Goal: Information Seeking & Learning: Compare options

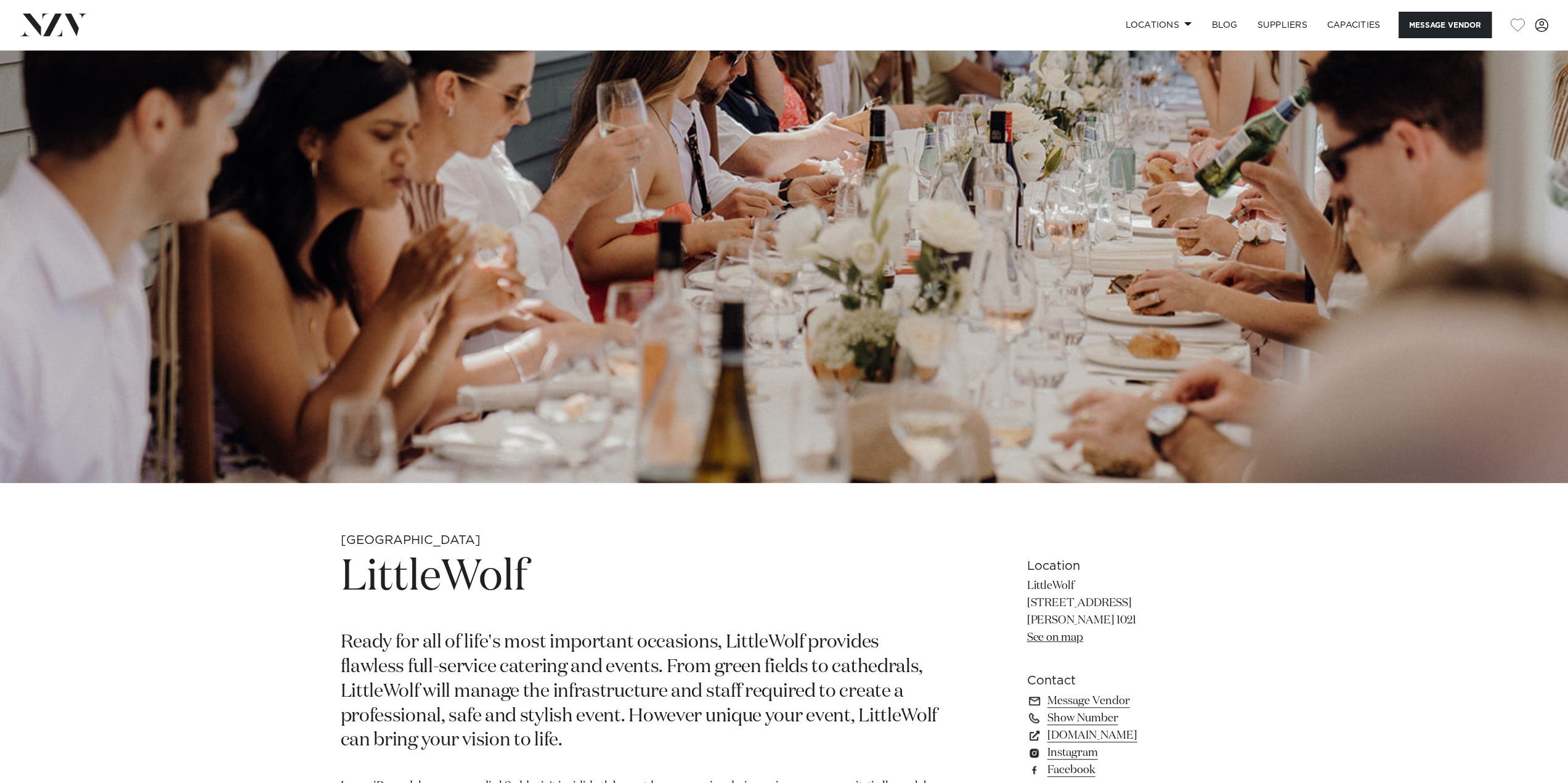
scroll to position [266, 0]
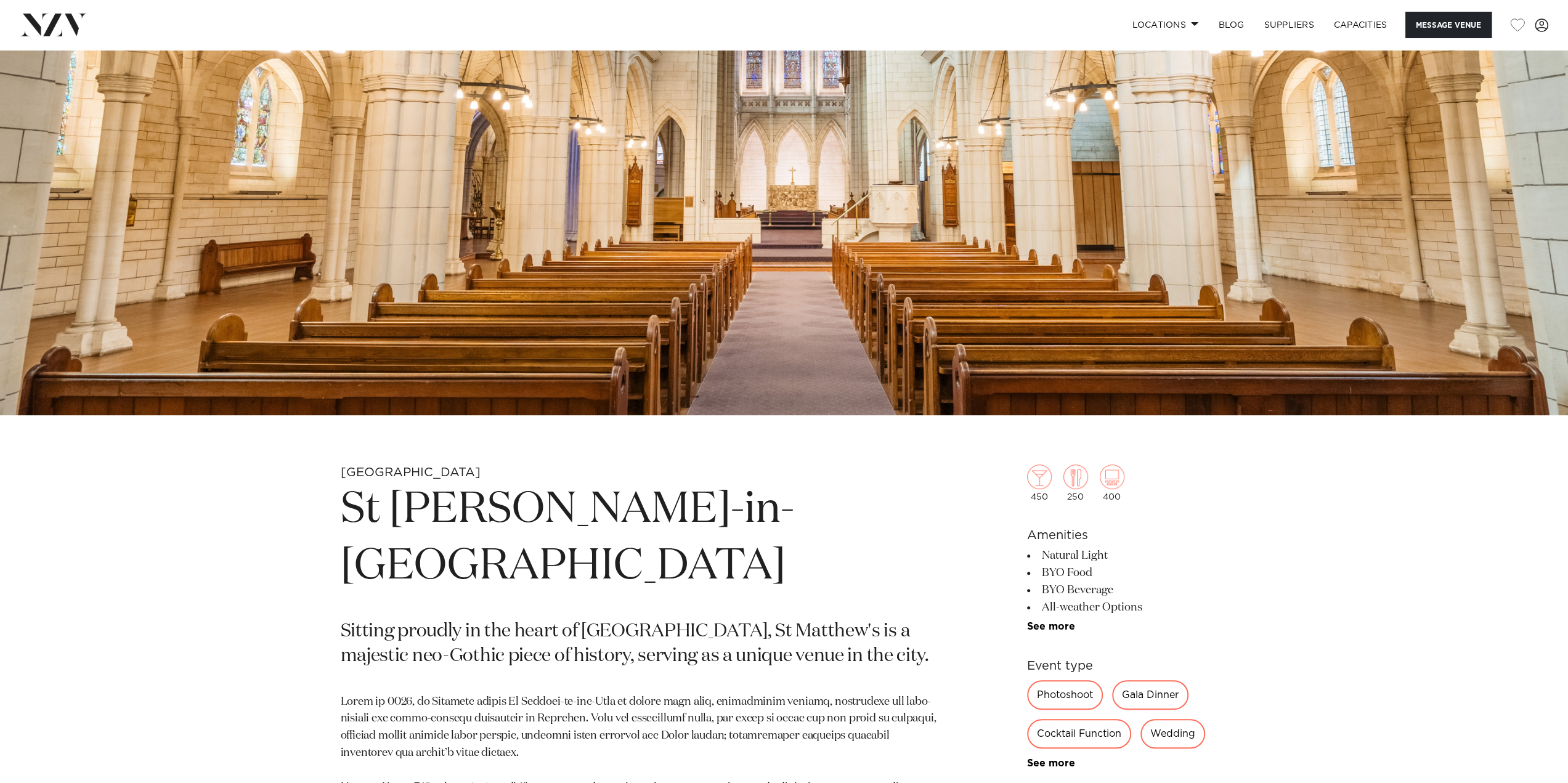
scroll to position [366, 0]
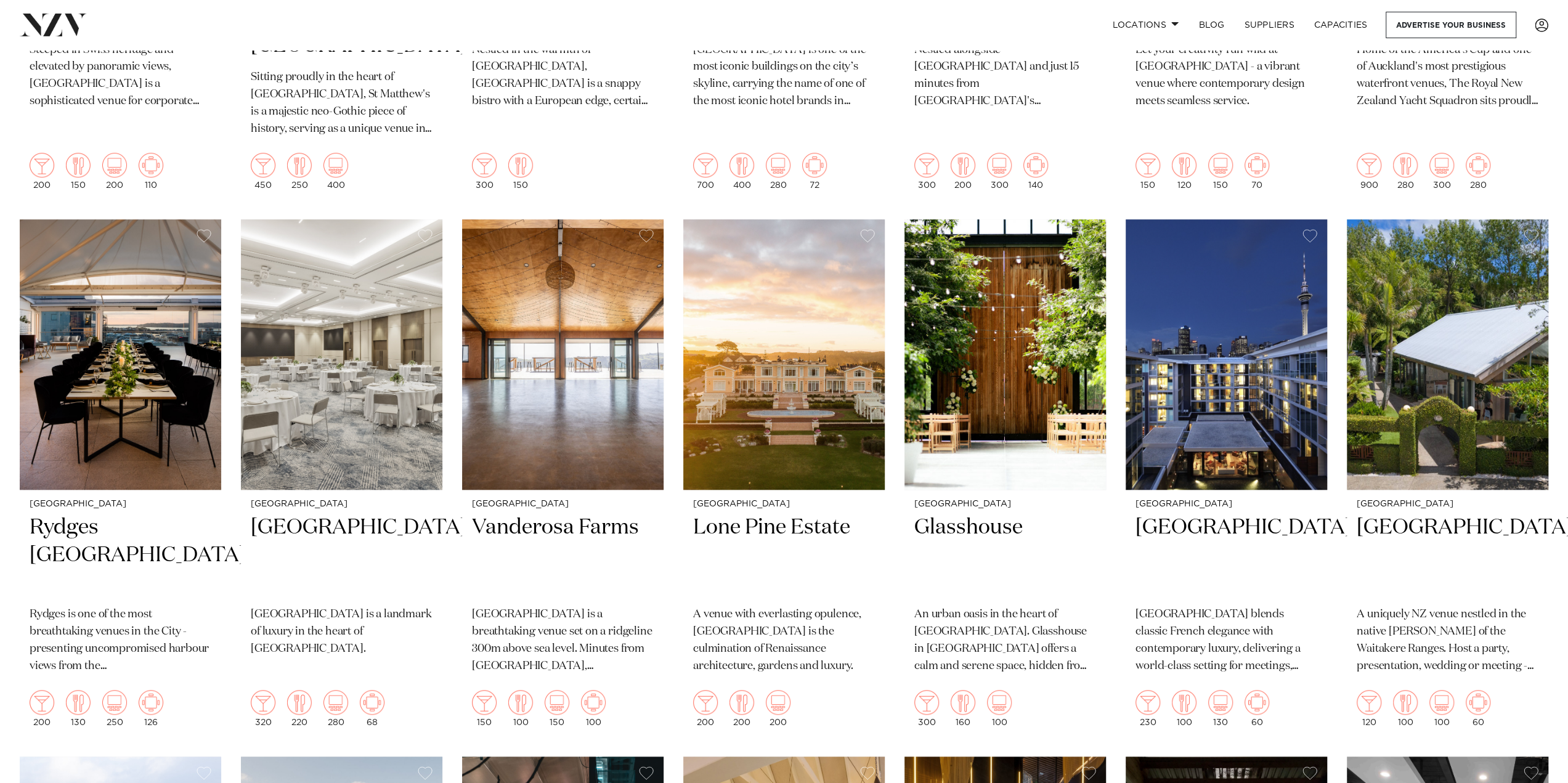
scroll to position [903, 0]
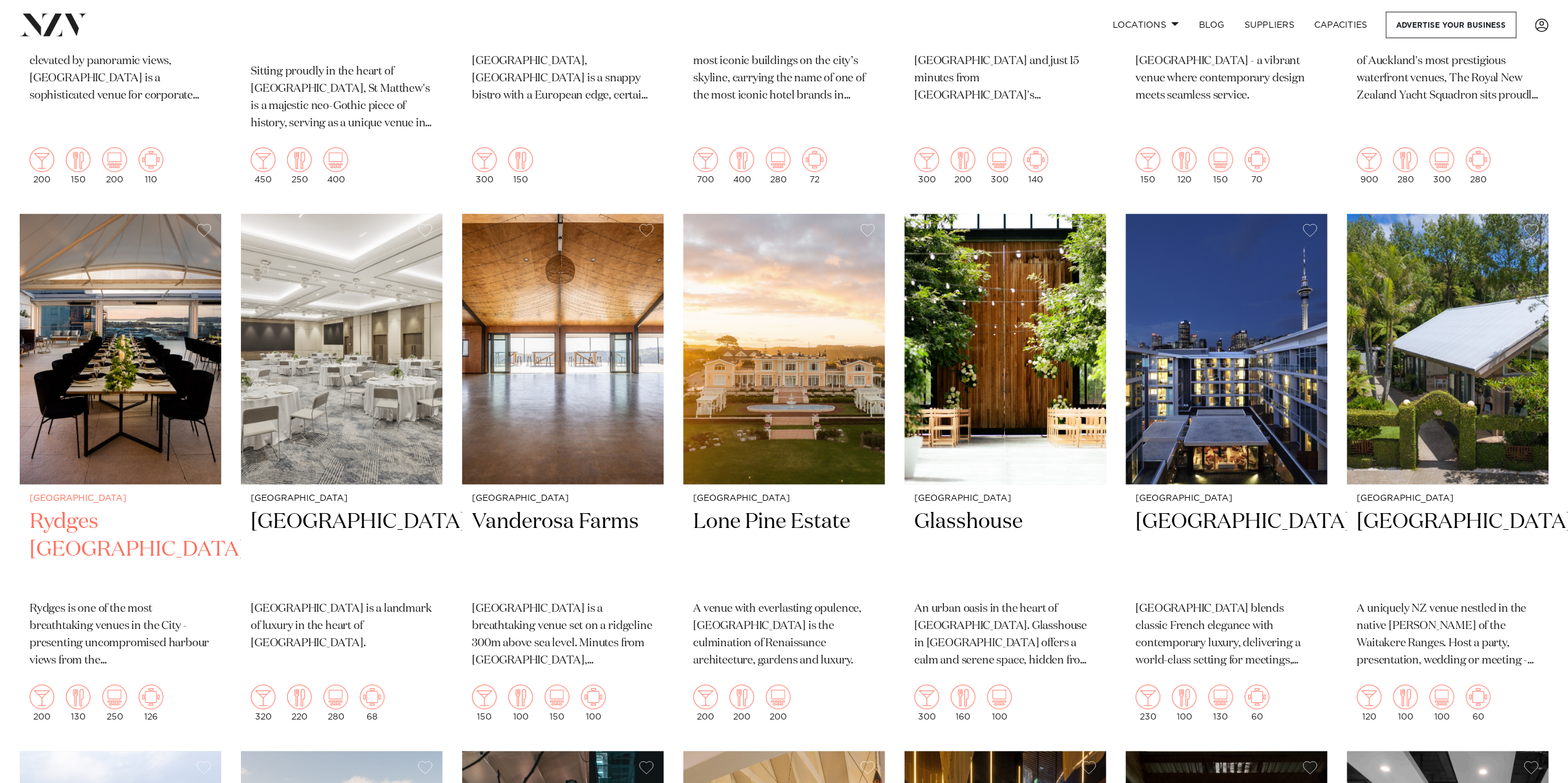
click at [138, 406] on img at bounding box center [120, 348] width 201 height 271
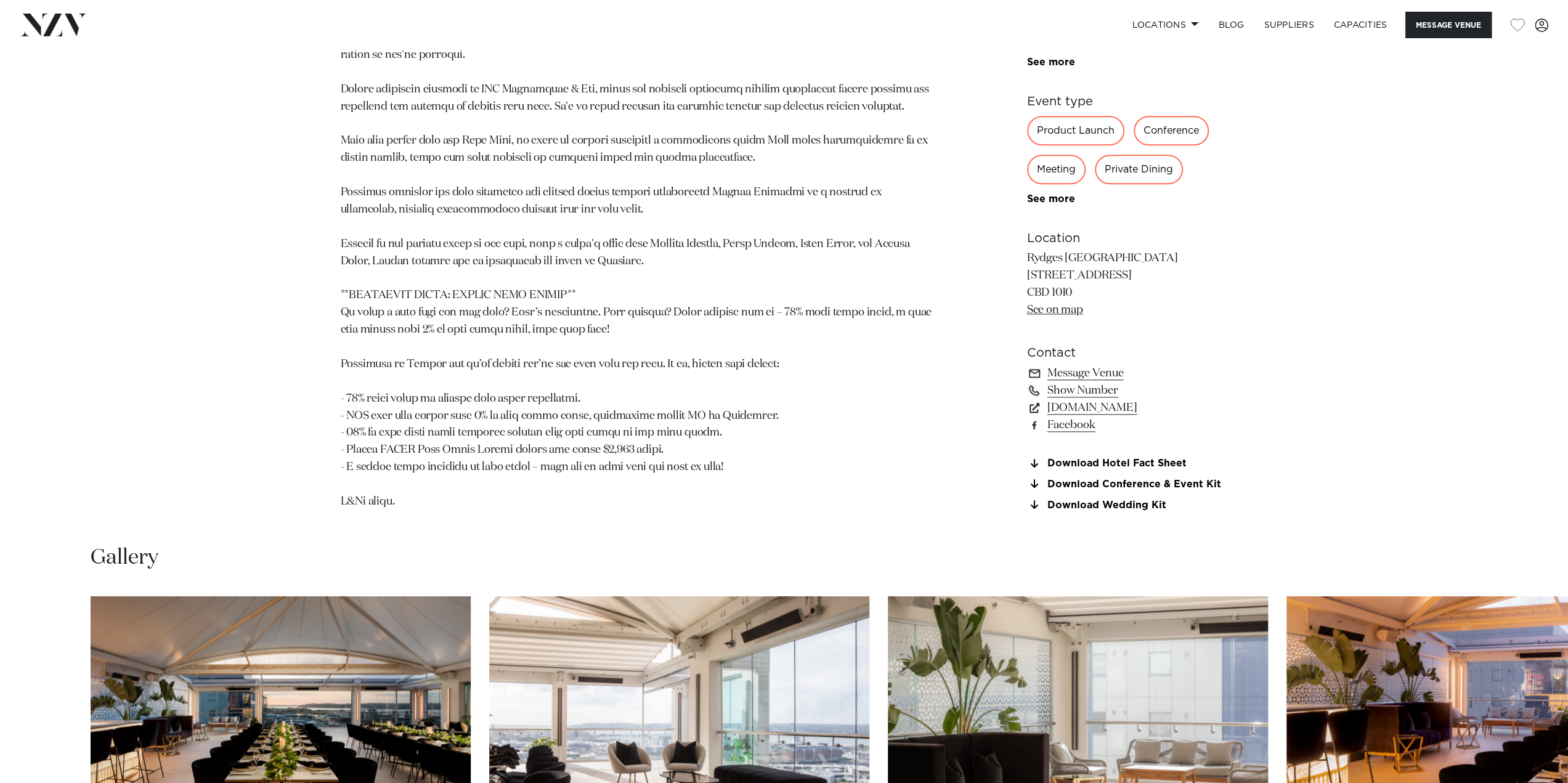
scroll to position [1240, 0]
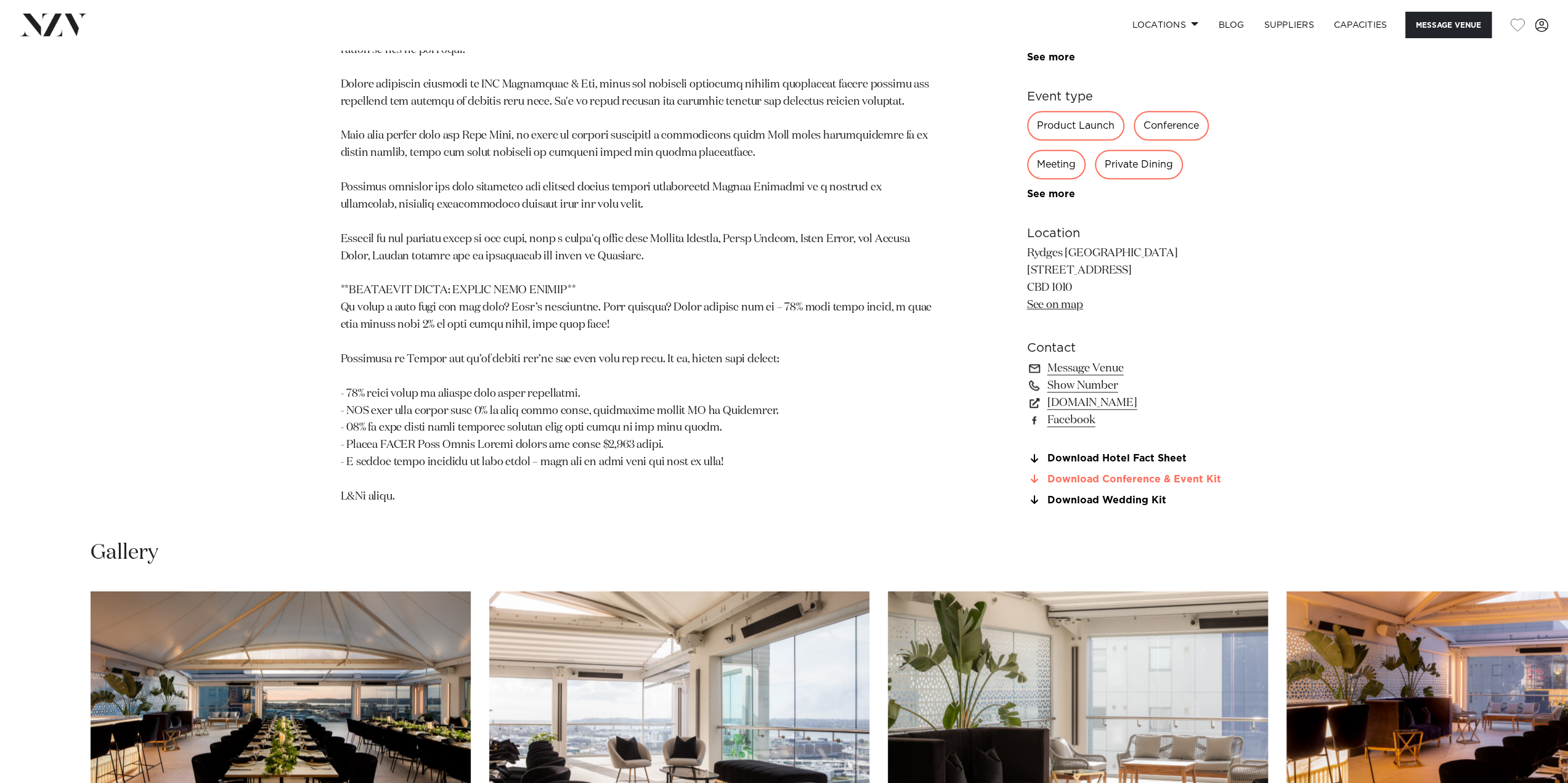
click at [1109, 482] on link "Download Conference & Event Kit" at bounding box center [1127, 480] width 201 height 11
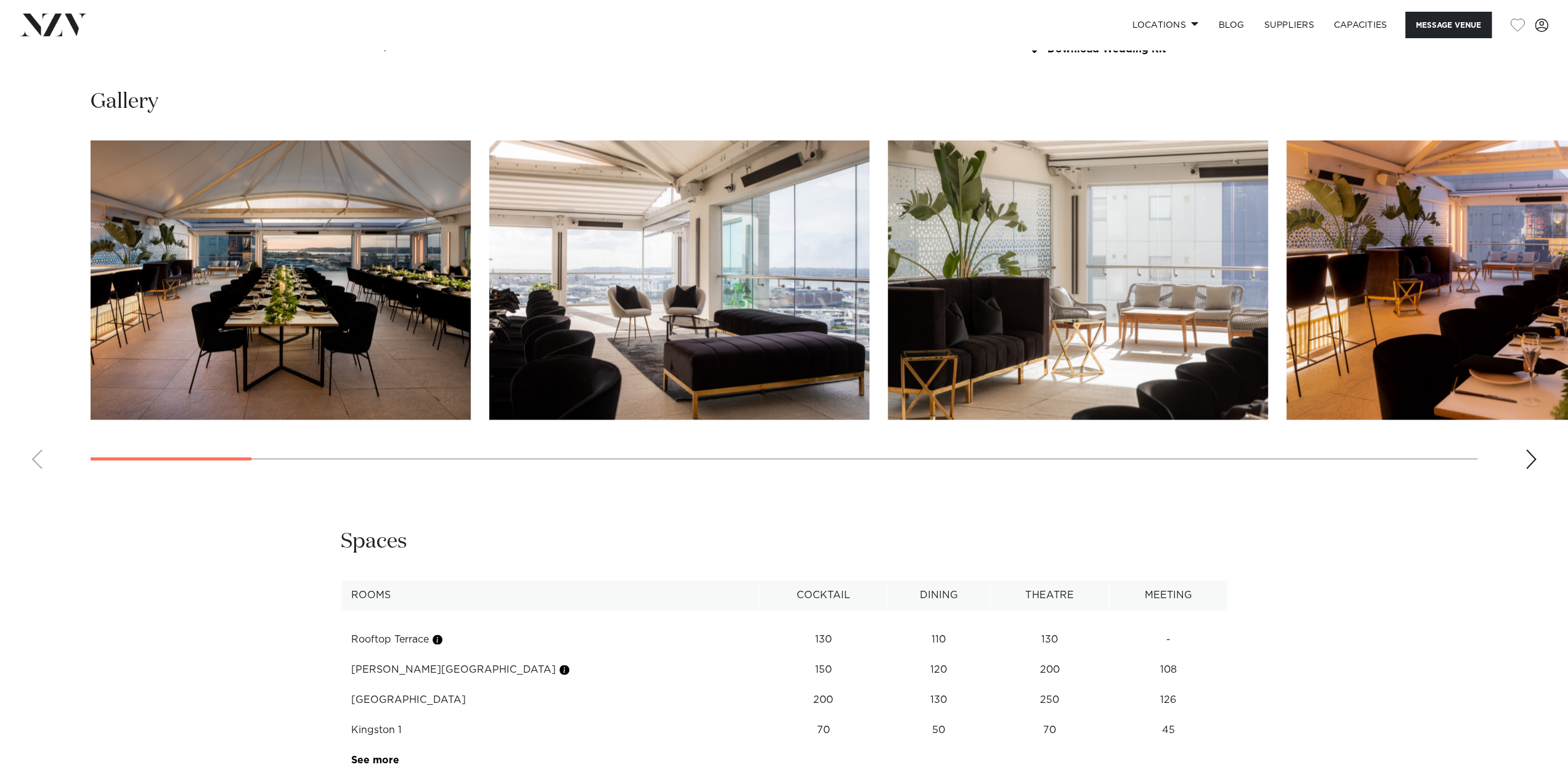
scroll to position [1700, 0]
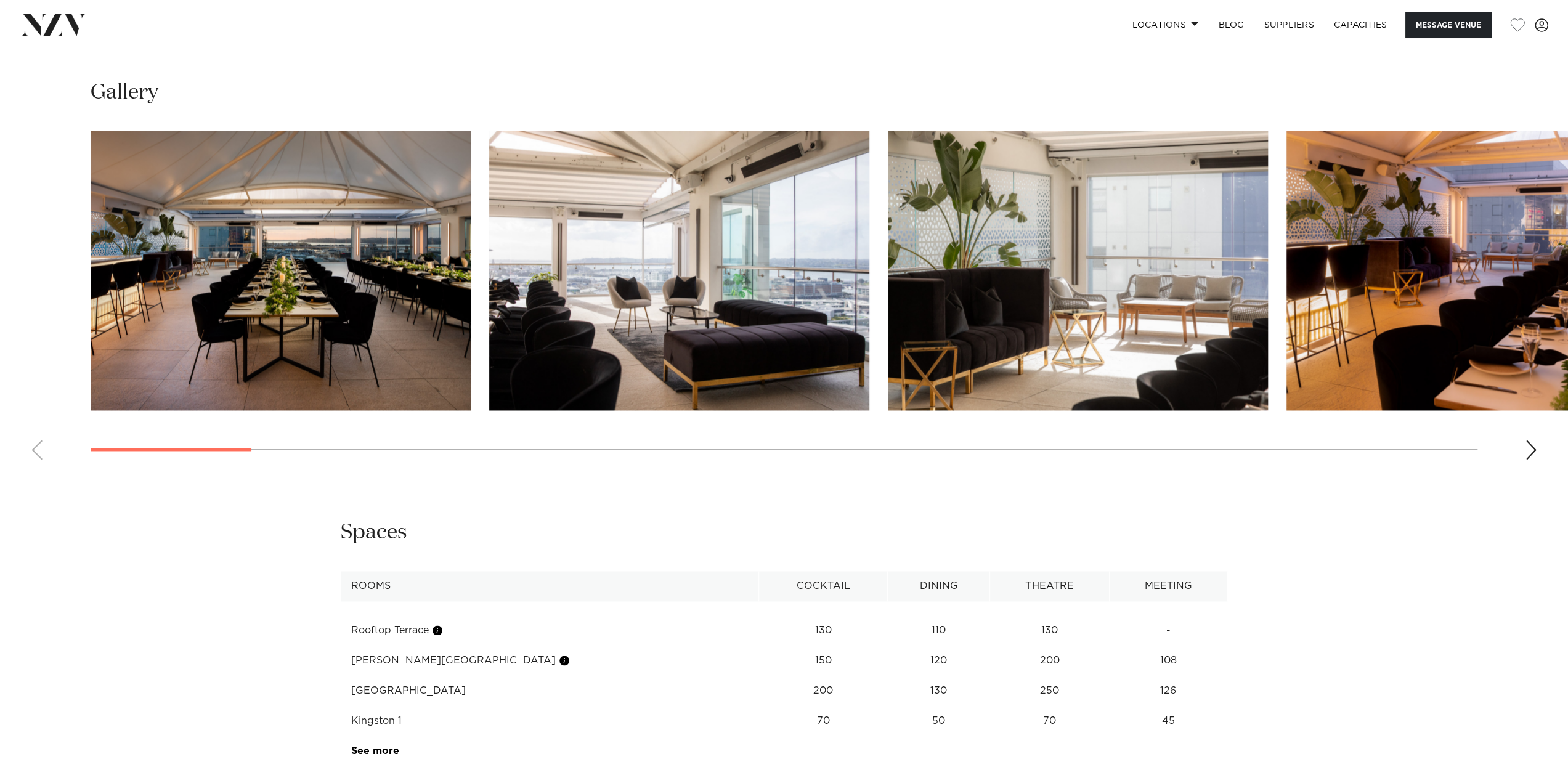
click at [248, 289] on img "1 / 30" at bounding box center [281, 271] width 380 height 279
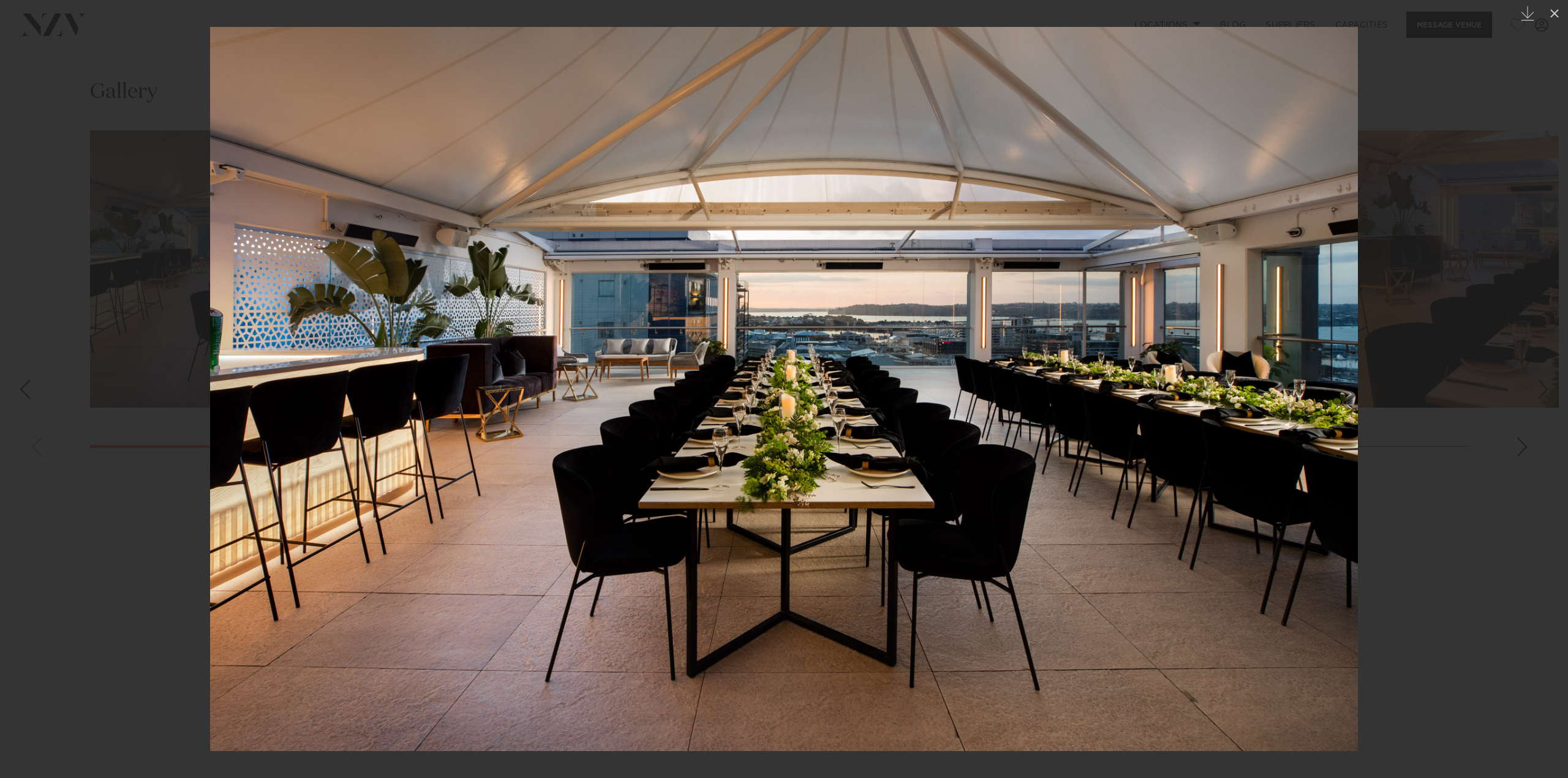
click at [1208, 365] on img at bounding box center [784, 389] width 1147 height 724
drag, startPoint x: 1494, startPoint y: 370, endPoint x: 1406, endPoint y: 317, distance: 102.7
click at [1494, 369] on div at bounding box center [784, 389] width 1568 height 778
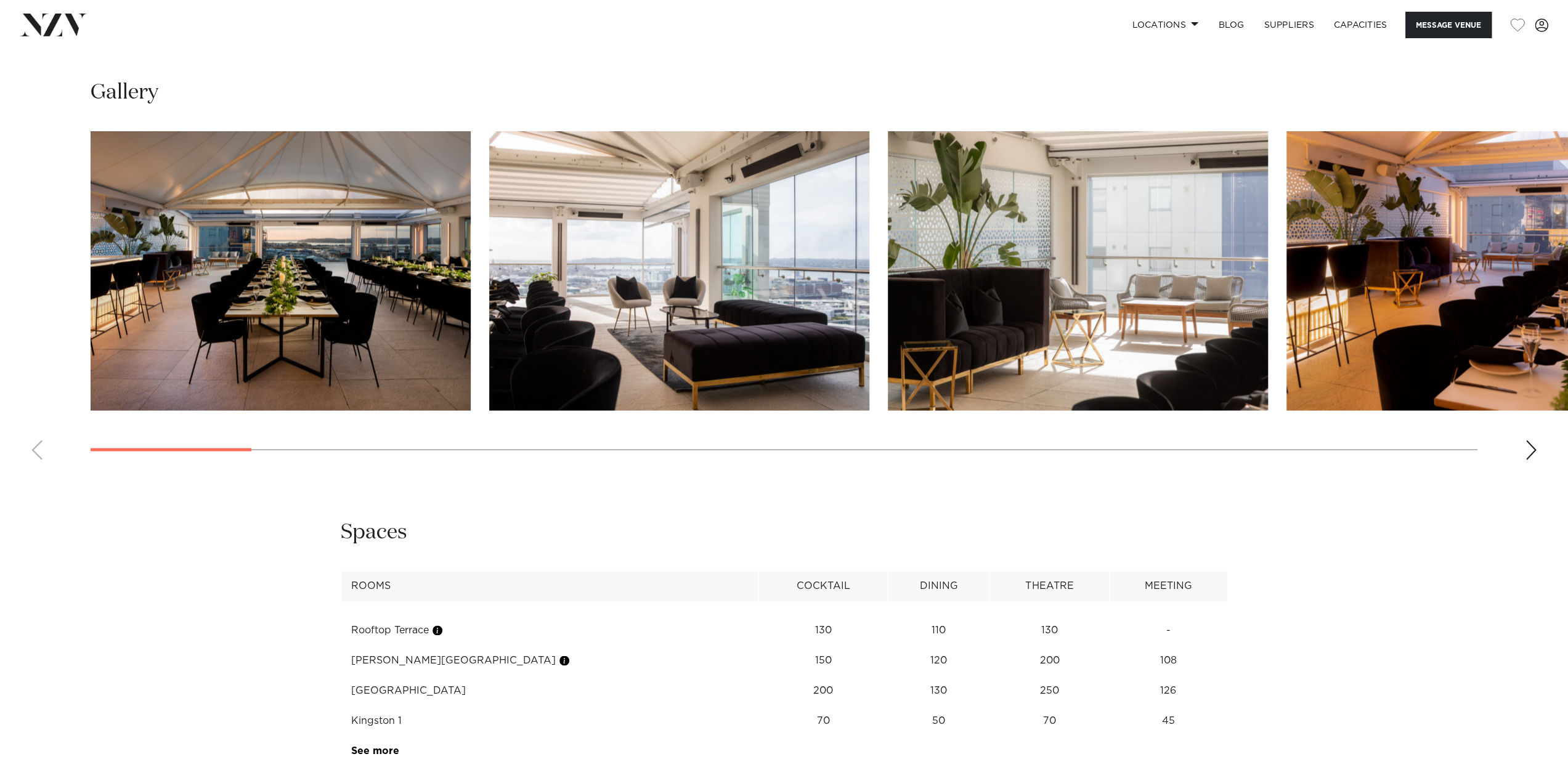
click at [1528, 448] on div "Next slide" at bounding box center [1531, 450] width 12 height 20
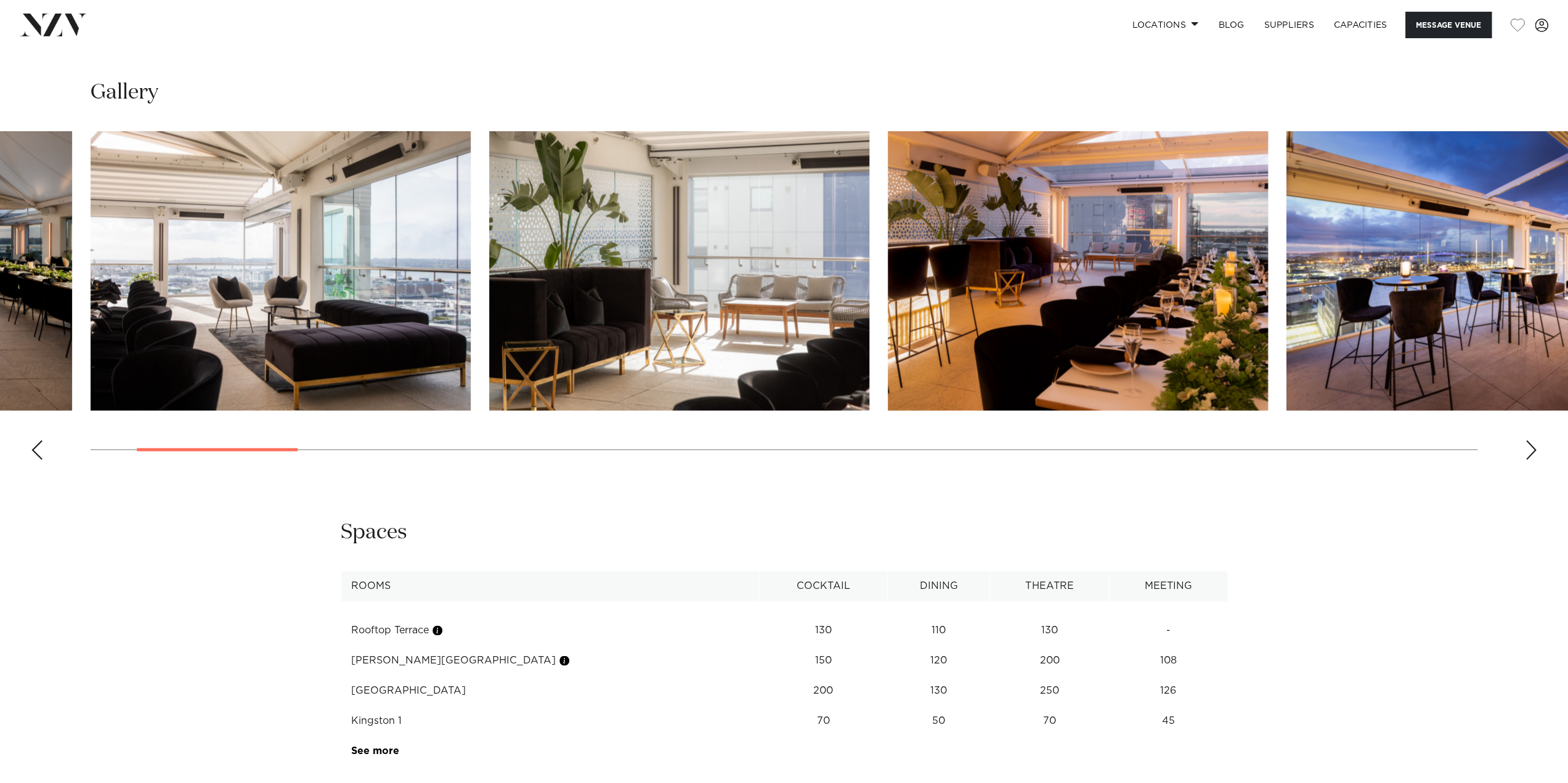
click at [1528, 448] on div "Next slide" at bounding box center [1531, 450] width 12 height 20
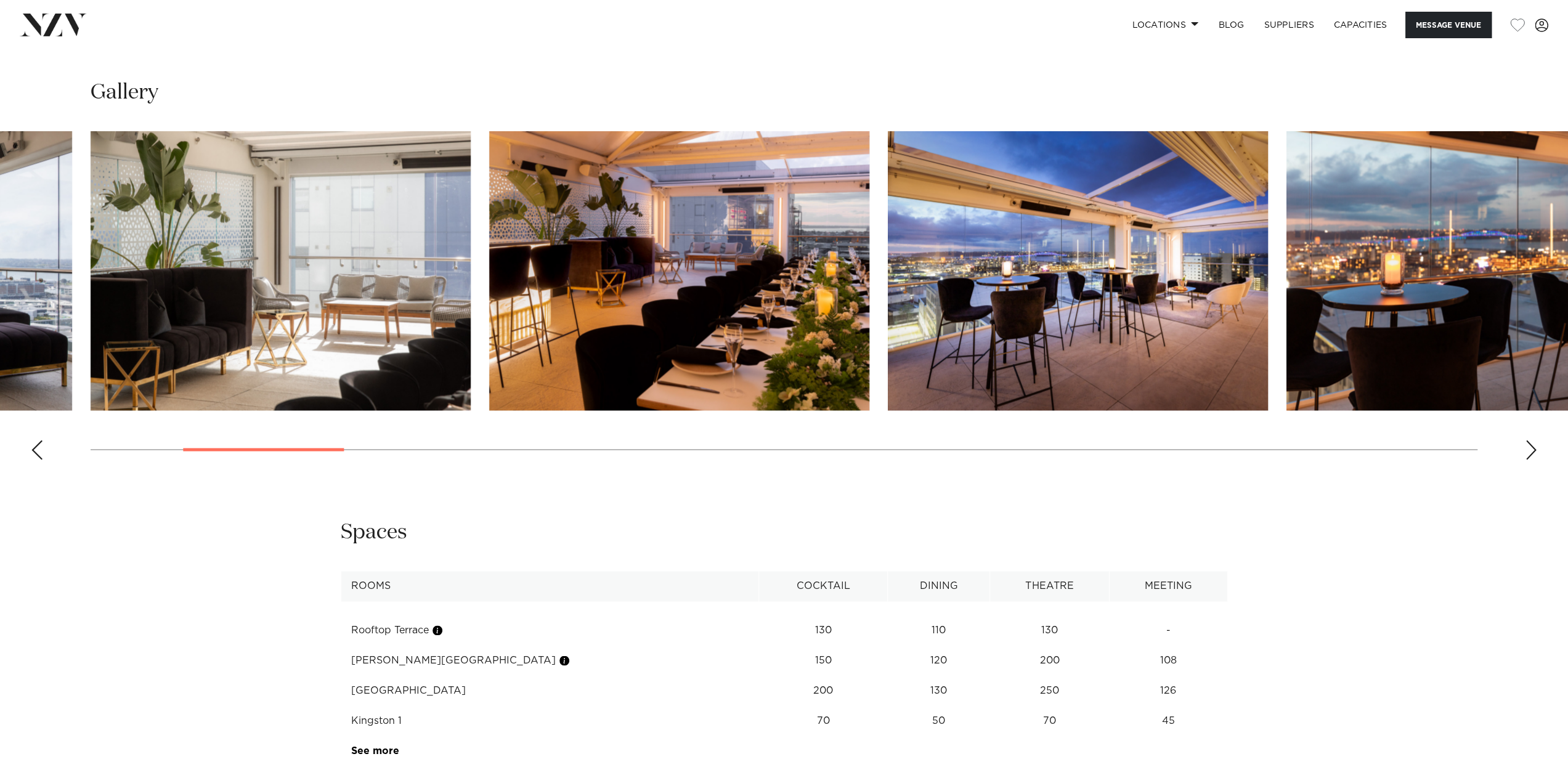
click at [1528, 448] on div "Next slide" at bounding box center [1531, 450] width 12 height 20
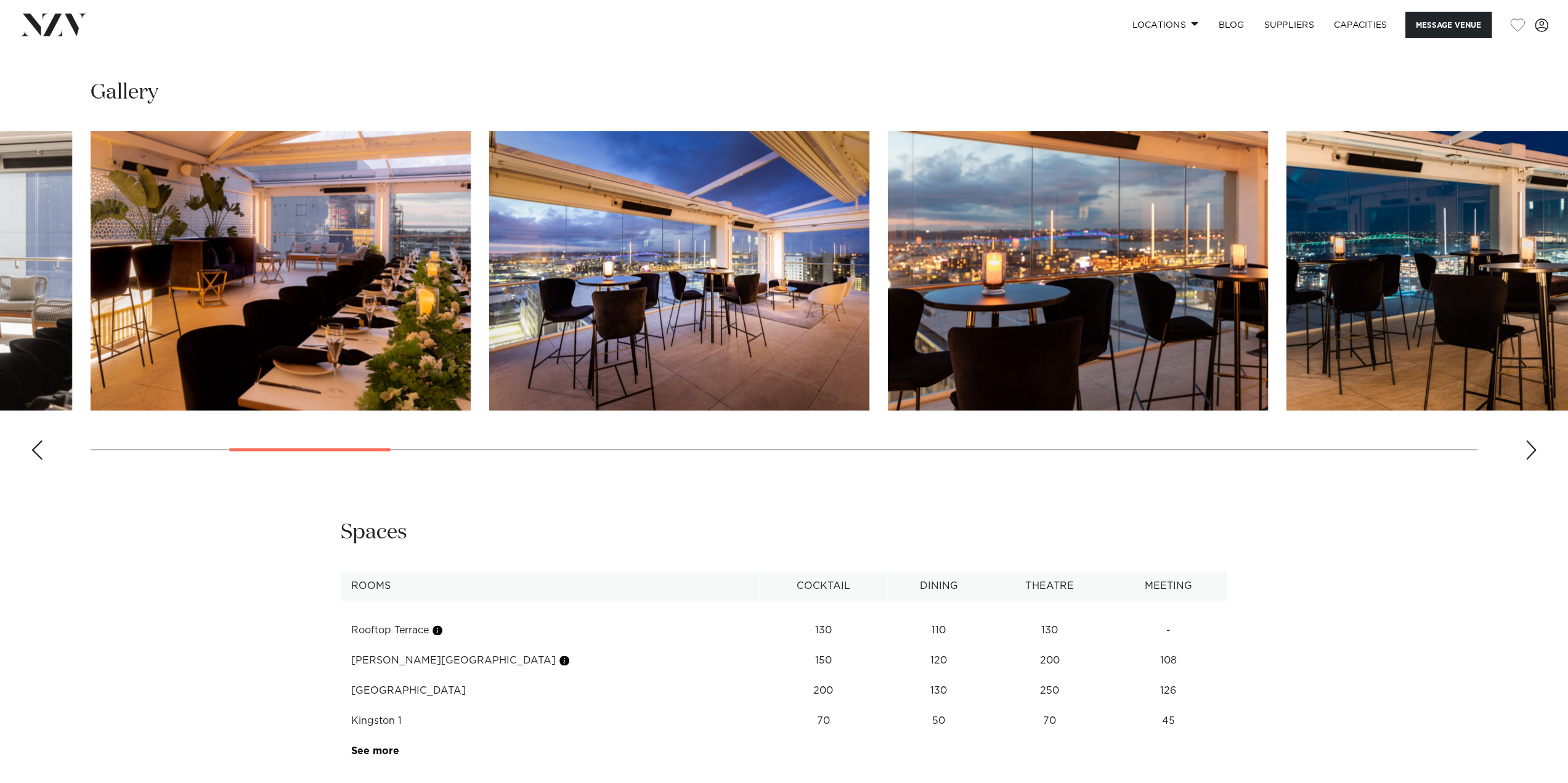
click at [1528, 448] on div "Next slide" at bounding box center [1531, 450] width 12 height 20
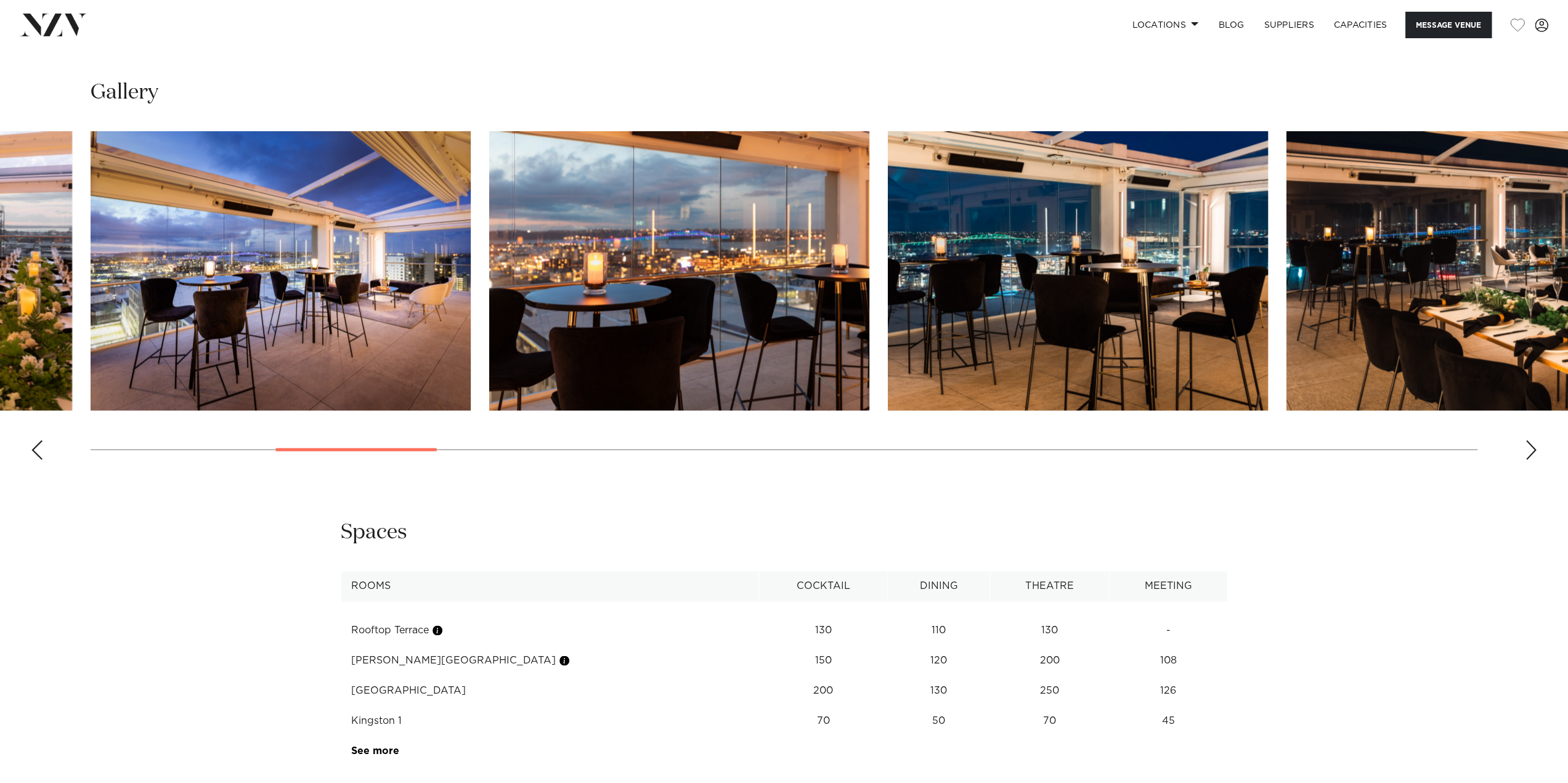
click at [1528, 448] on div "Next slide" at bounding box center [1531, 450] width 12 height 20
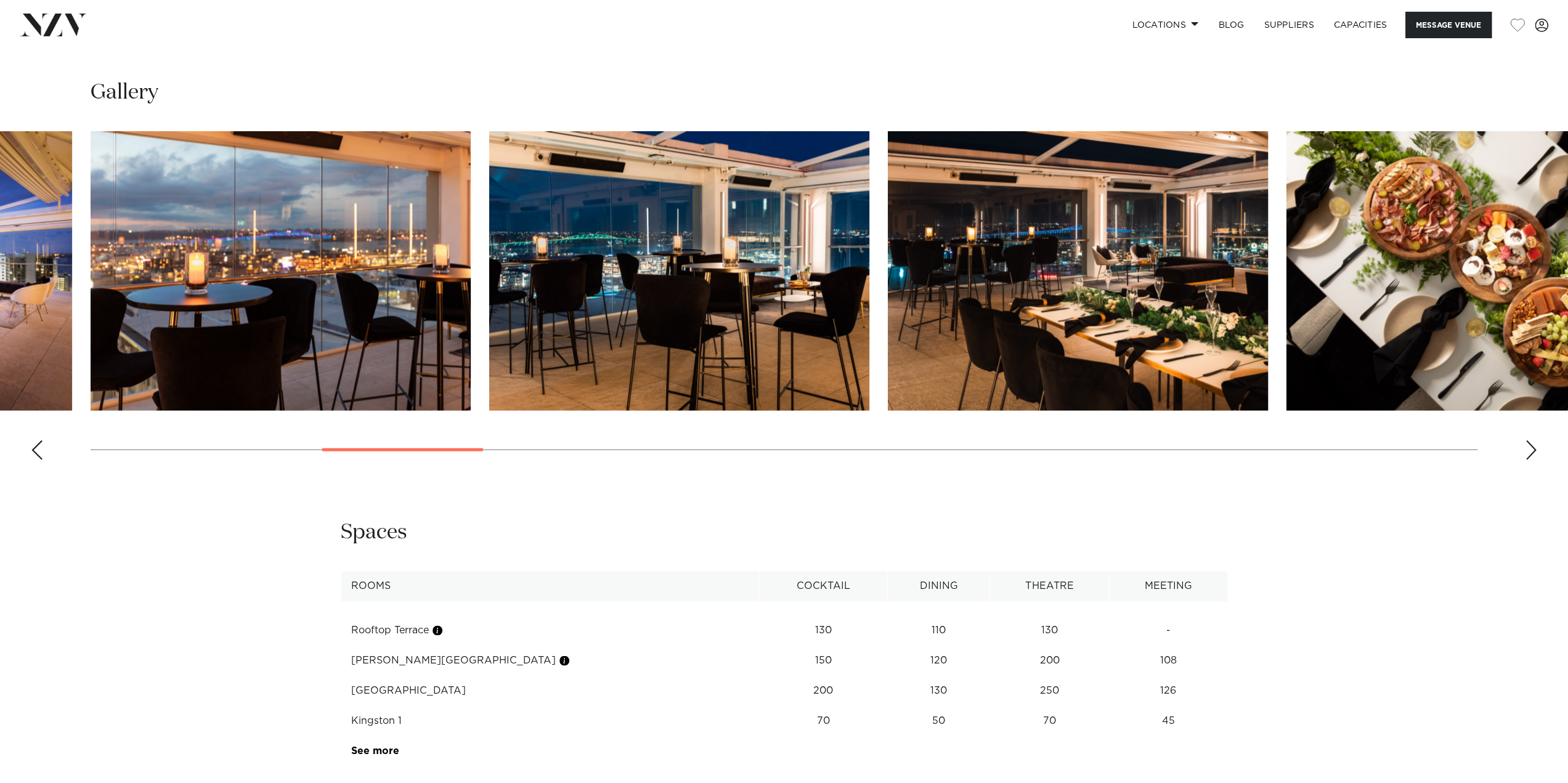
click at [1528, 448] on div "Next slide" at bounding box center [1531, 450] width 12 height 20
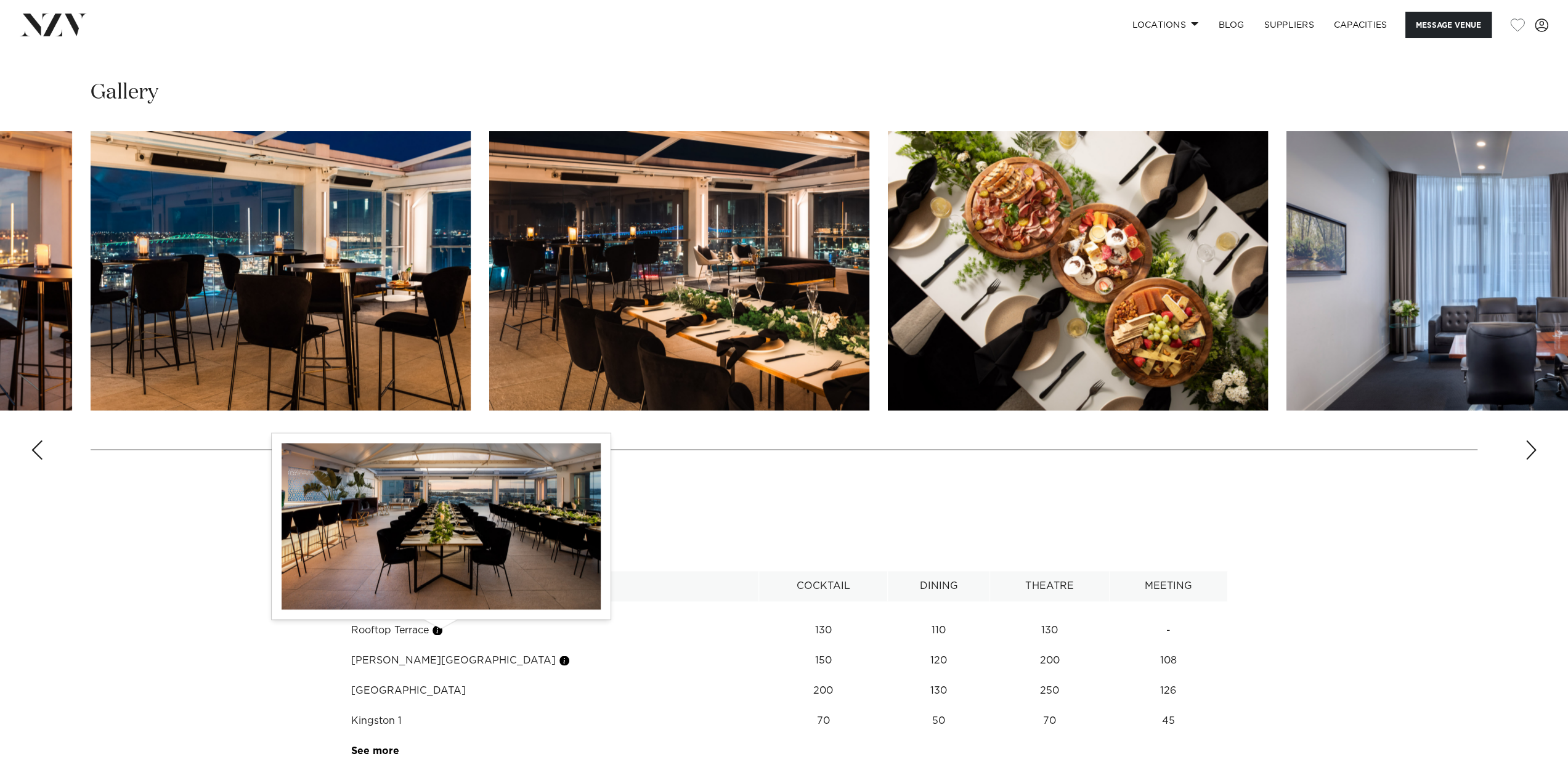
click at [440, 631] on button "button" at bounding box center [437, 630] width 12 height 12
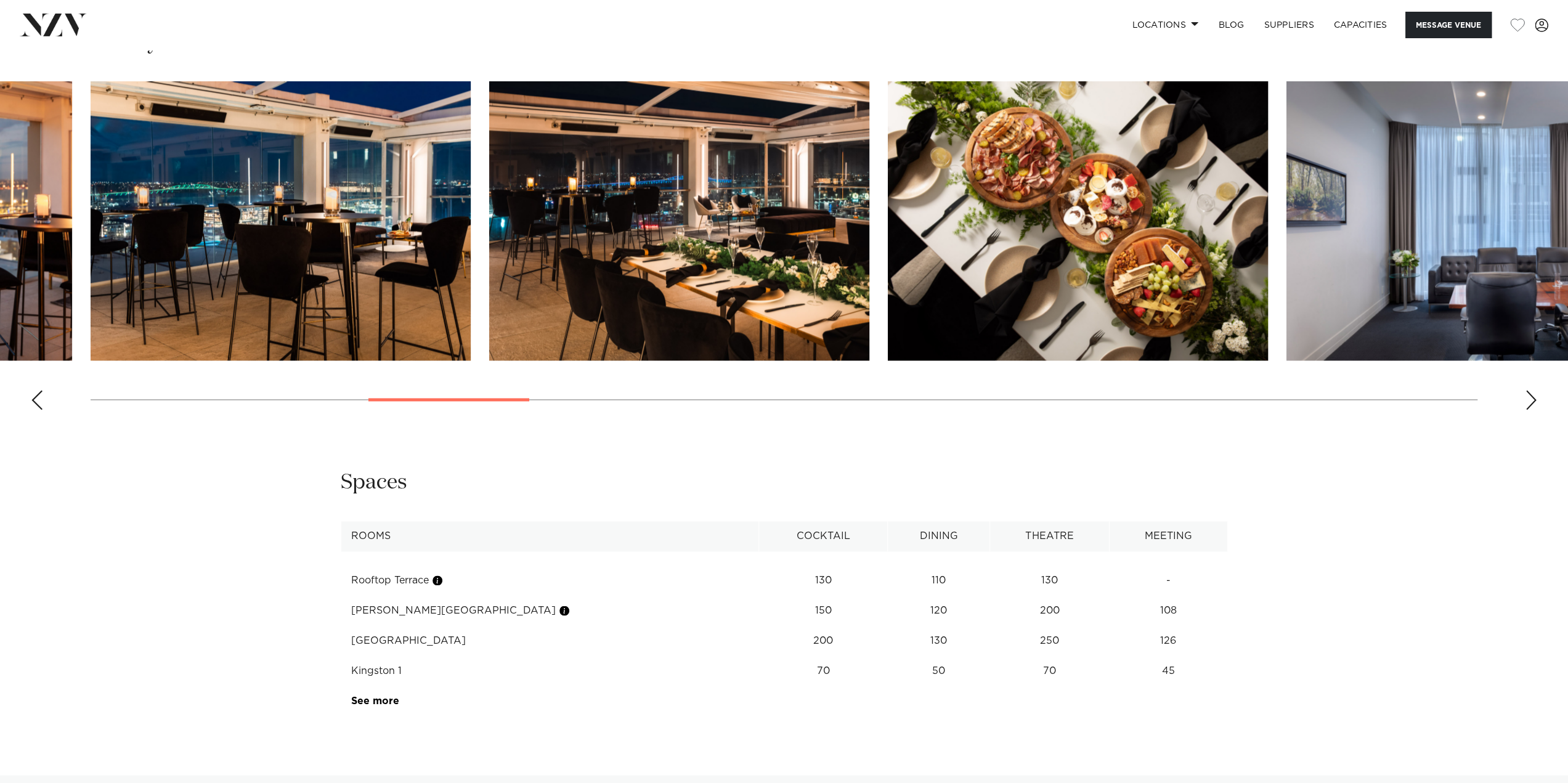
scroll to position [1755, 0]
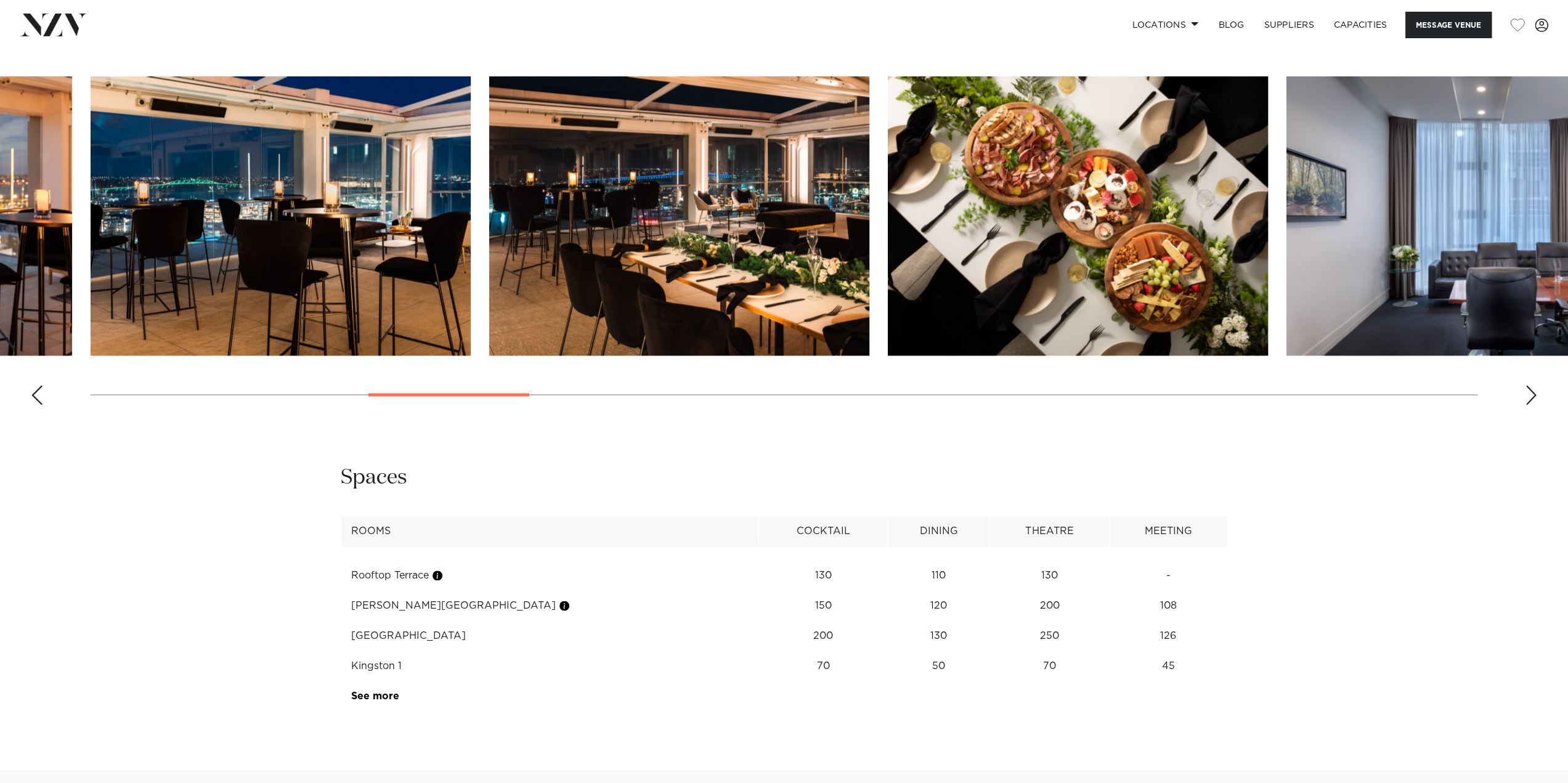
click at [1530, 399] on div "Next slide" at bounding box center [1531, 394] width 12 height 20
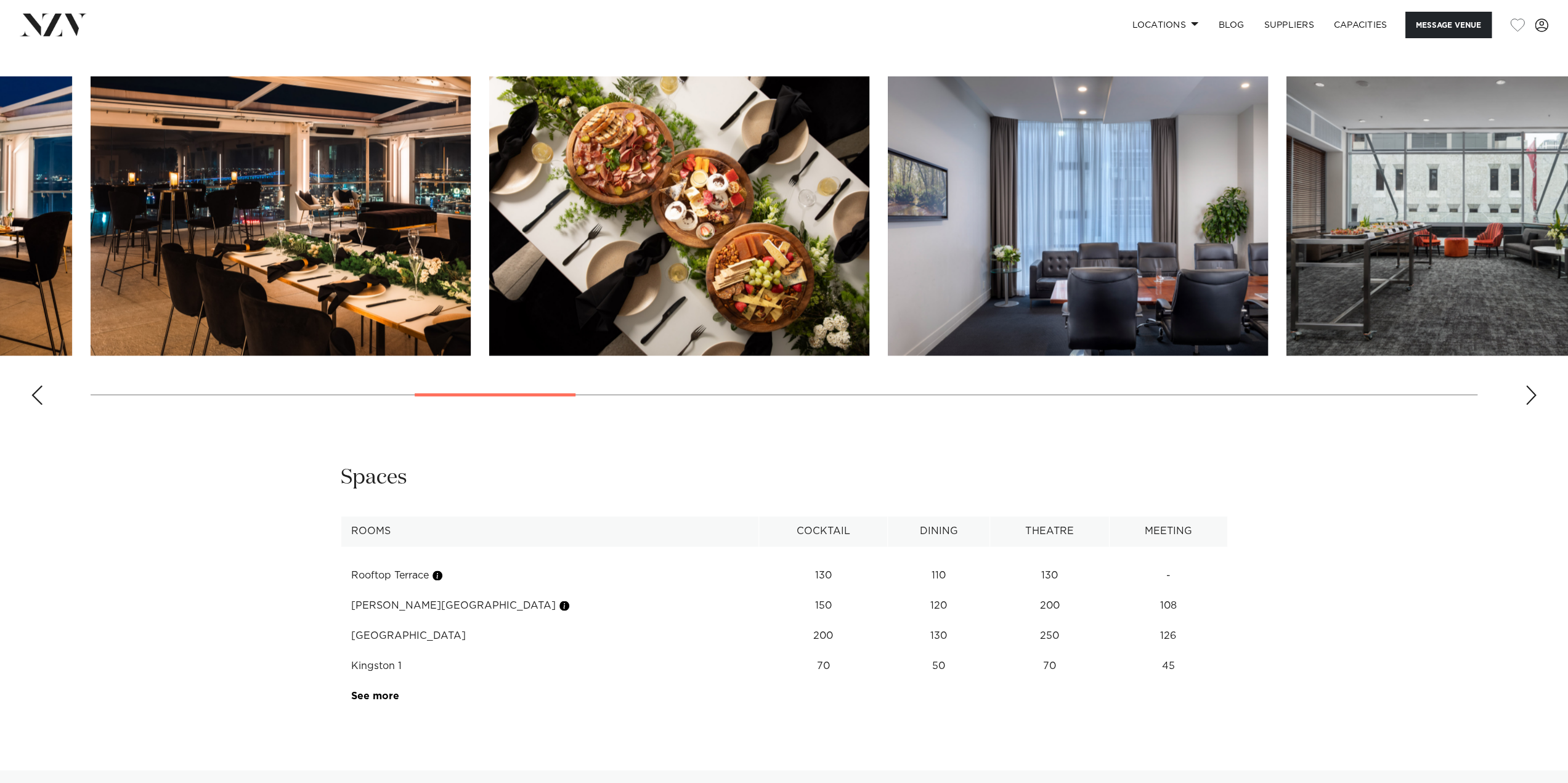
click at [1528, 395] on div "Next slide" at bounding box center [1531, 394] width 12 height 20
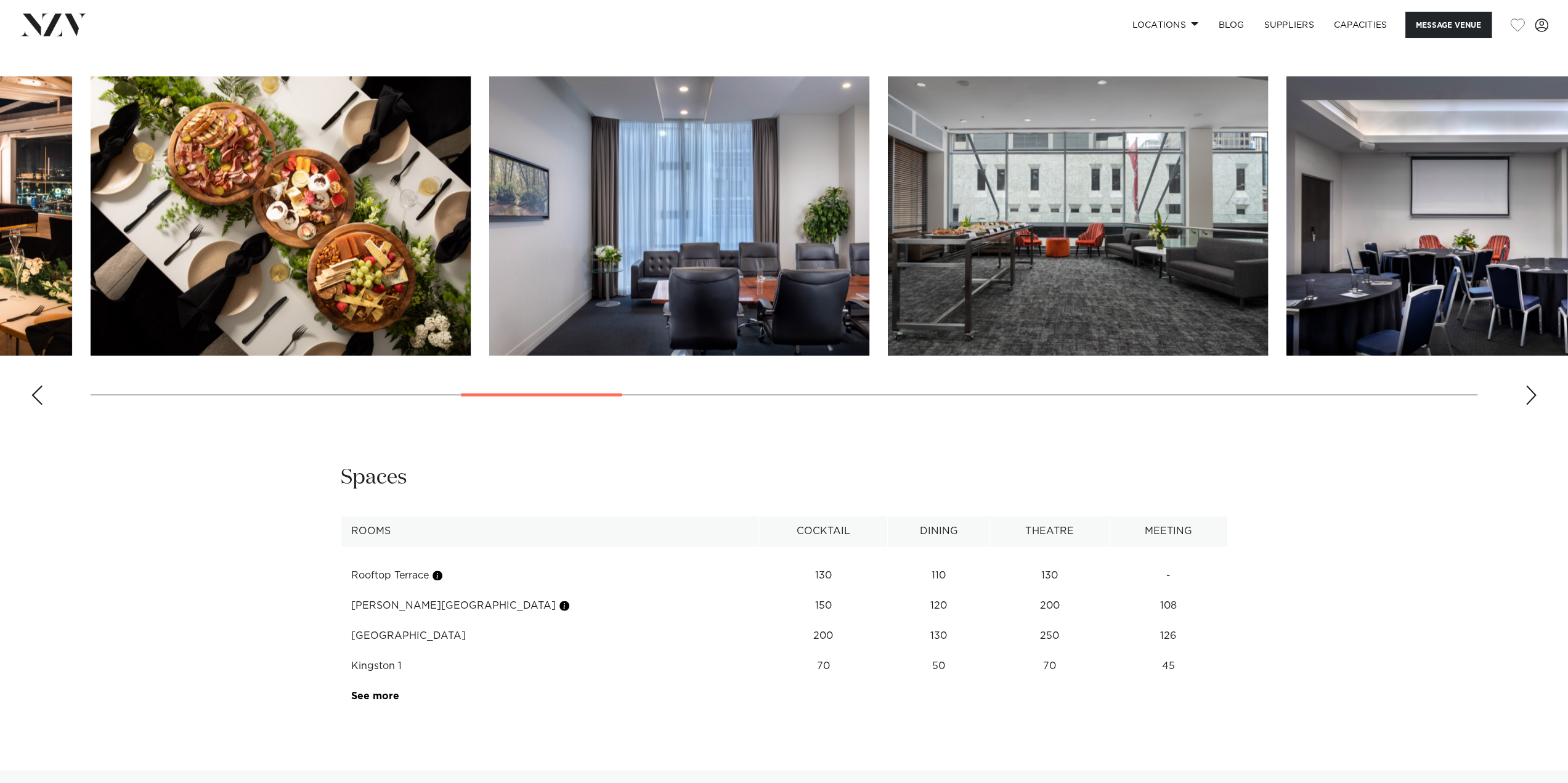
click at [1528, 395] on div "Next slide" at bounding box center [1531, 394] width 12 height 20
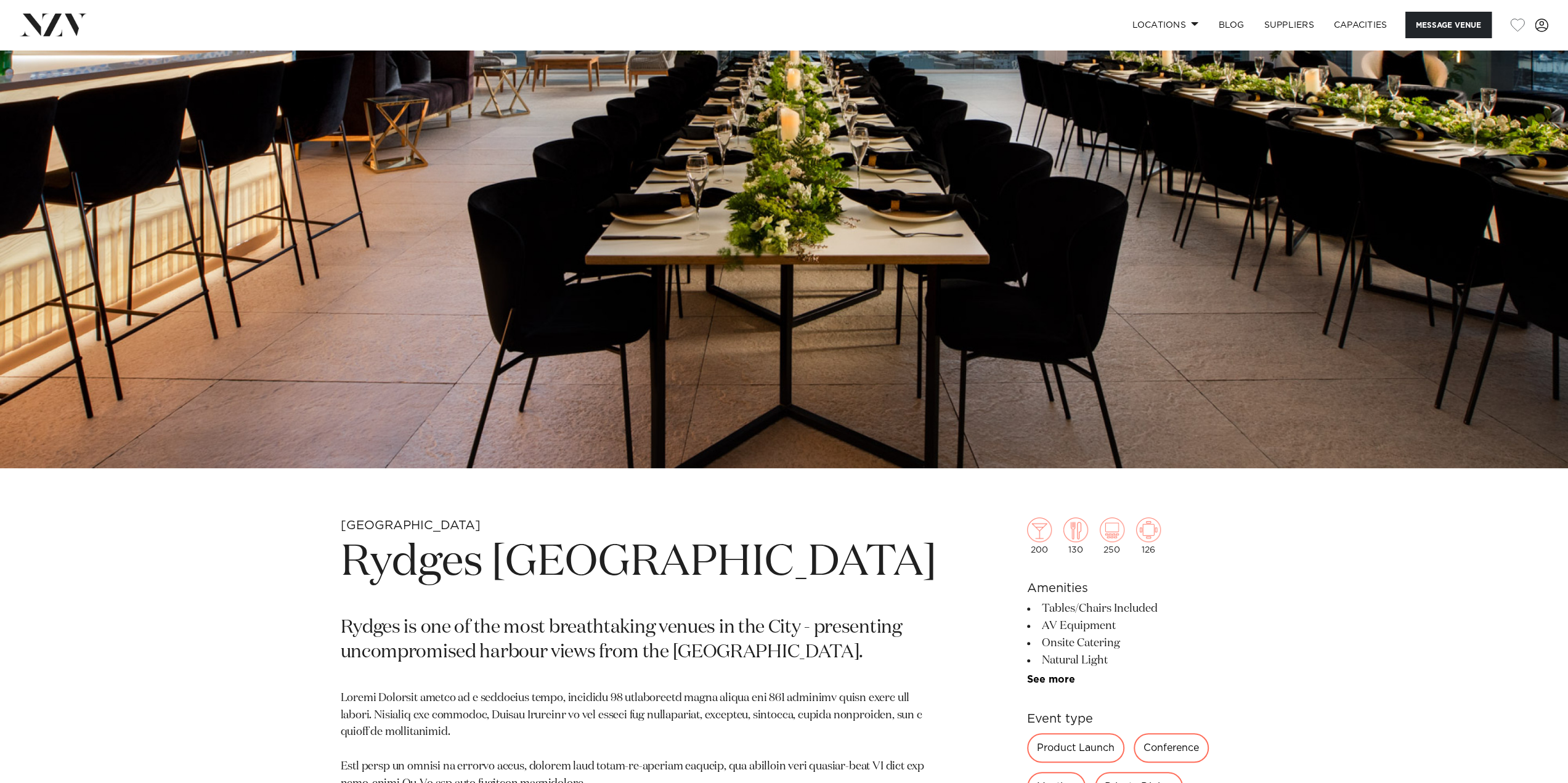
scroll to position [0, 0]
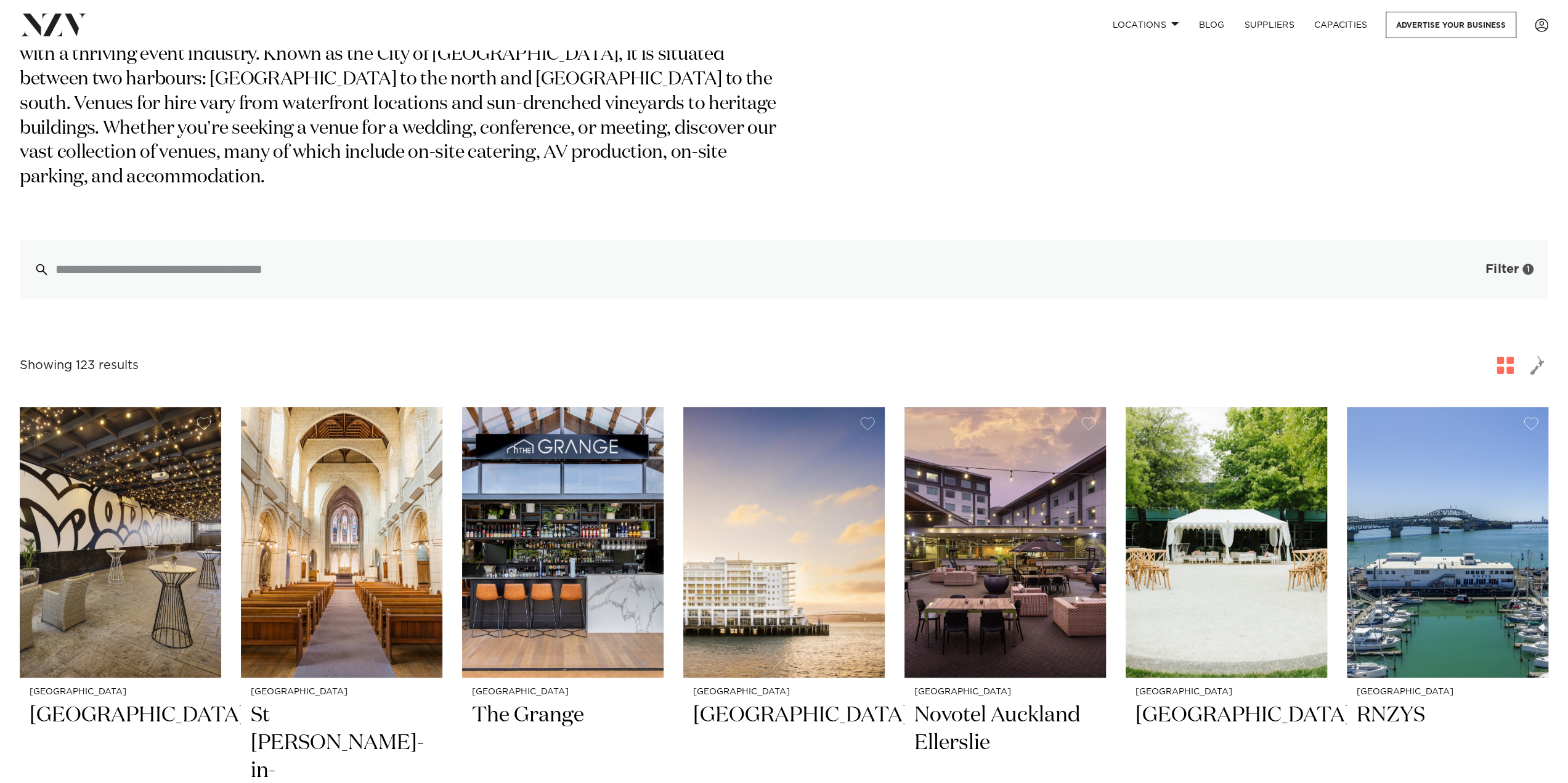
scroll to position [166, 0]
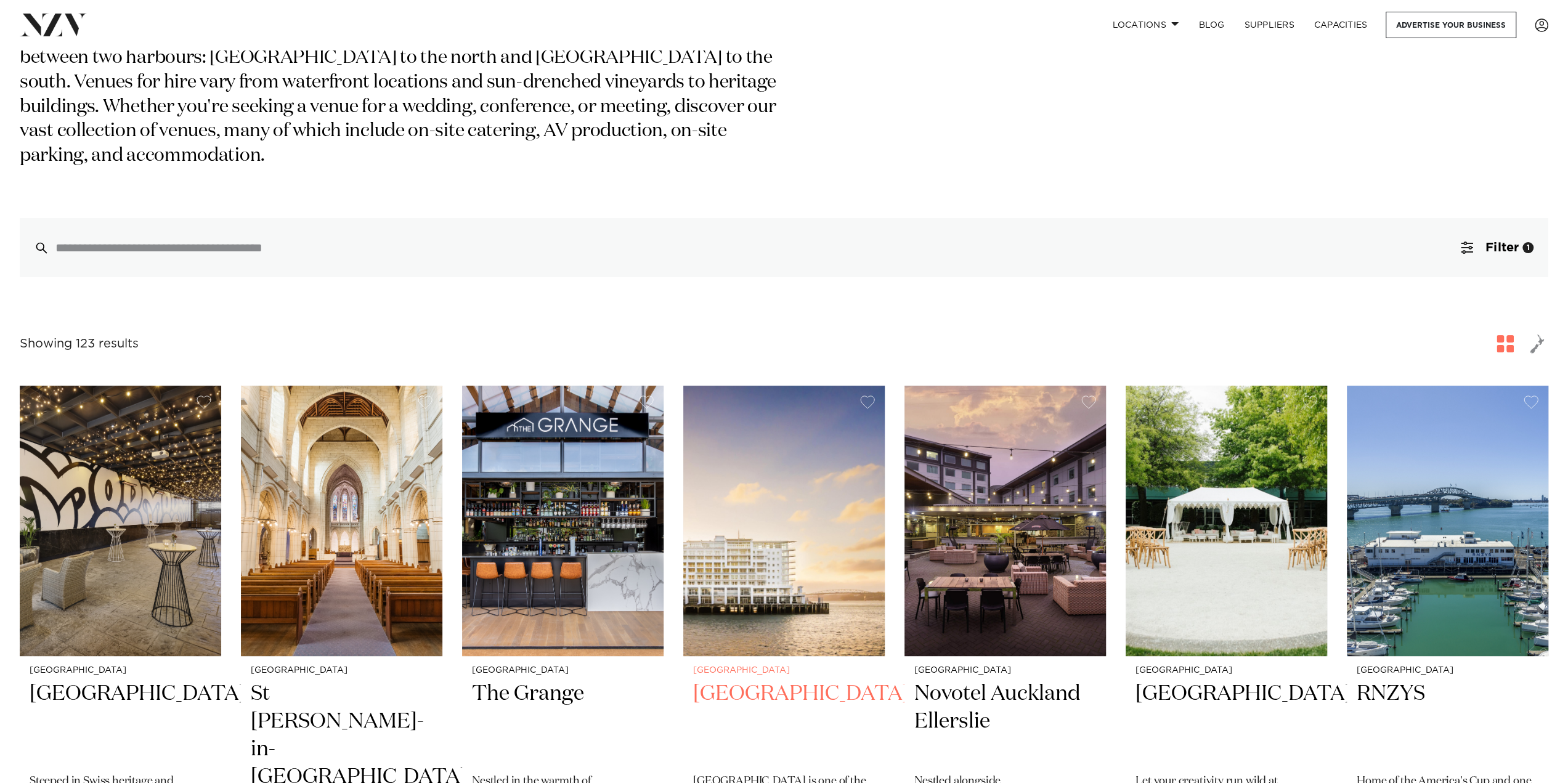
click at [770, 588] on img at bounding box center [784, 521] width 201 height 271
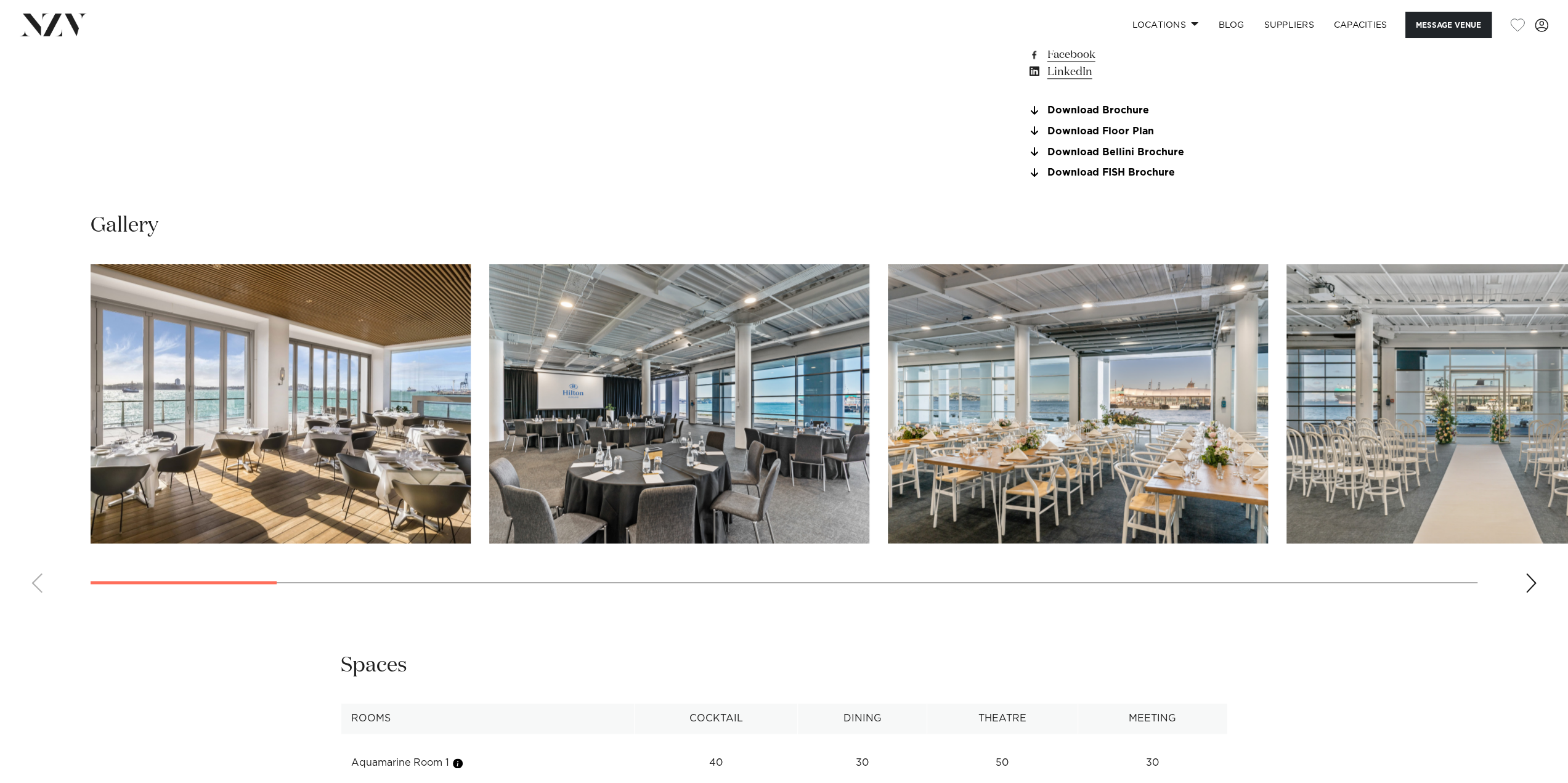
scroll to position [1388, 0]
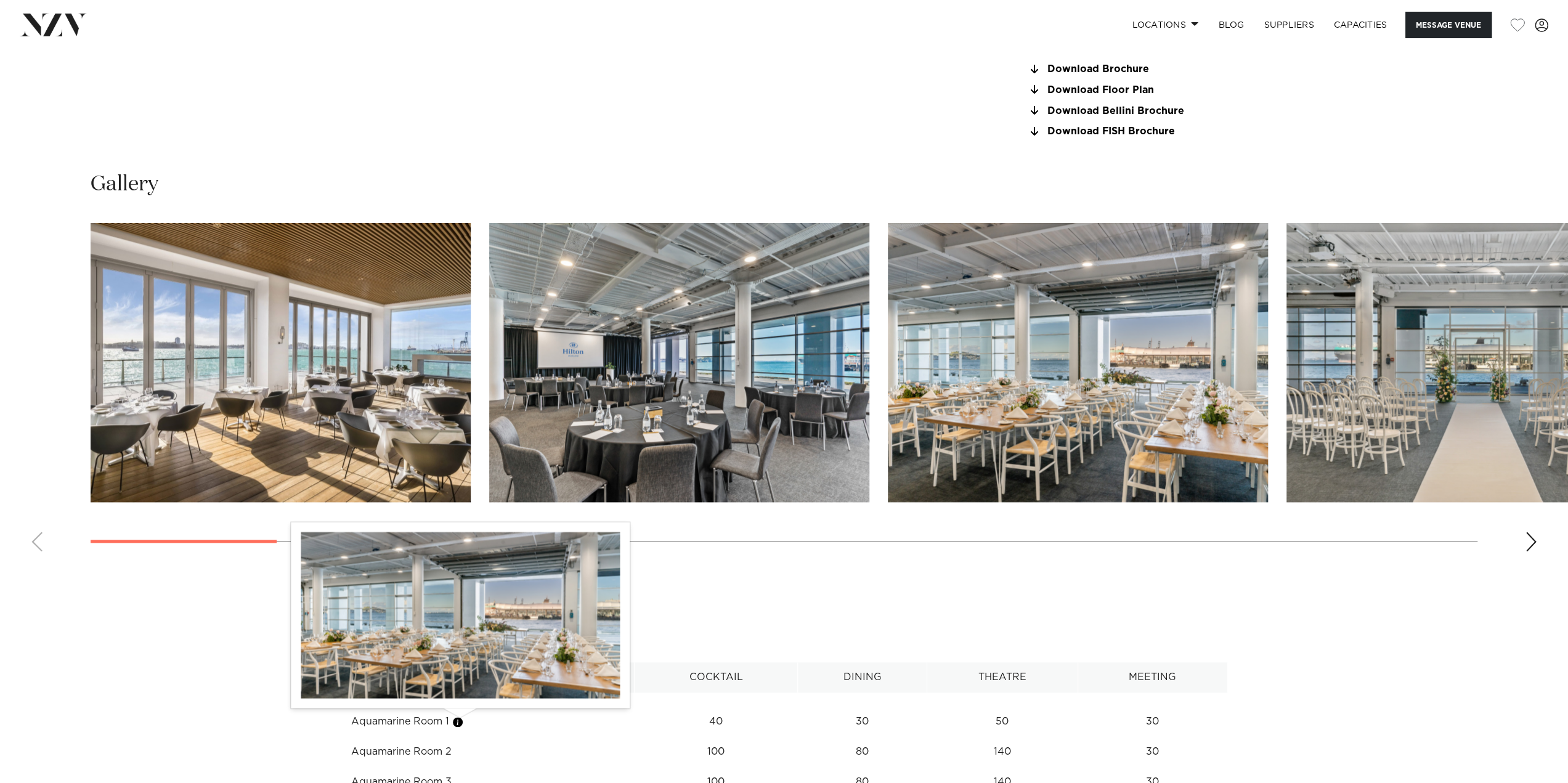
click at [457, 723] on button "button" at bounding box center [457, 722] width 12 height 12
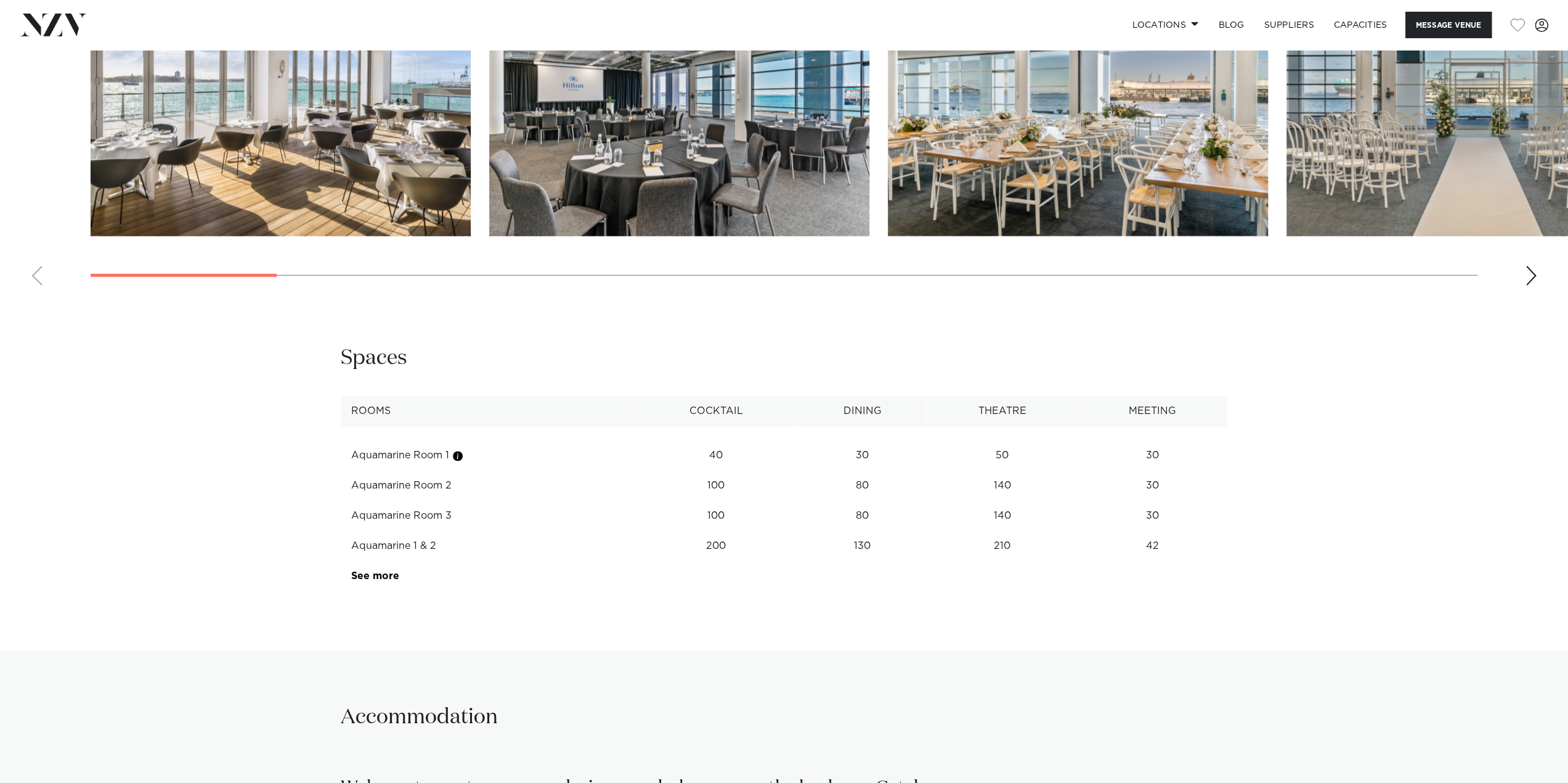
scroll to position [1666, 0]
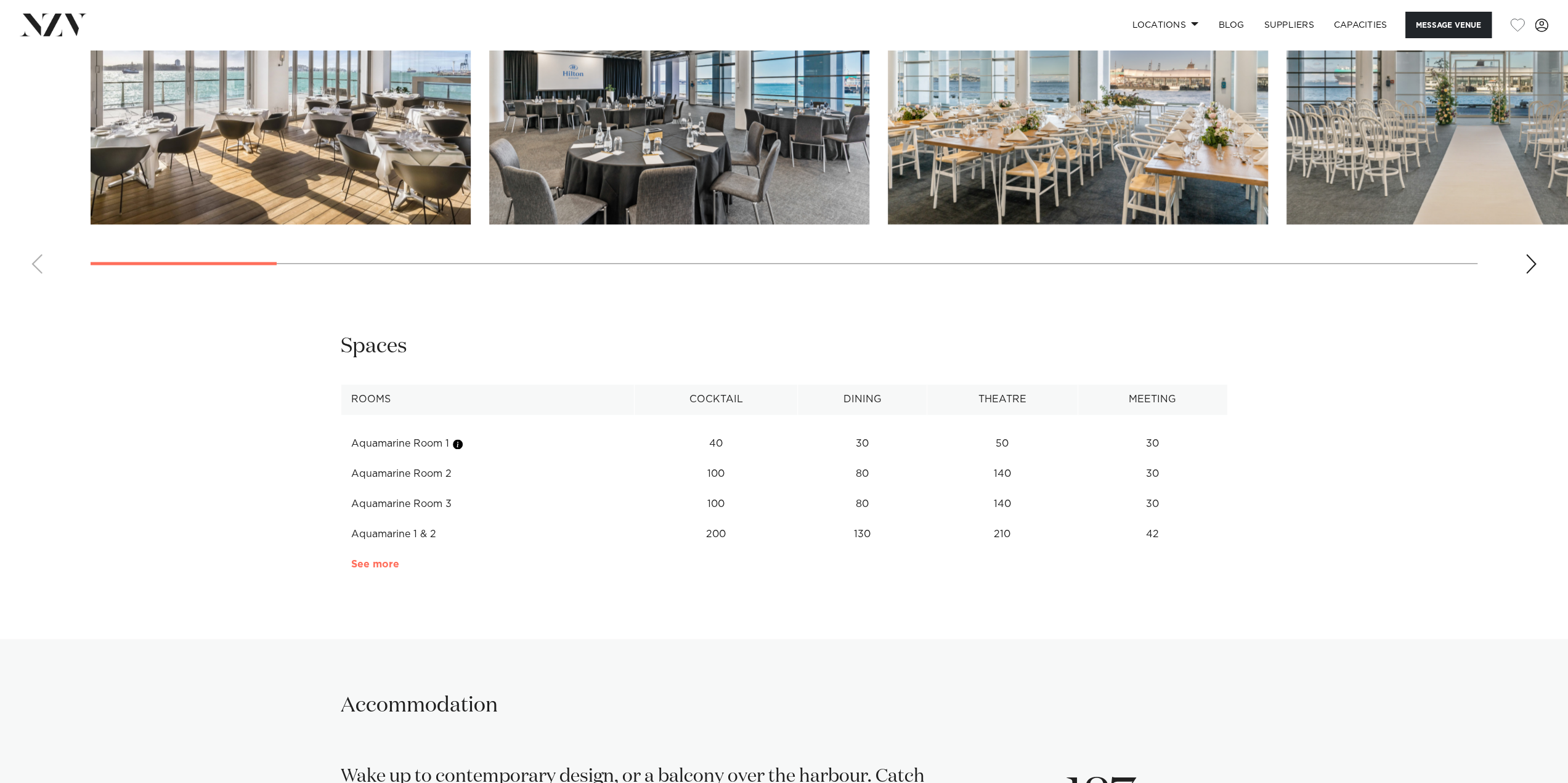
click at [362, 563] on link "See more" at bounding box center [399, 564] width 96 height 10
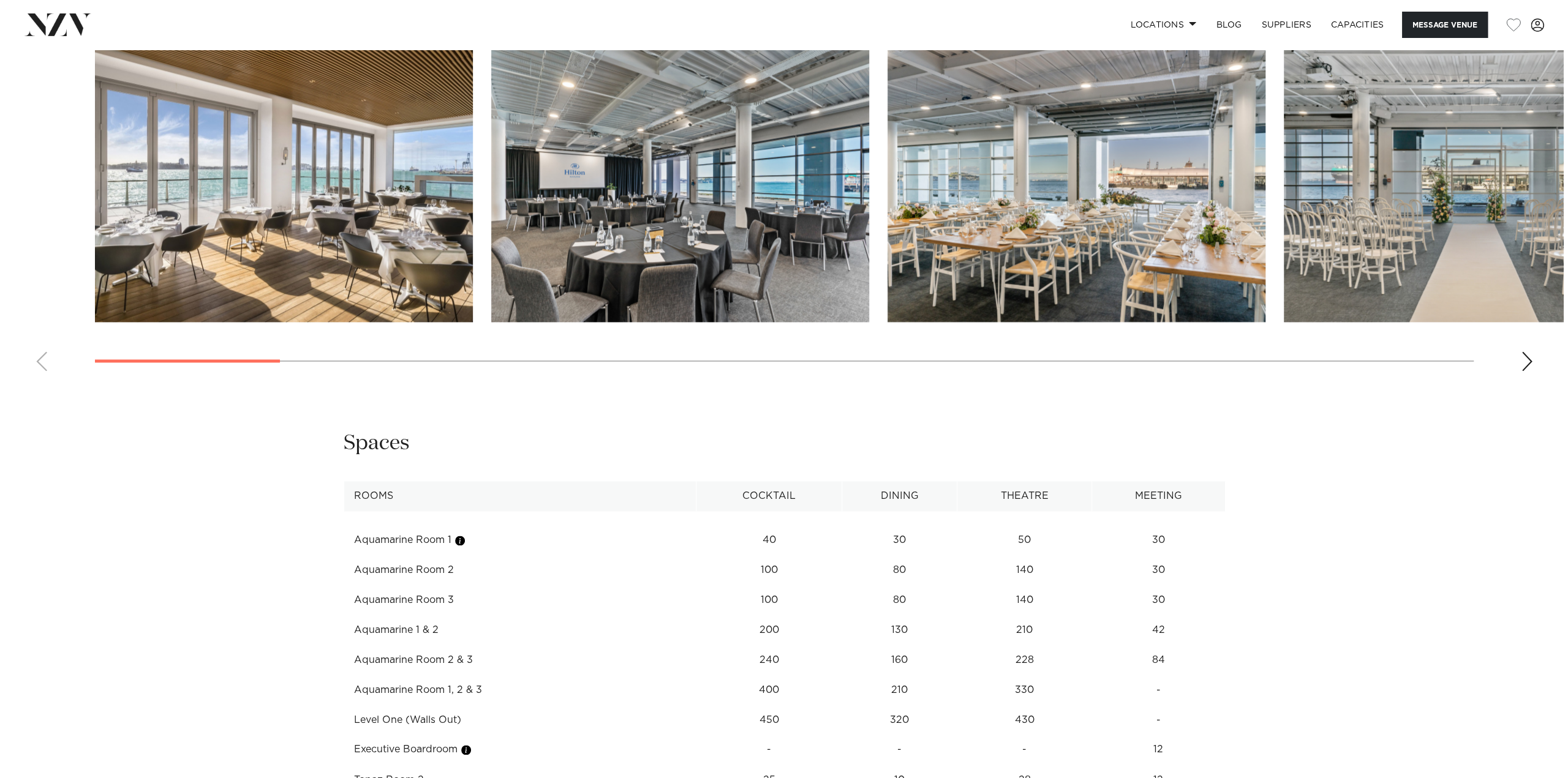
scroll to position [1543, 0]
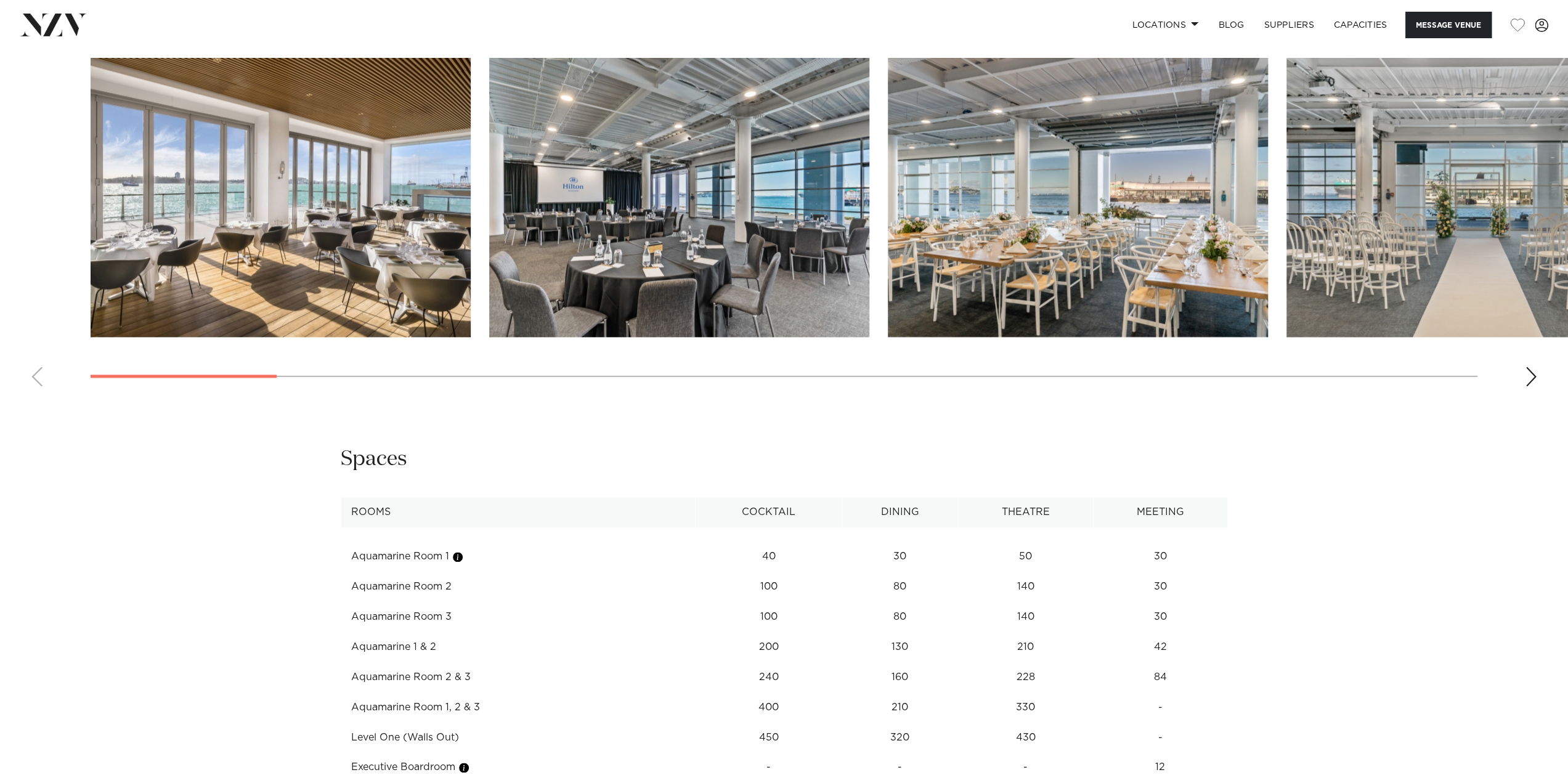
click at [225, 229] on img "1 / 26" at bounding box center [281, 198] width 380 height 279
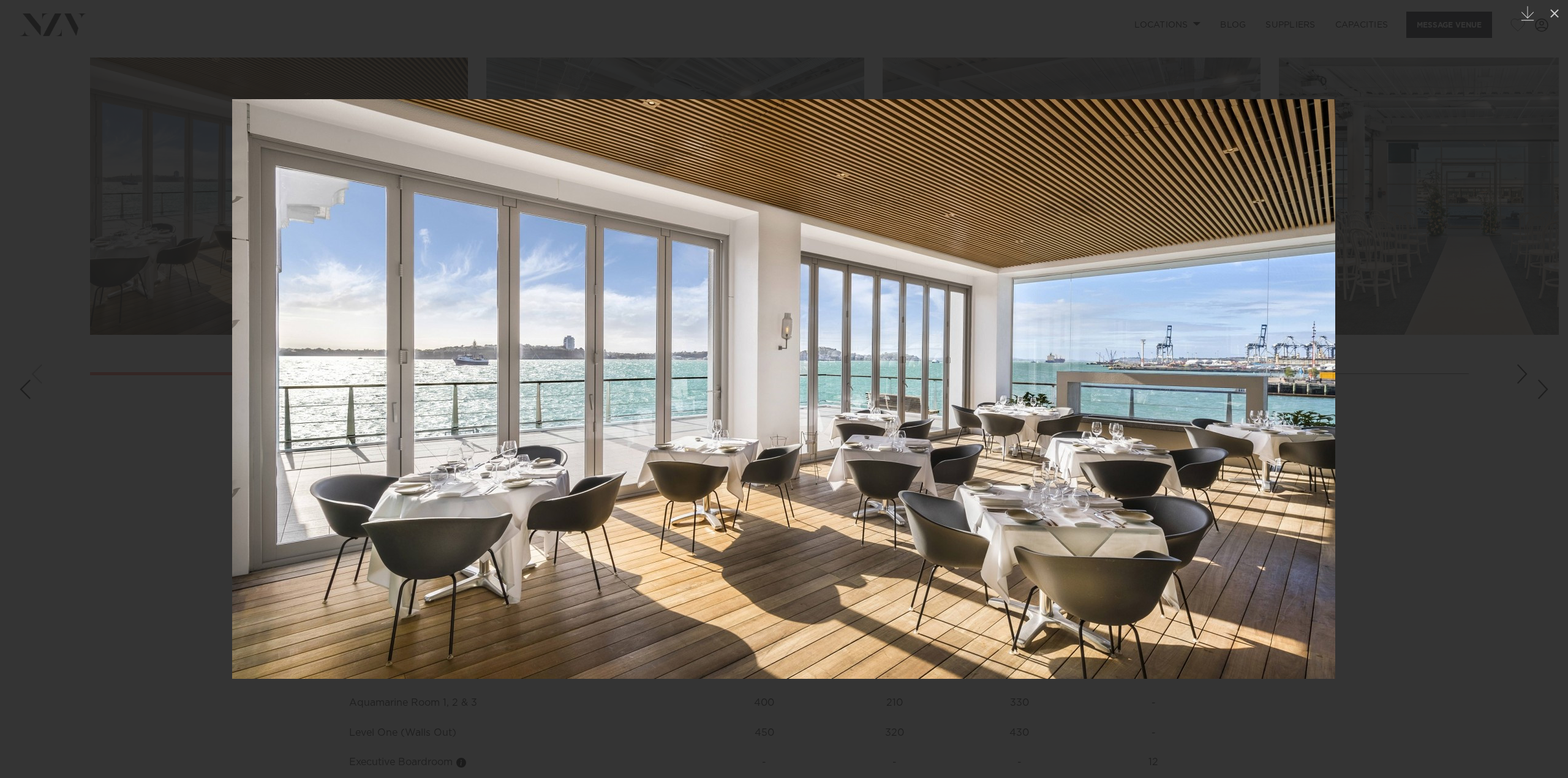
click at [1487, 250] on div at bounding box center [784, 389] width 1568 height 778
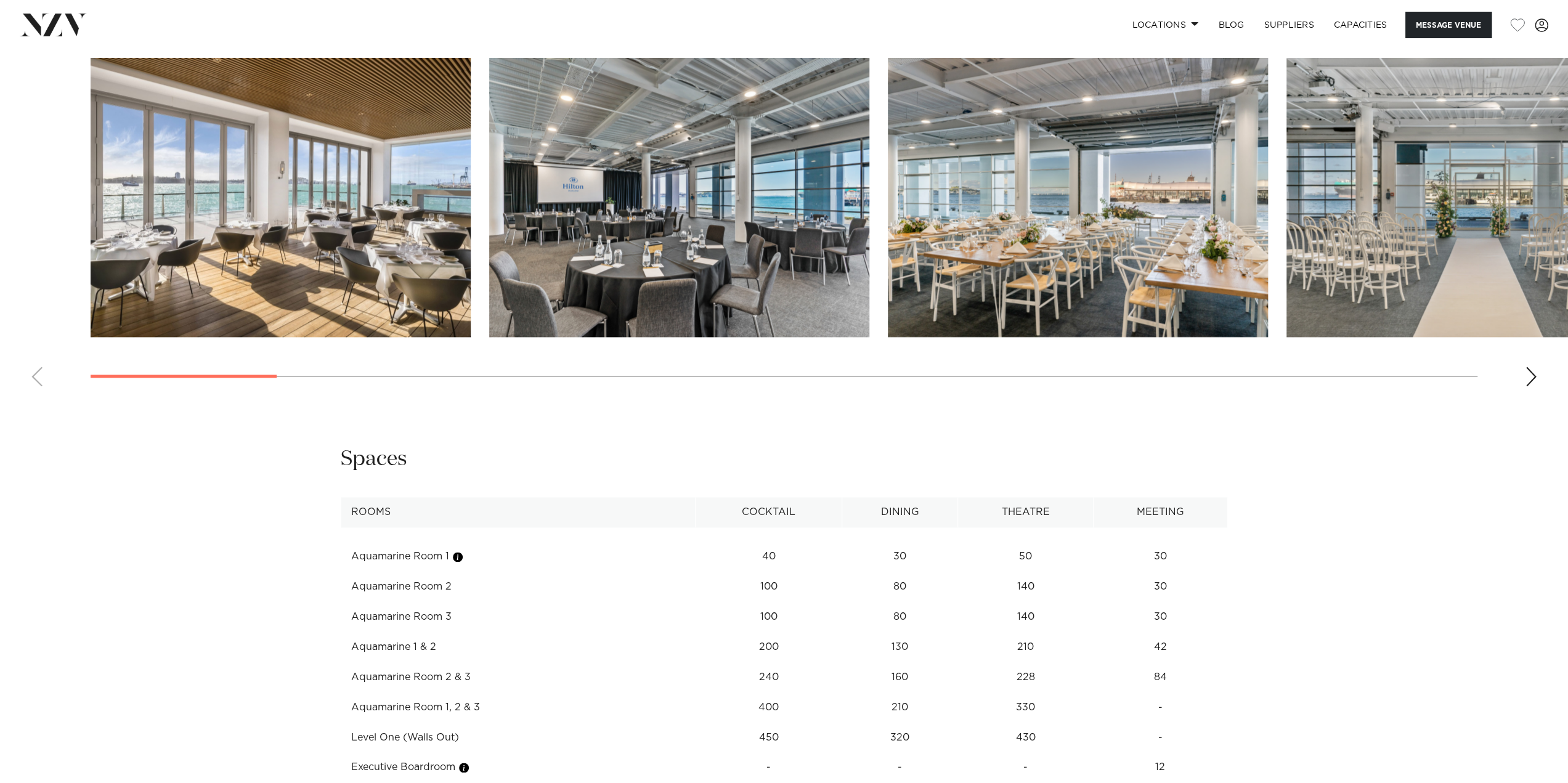
click at [342, 278] on img "1 / 26" at bounding box center [281, 198] width 380 height 279
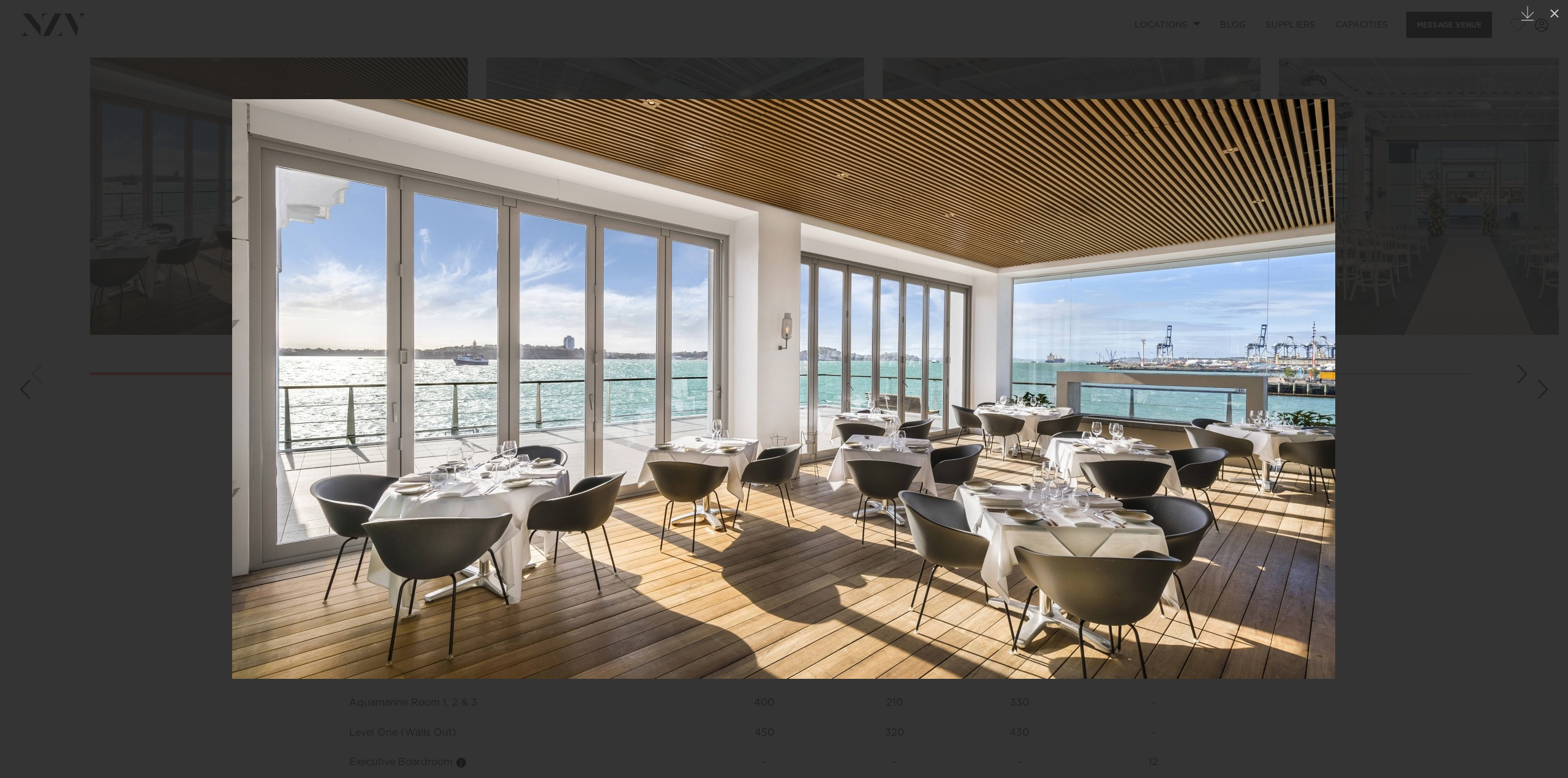
click at [741, 469] on img at bounding box center [783, 389] width 1103 height 580
click at [1438, 242] on div at bounding box center [784, 389] width 1568 height 778
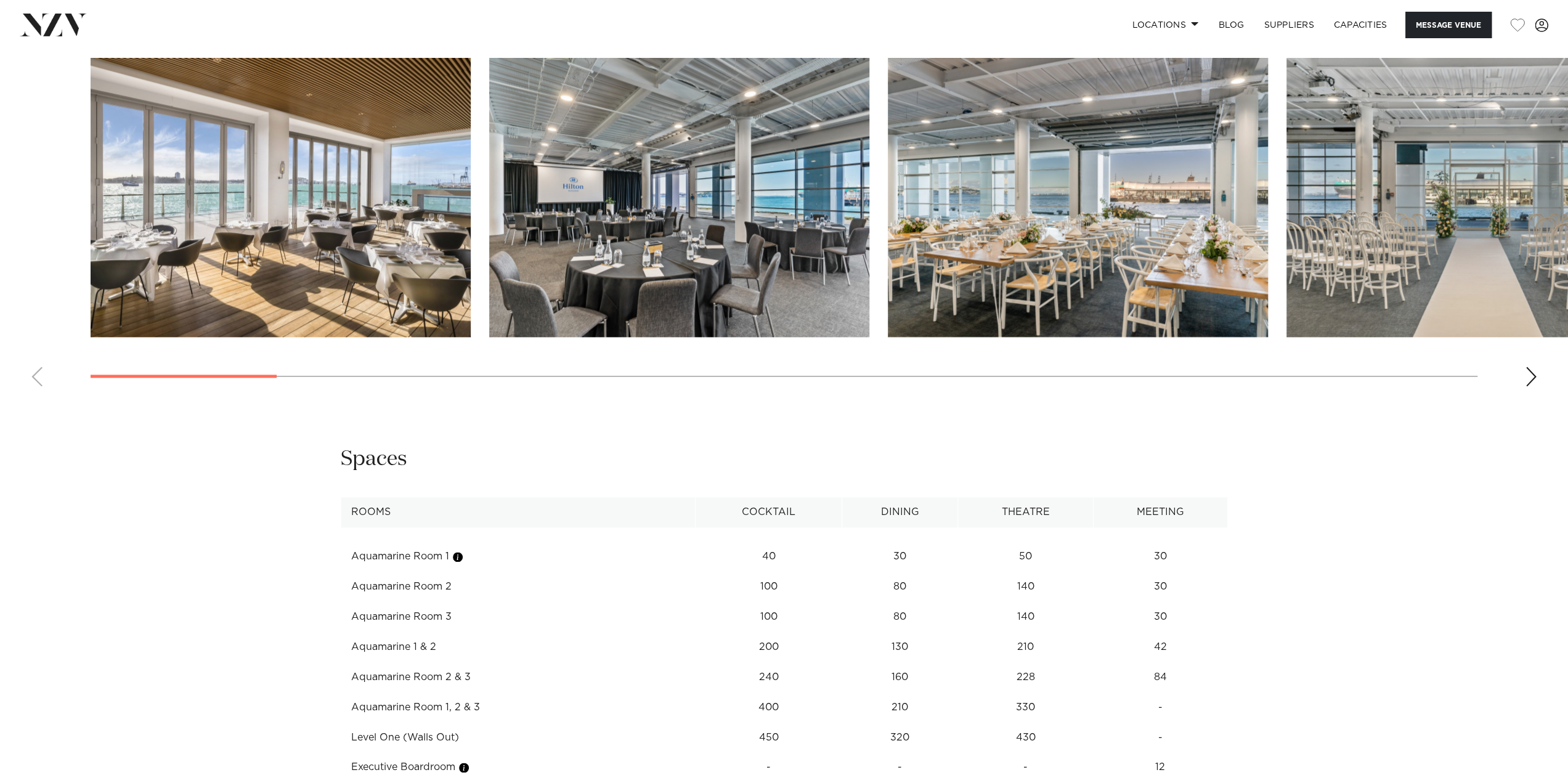
click at [1531, 375] on div "Next slide" at bounding box center [1531, 377] width 12 height 20
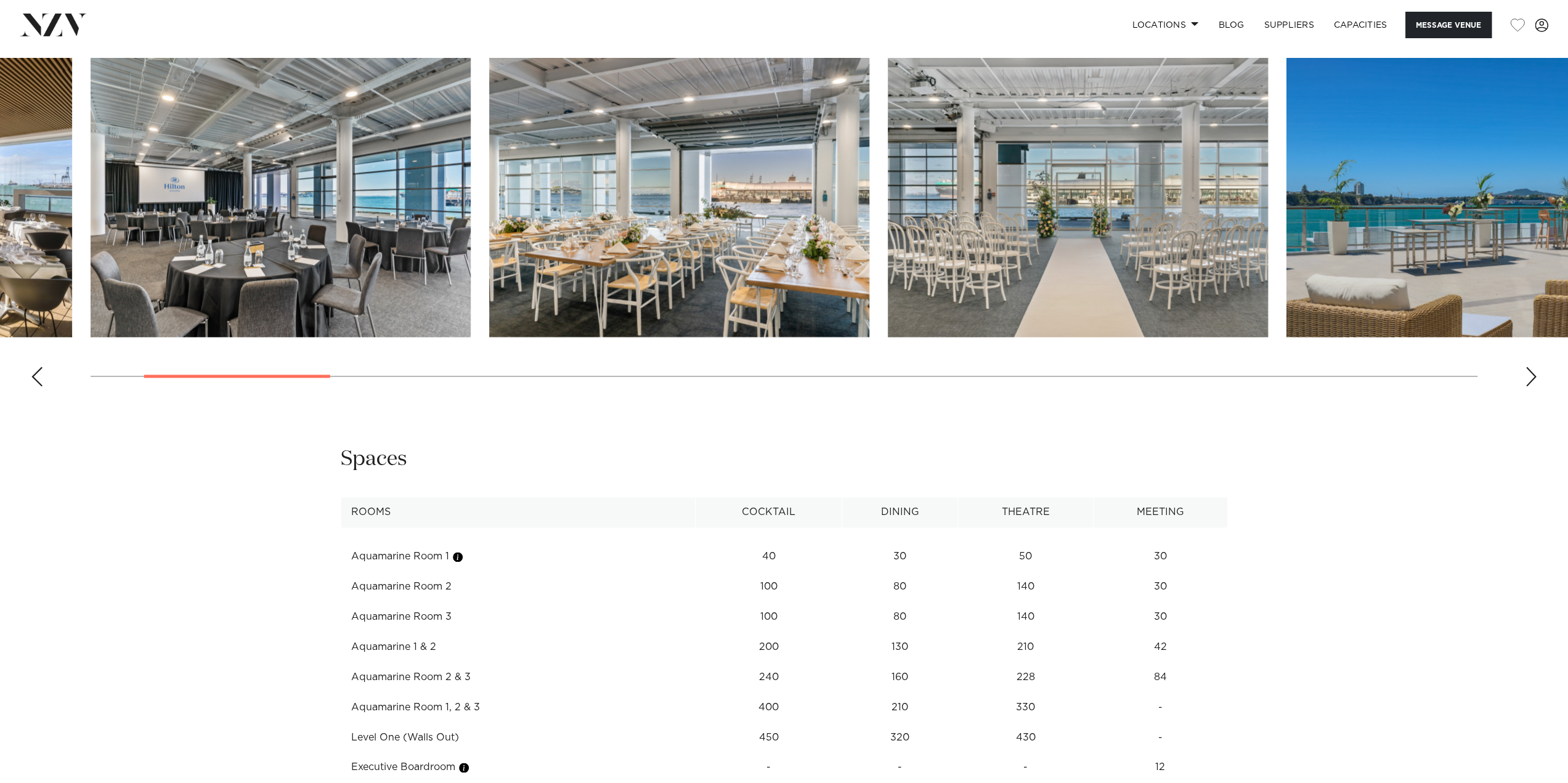
click at [1531, 375] on div "Next slide" at bounding box center [1531, 377] width 12 height 20
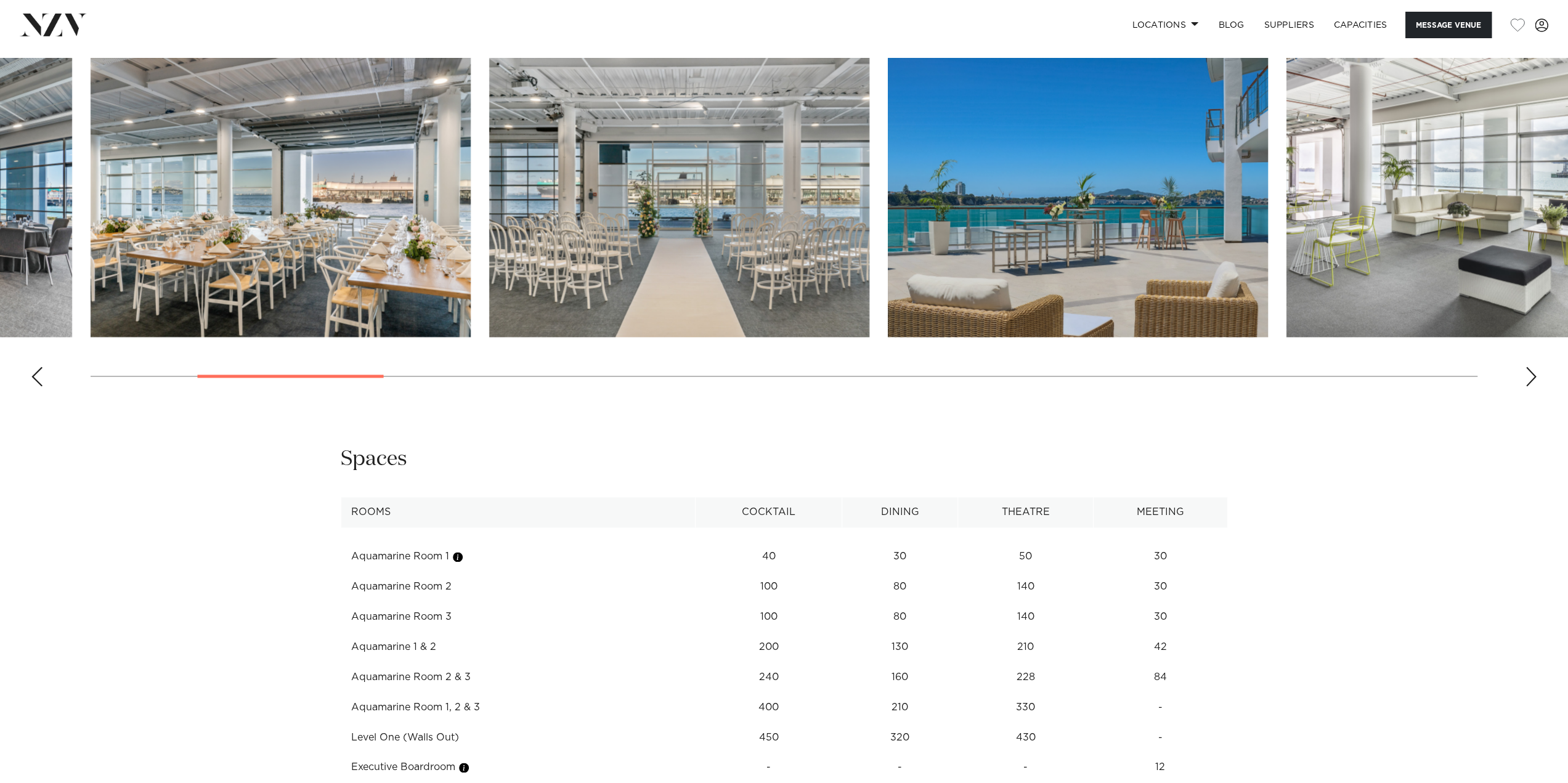
click at [1531, 375] on div "Next slide" at bounding box center [1531, 377] width 12 height 20
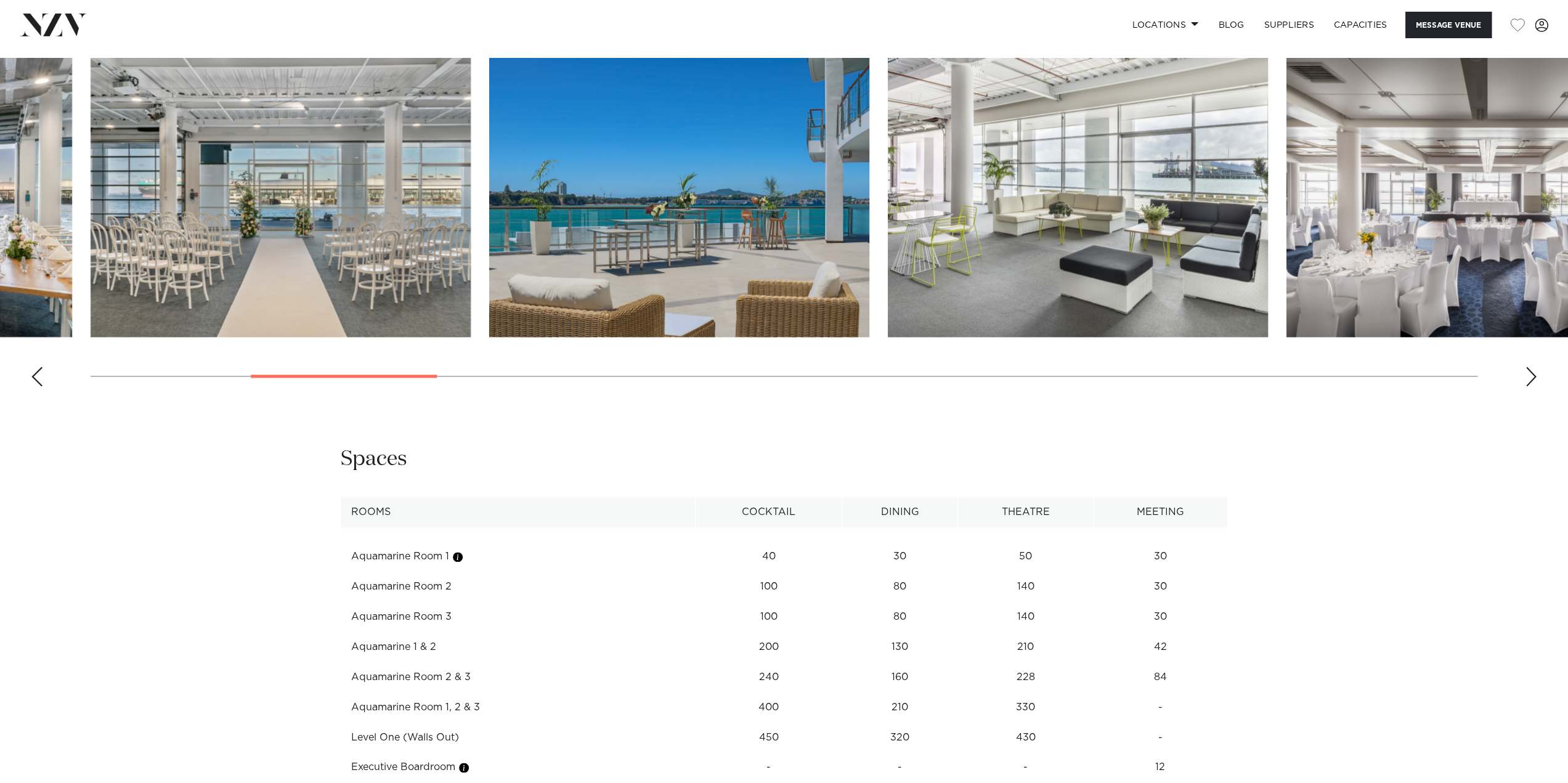
click at [1531, 375] on div "Next slide" at bounding box center [1531, 377] width 12 height 20
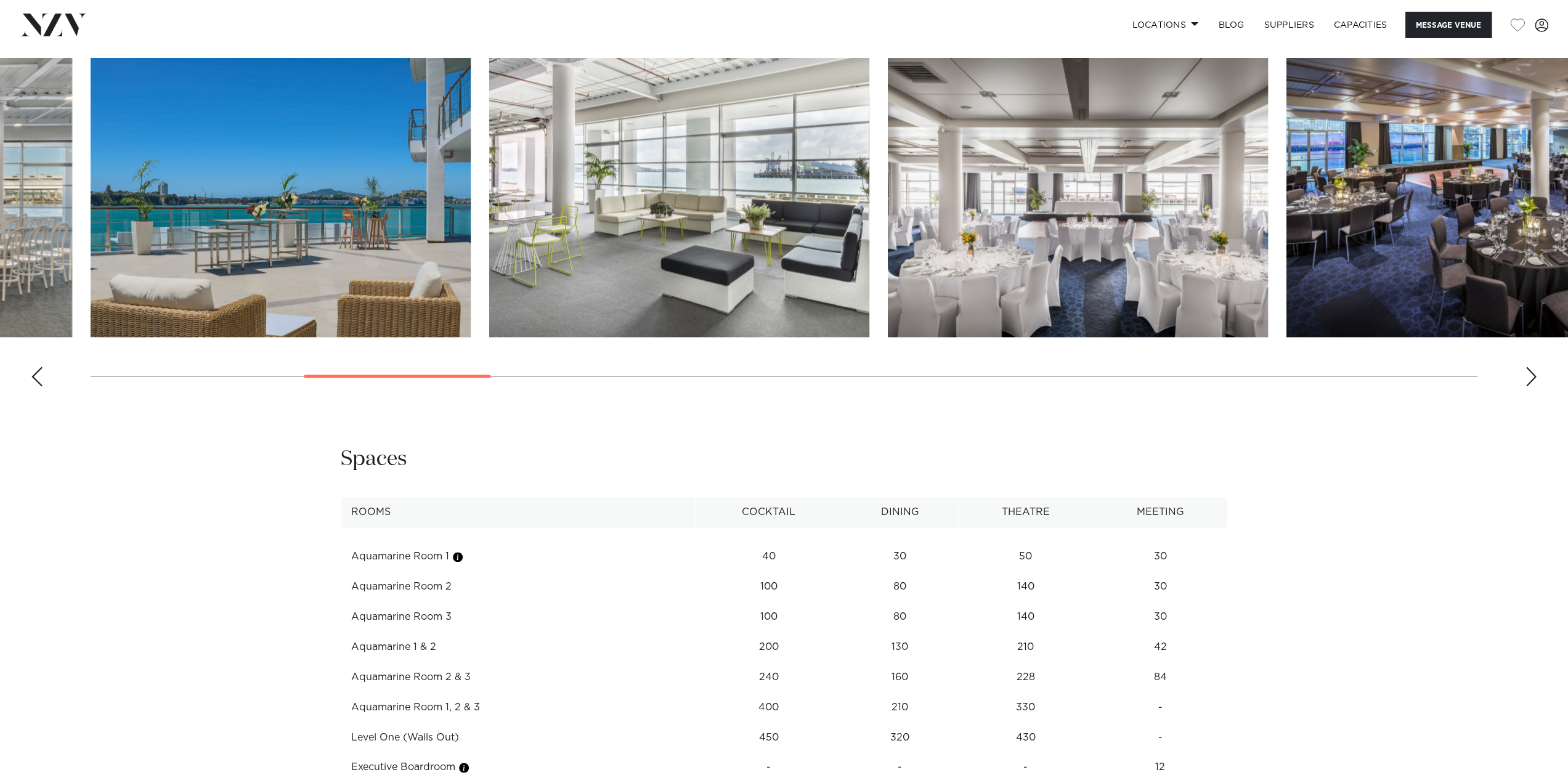
click at [1531, 375] on div "Next slide" at bounding box center [1531, 377] width 12 height 20
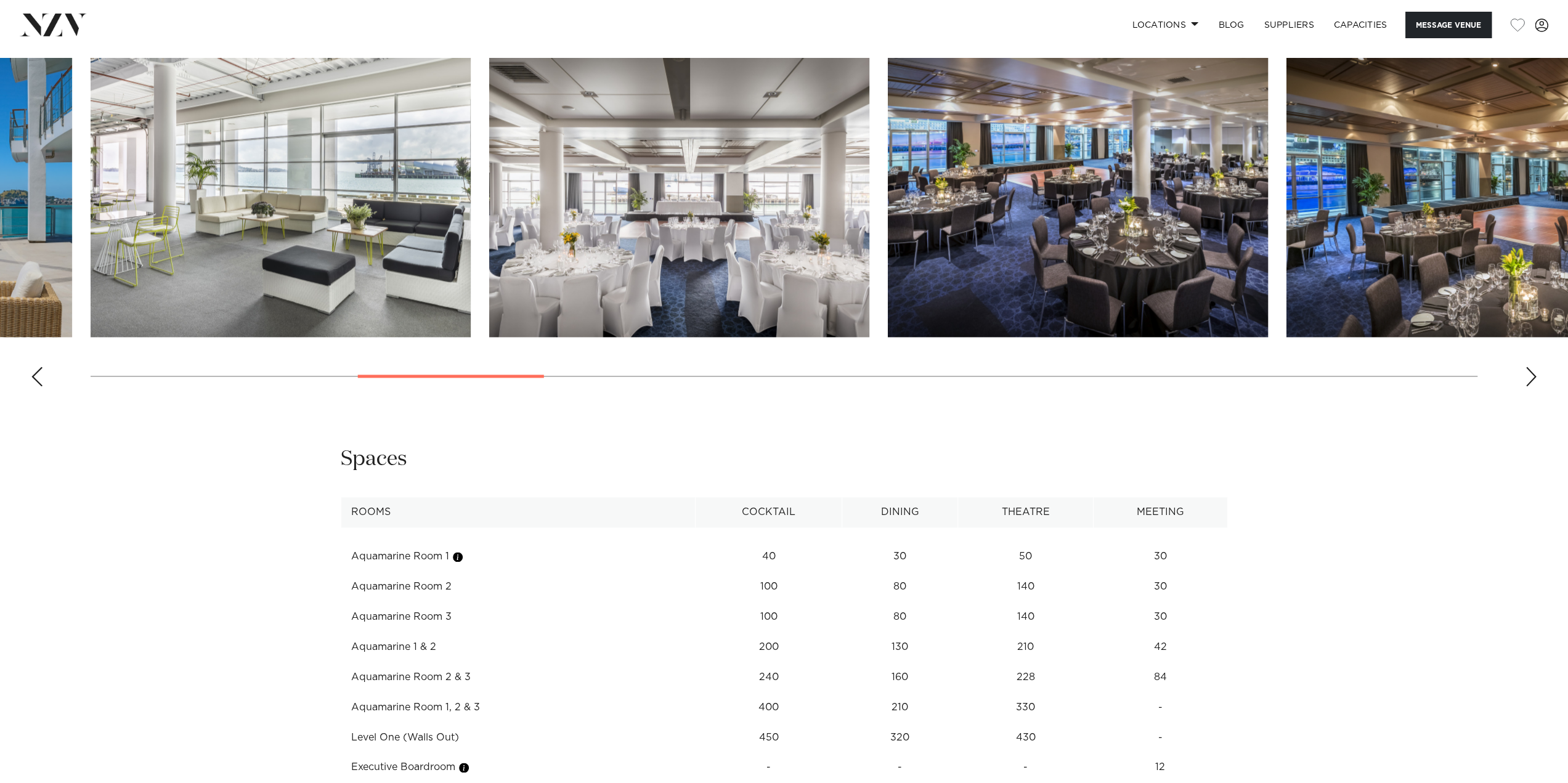
click at [1531, 375] on div "Next slide" at bounding box center [1531, 377] width 12 height 20
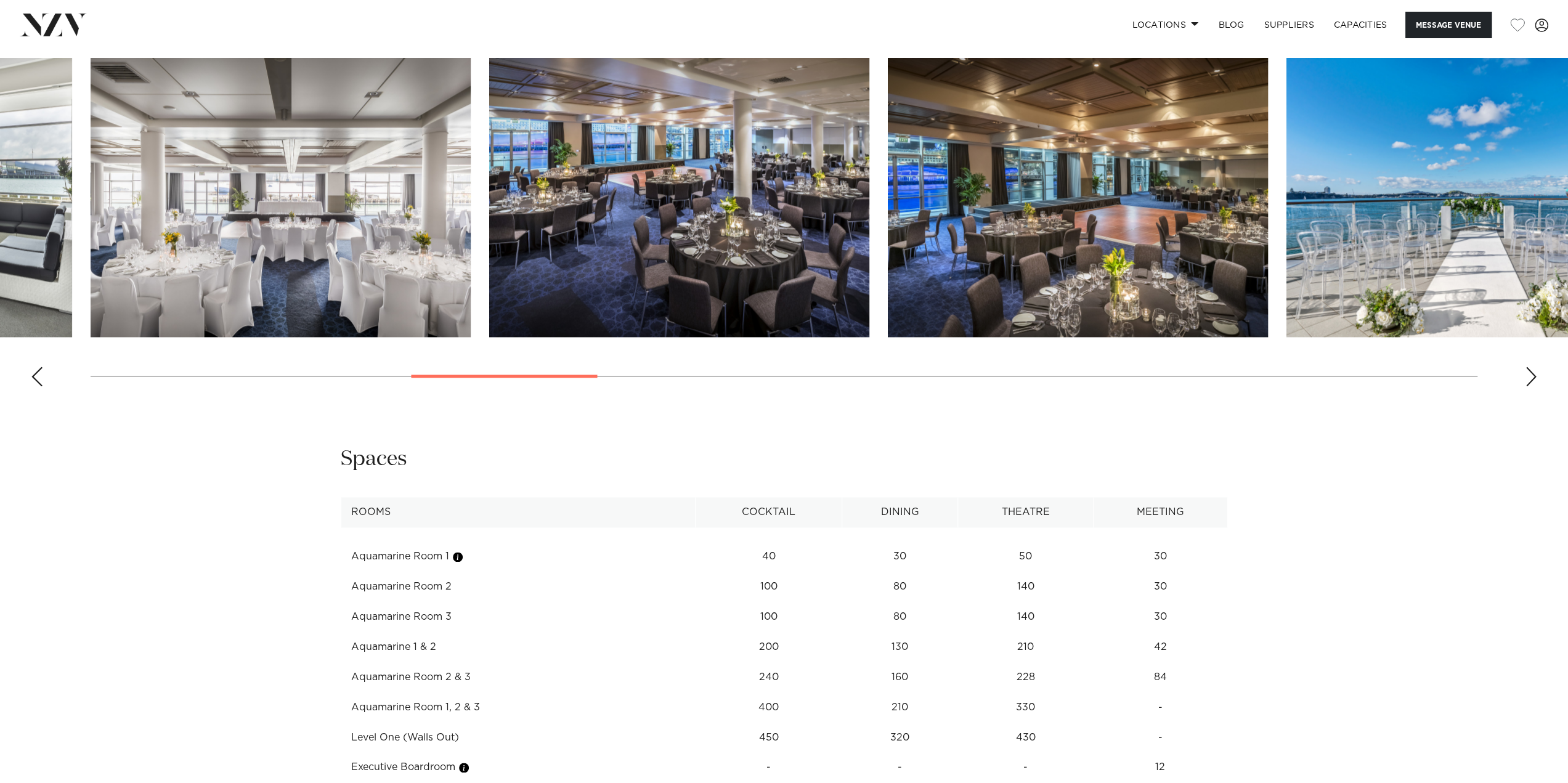
click at [1531, 375] on div "Next slide" at bounding box center [1531, 377] width 12 height 20
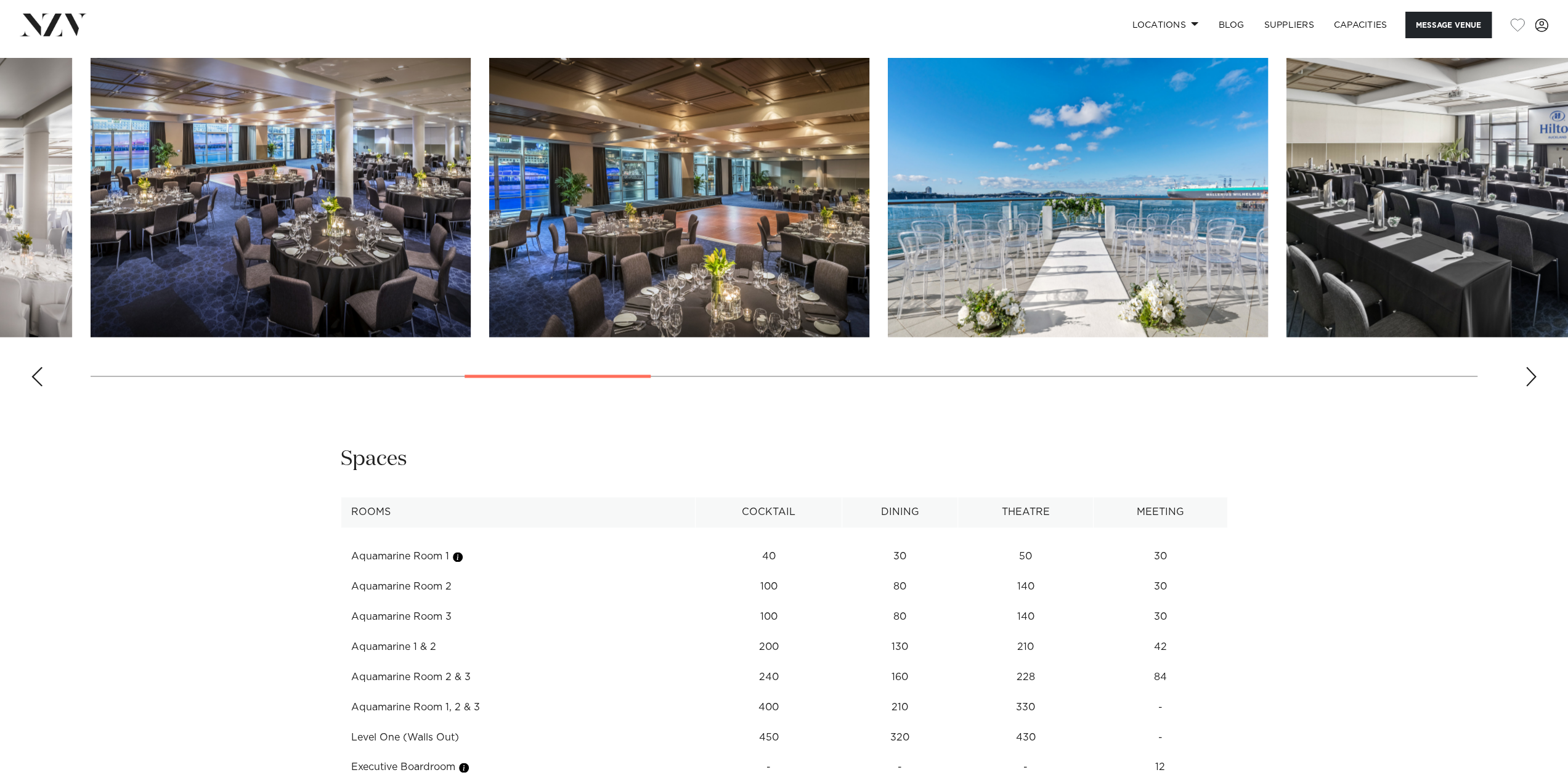
click at [1531, 375] on div "Next slide" at bounding box center [1531, 377] width 12 height 20
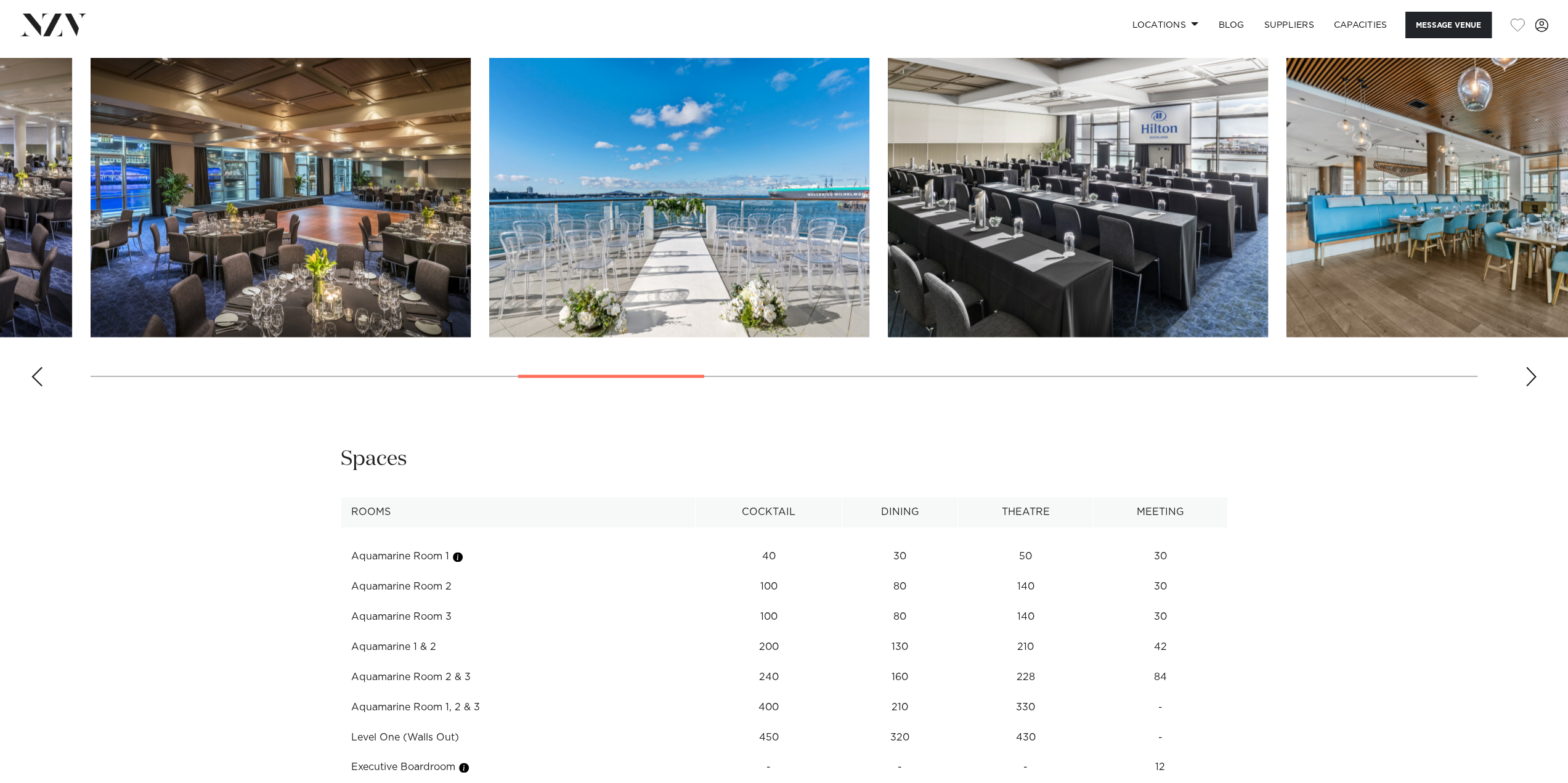
click at [1531, 375] on div "Next slide" at bounding box center [1531, 377] width 12 height 20
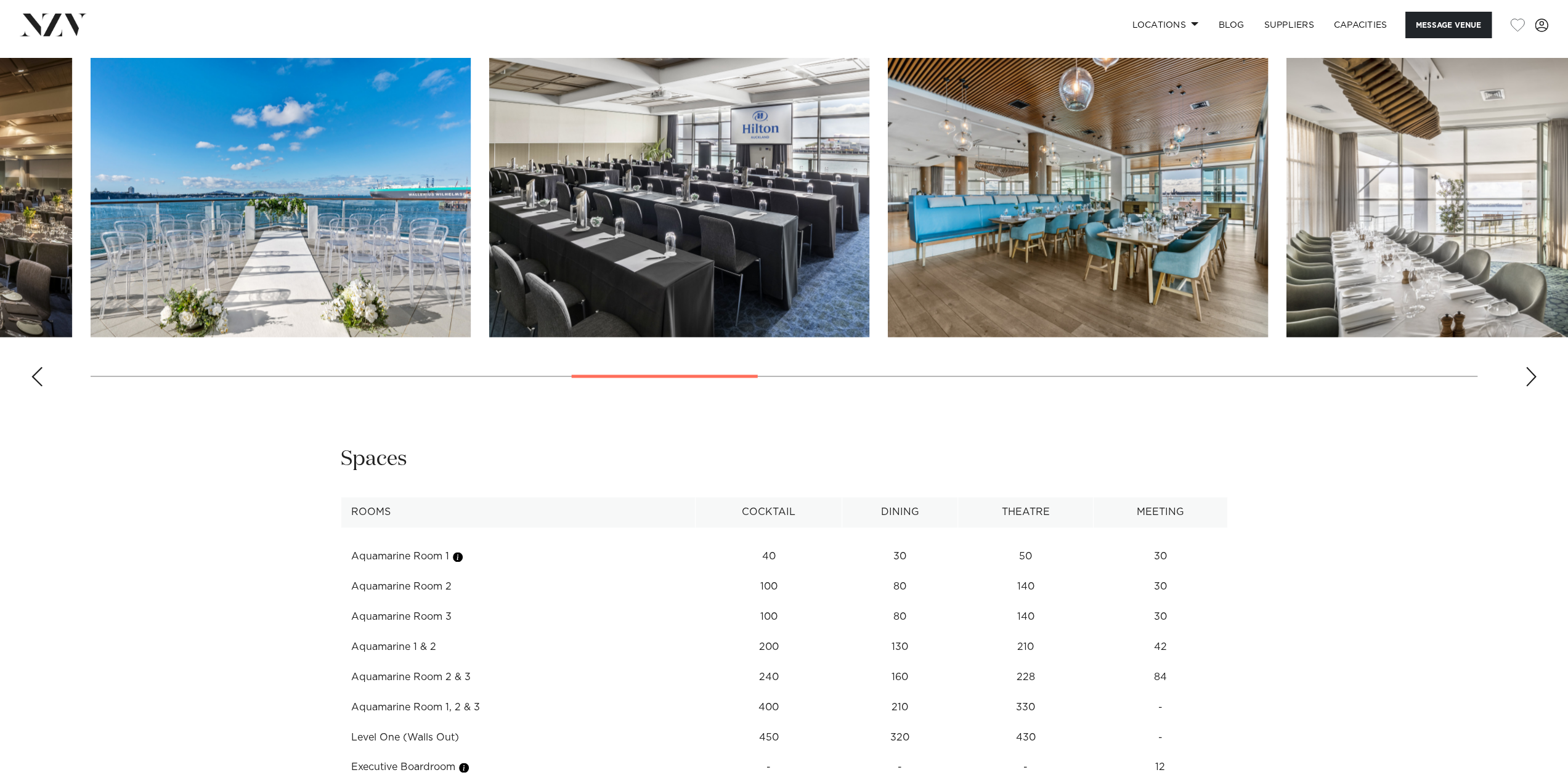
click at [1531, 375] on div "Next slide" at bounding box center [1531, 377] width 12 height 20
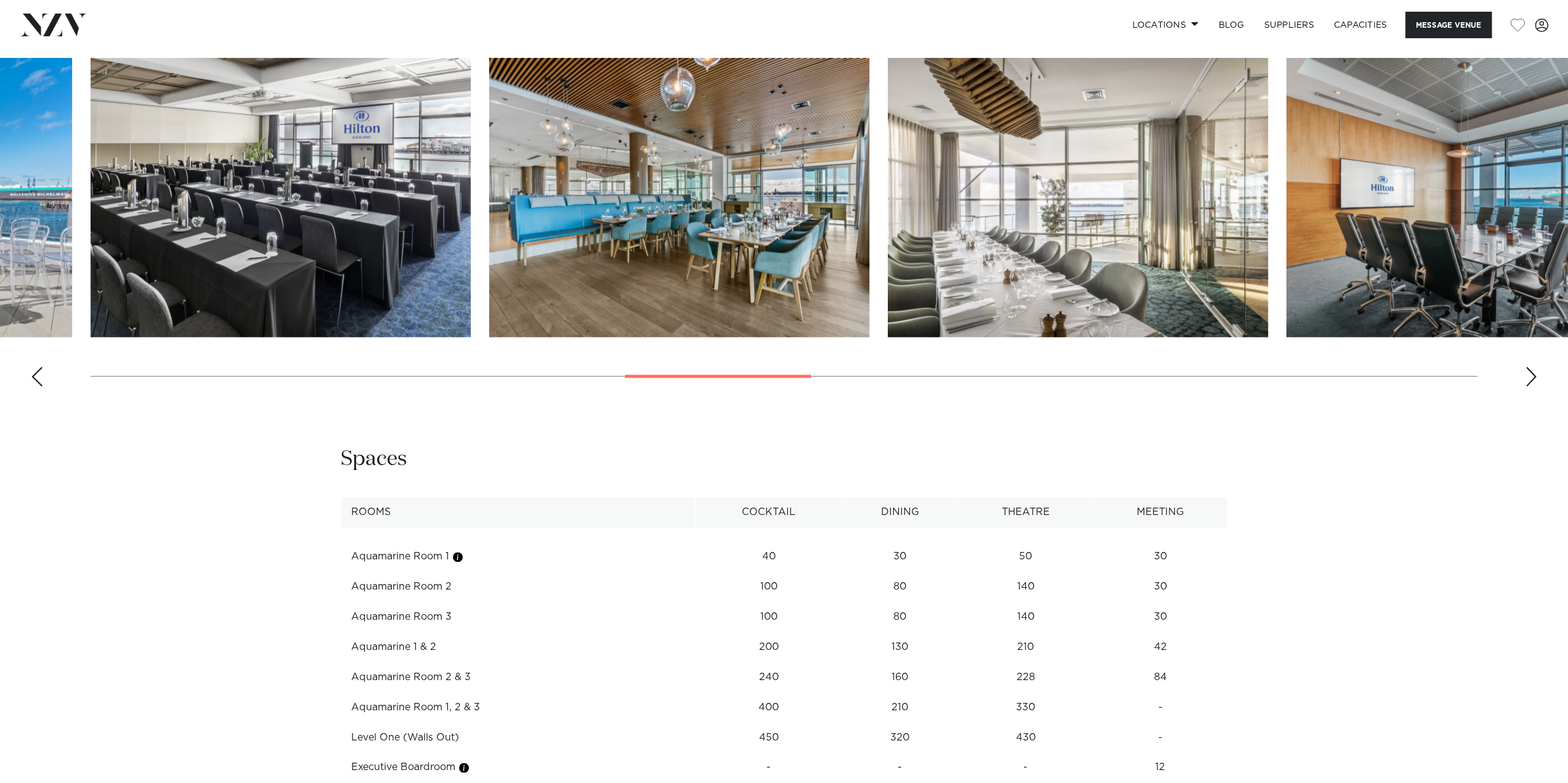
click at [1531, 375] on div "Next slide" at bounding box center [1531, 377] width 12 height 20
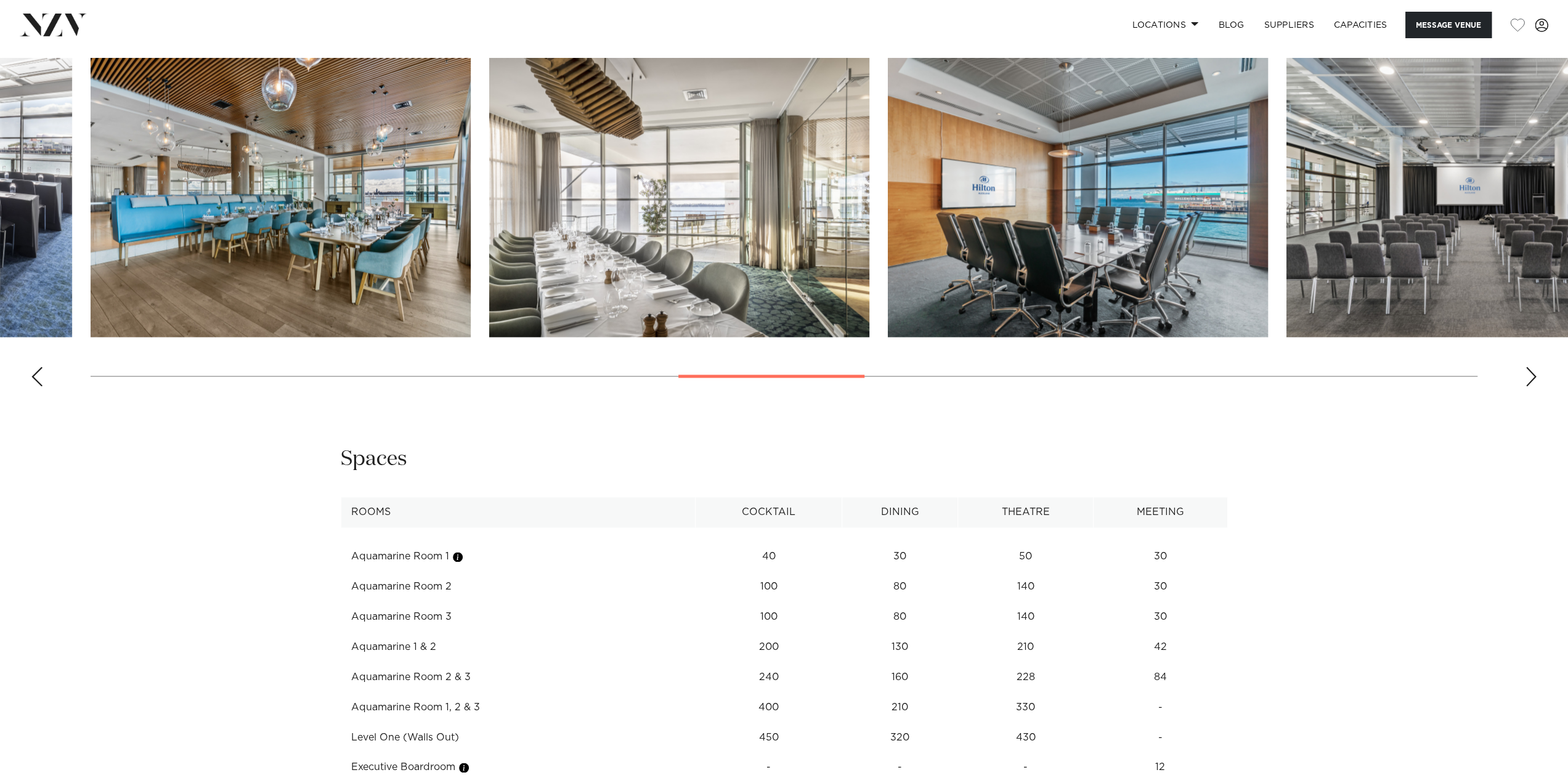
click at [1531, 375] on div "Next slide" at bounding box center [1531, 377] width 12 height 20
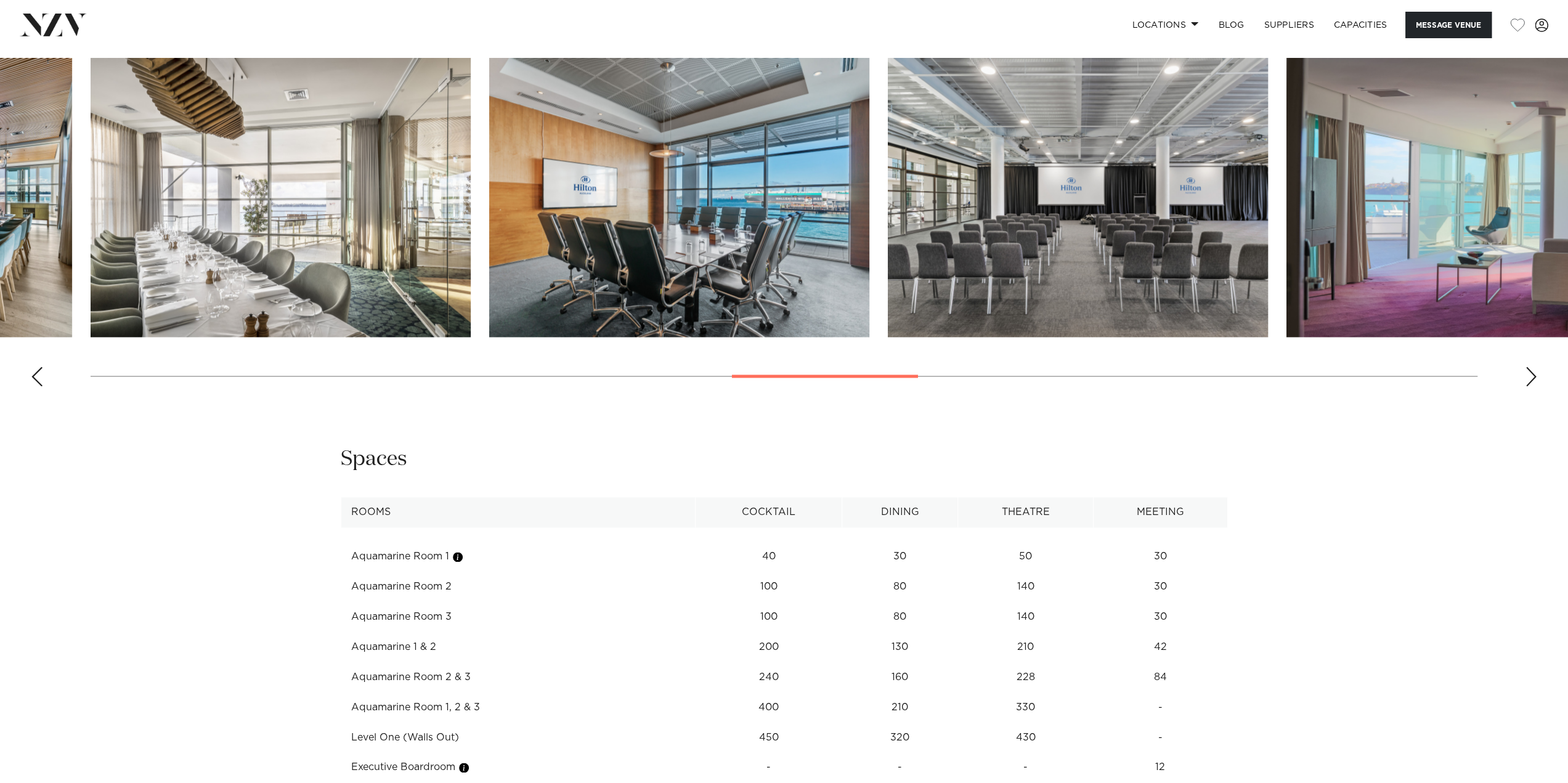
click at [1531, 375] on div "Next slide" at bounding box center [1531, 377] width 12 height 20
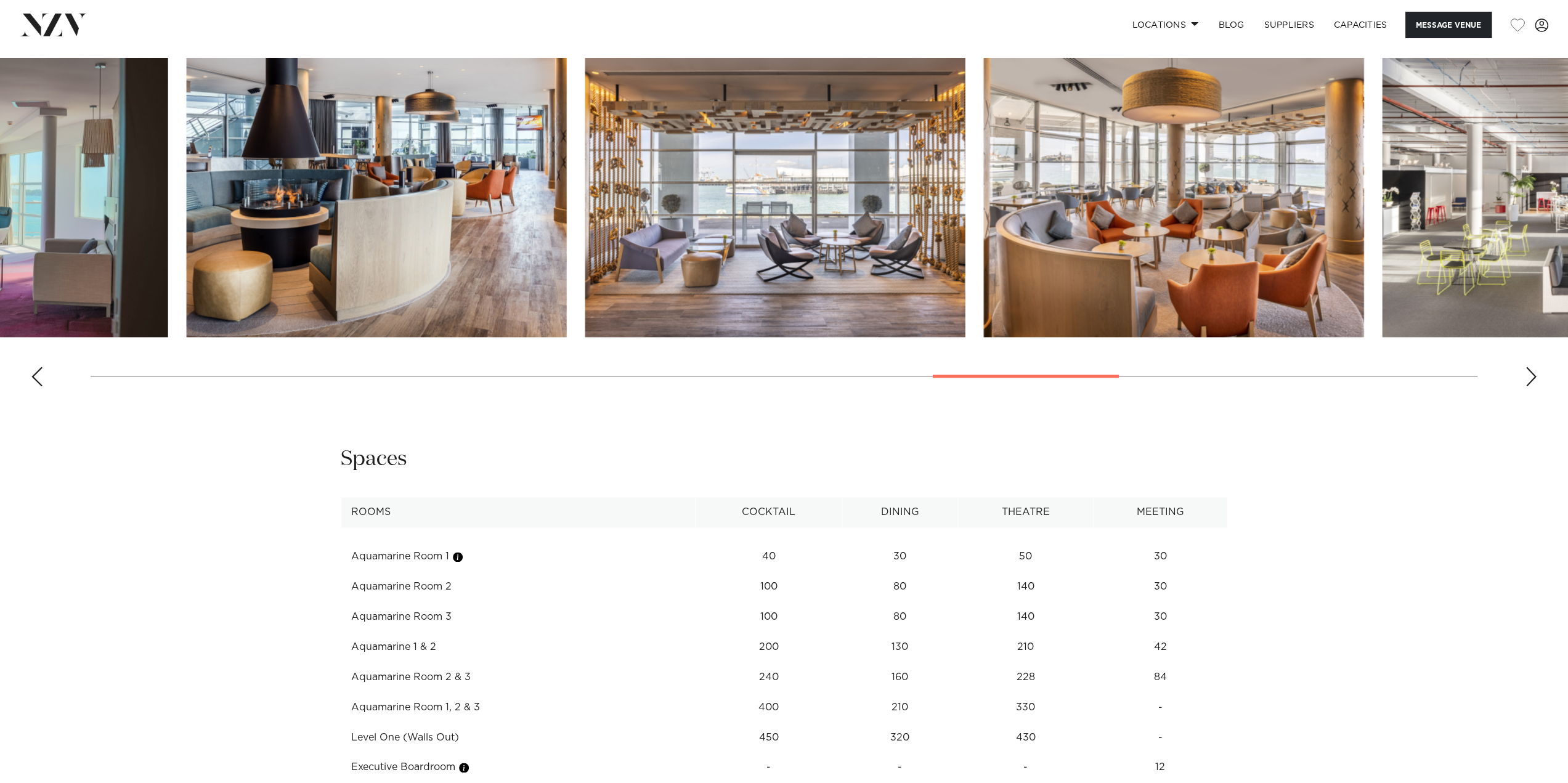
click at [1106, 379] on swiper-container at bounding box center [784, 227] width 1568 height 338
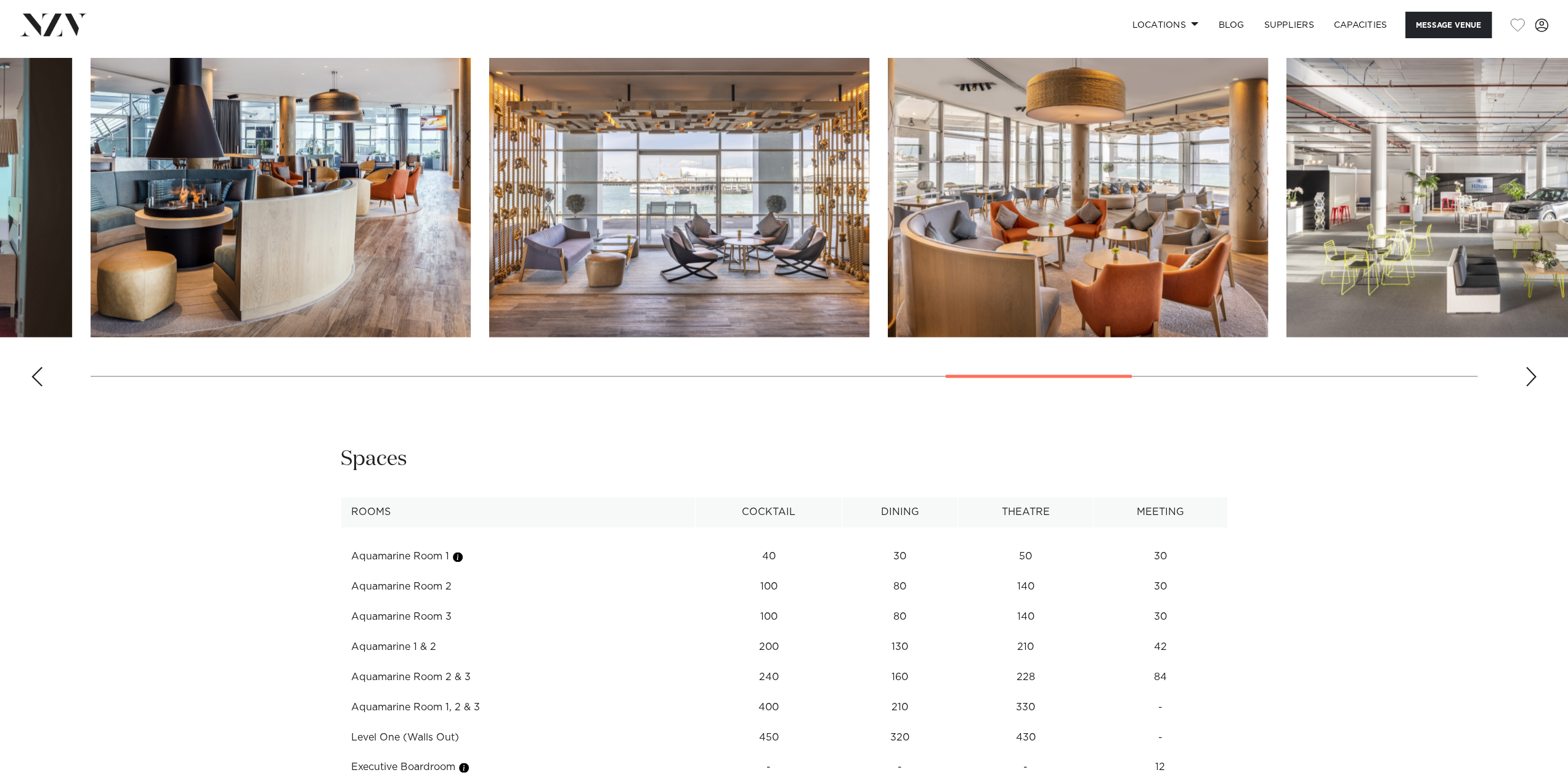
click at [1113, 281] on img "19 / 26" at bounding box center [1077, 198] width 380 height 279
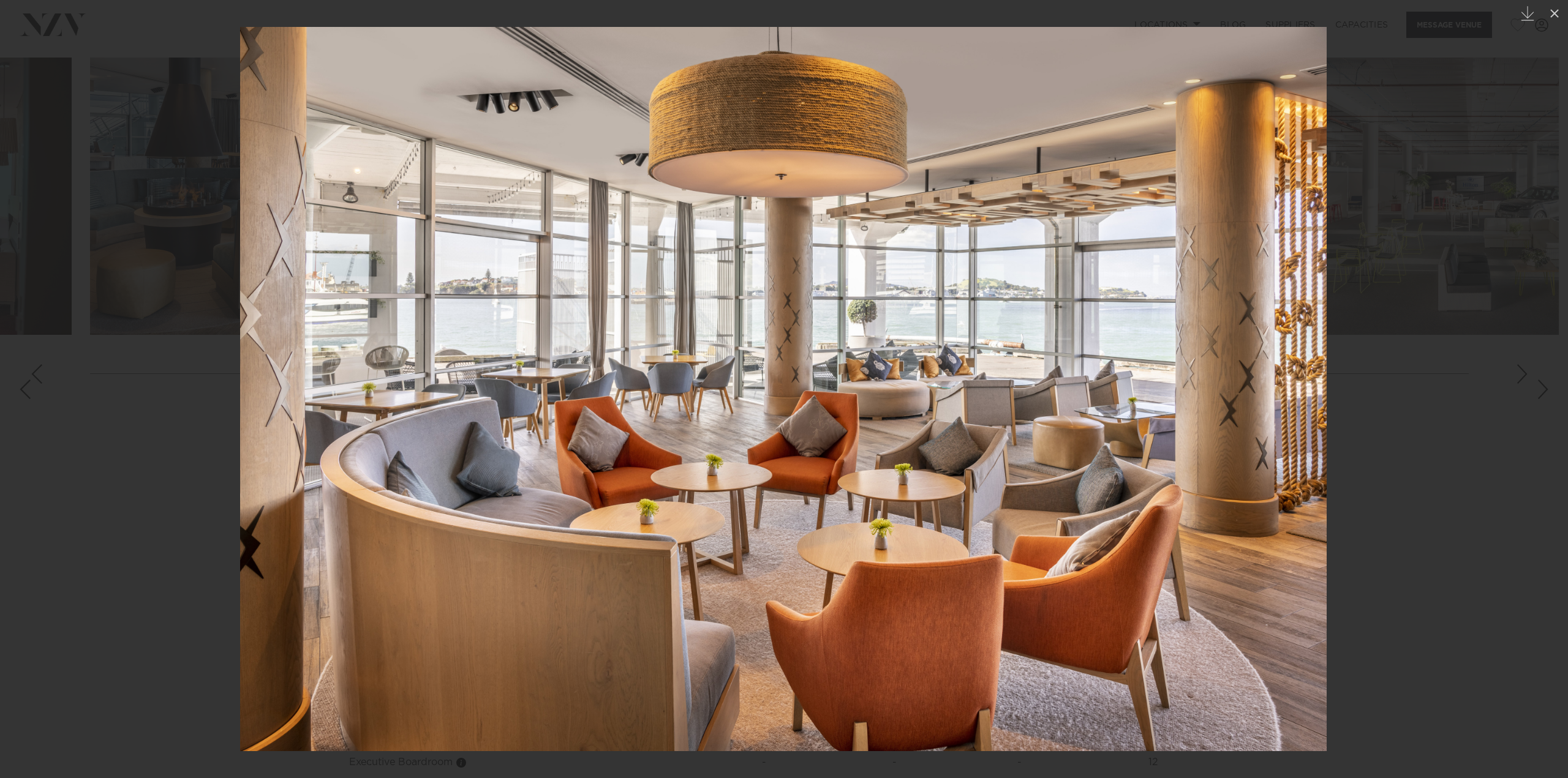
click at [931, 383] on img at bounding box center [783, 389] width 1086 height 724
drag, startPoint x: 1125, startPoint y: 361, endPoint x: 1007, endPoint y: 389, distance: 121.3
click at [1125, 362] on img at bounding box center [783, 389] width 1086 height 724
click at [793, 520] on img at bounding box center [783, 389] width 1086 height 724
drag, startPoint x: 875, startPoint y: 507, endPoint x: 396, endPoint y: 280, distance: 530.1
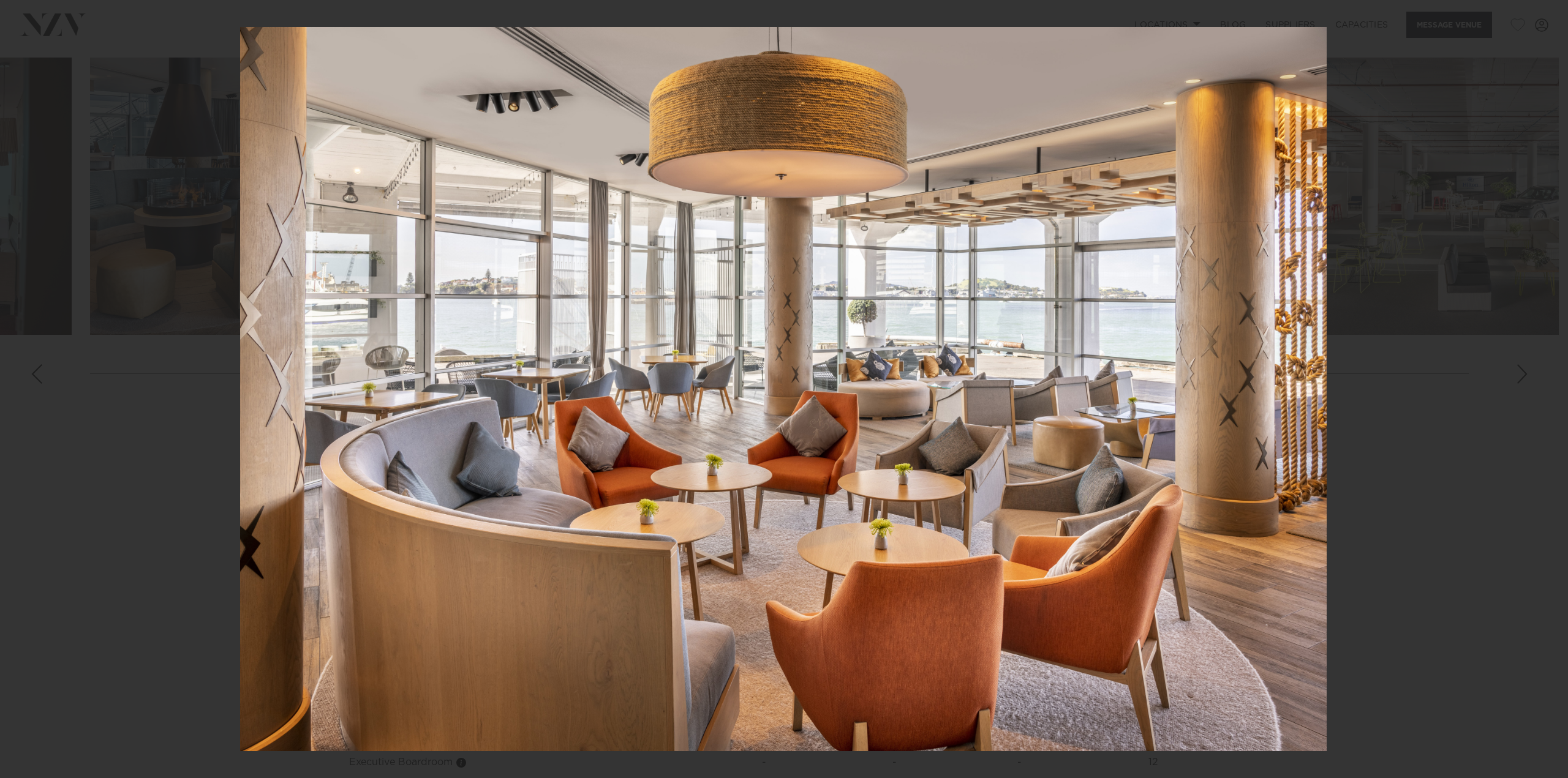
click at [857, 499] on img at bounding box center [783, 389] width 1086 height 724
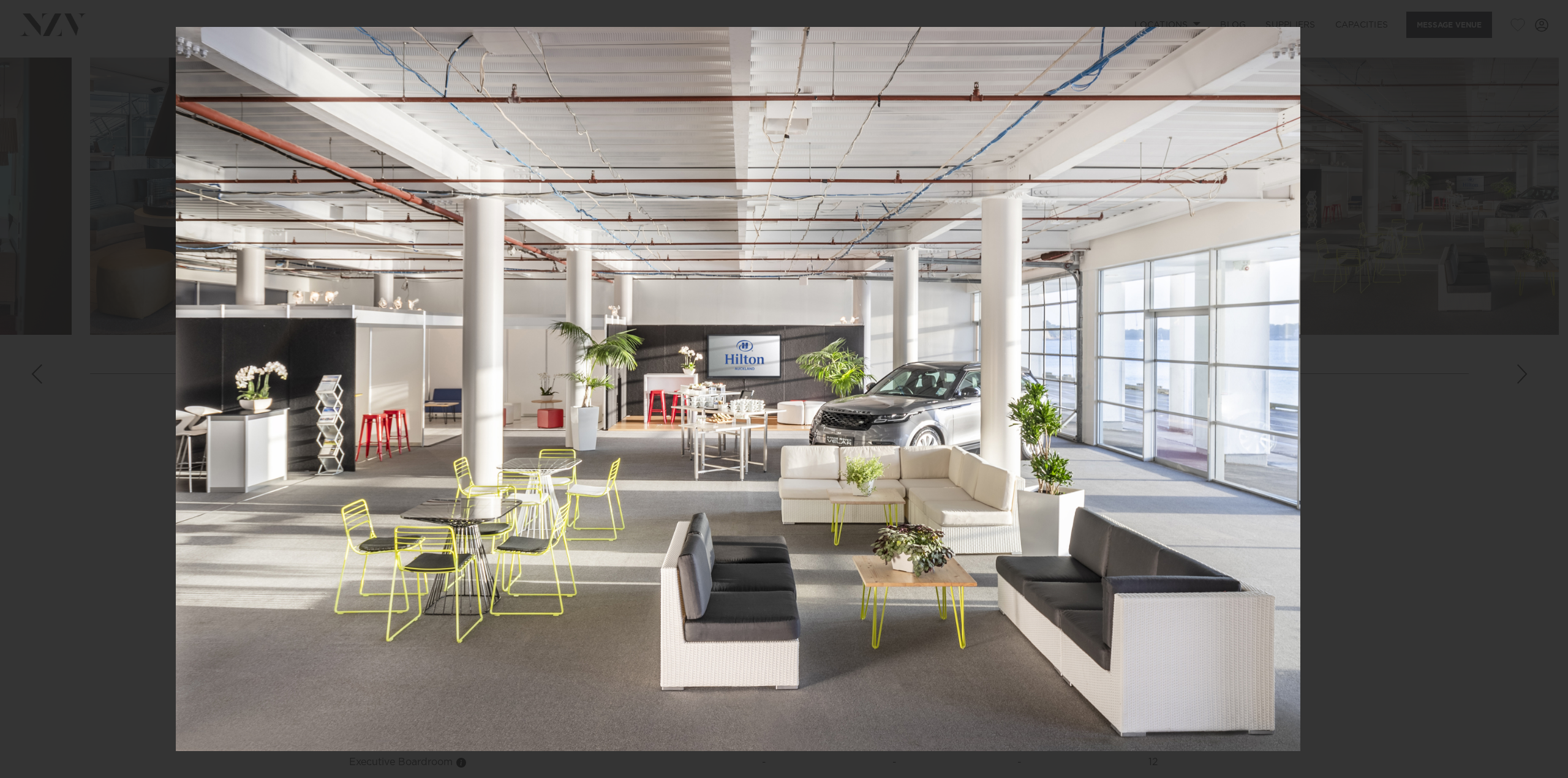
drag, startPoint x: 955, startPoint y: 431, endPoint x: 619, endPoint y: 397, distance: 337.7
click at [619, 397] on img at bounding box center [738, 389] width 1124 height 724
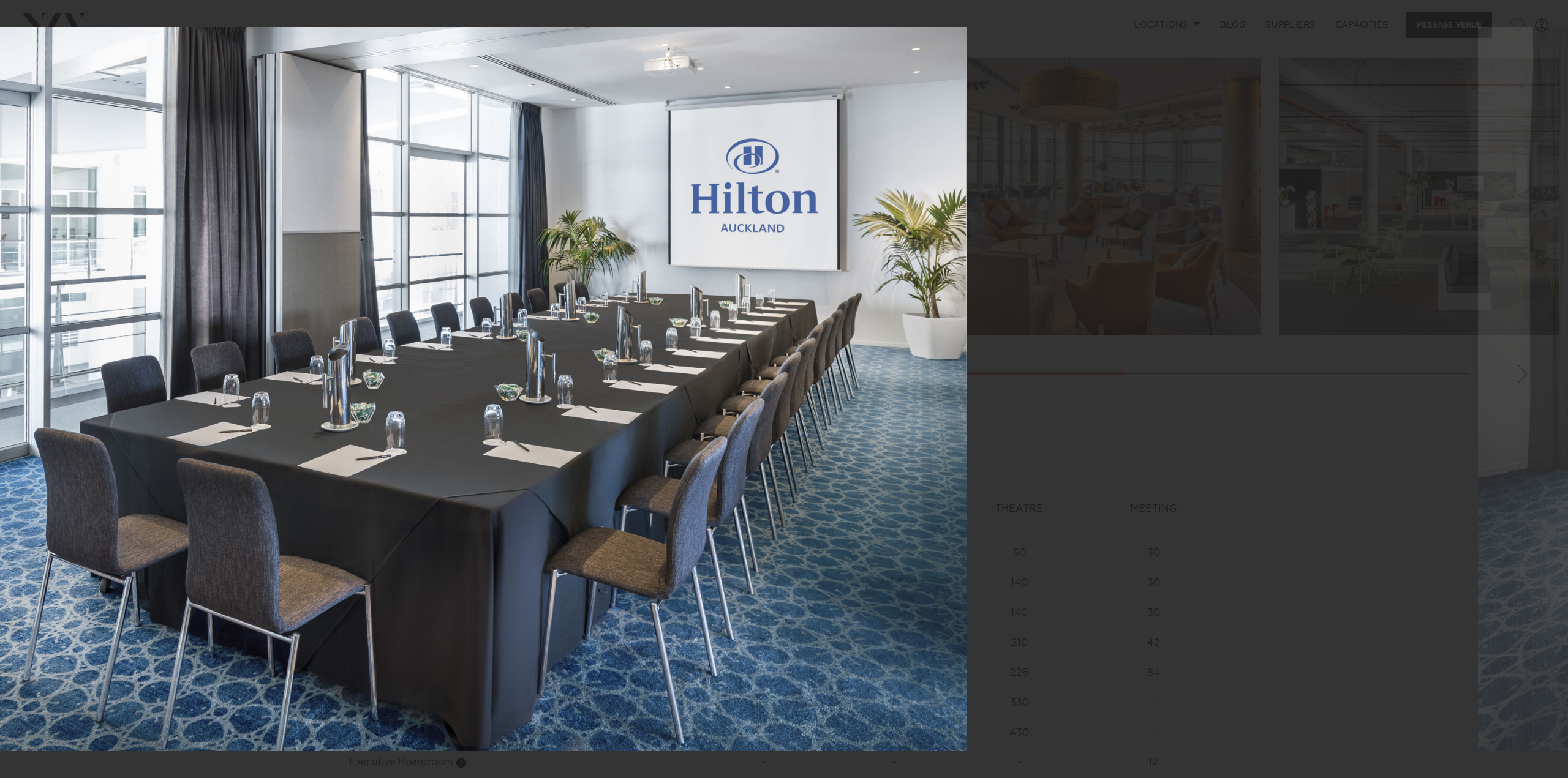
drag, startPoint x: 1088, startPoint y: 322, endPoint x: 465, endPoint y: 341, distance: 623.3
click at [462, 341] on img at bounding box center [422, 389] width 1087 height 724
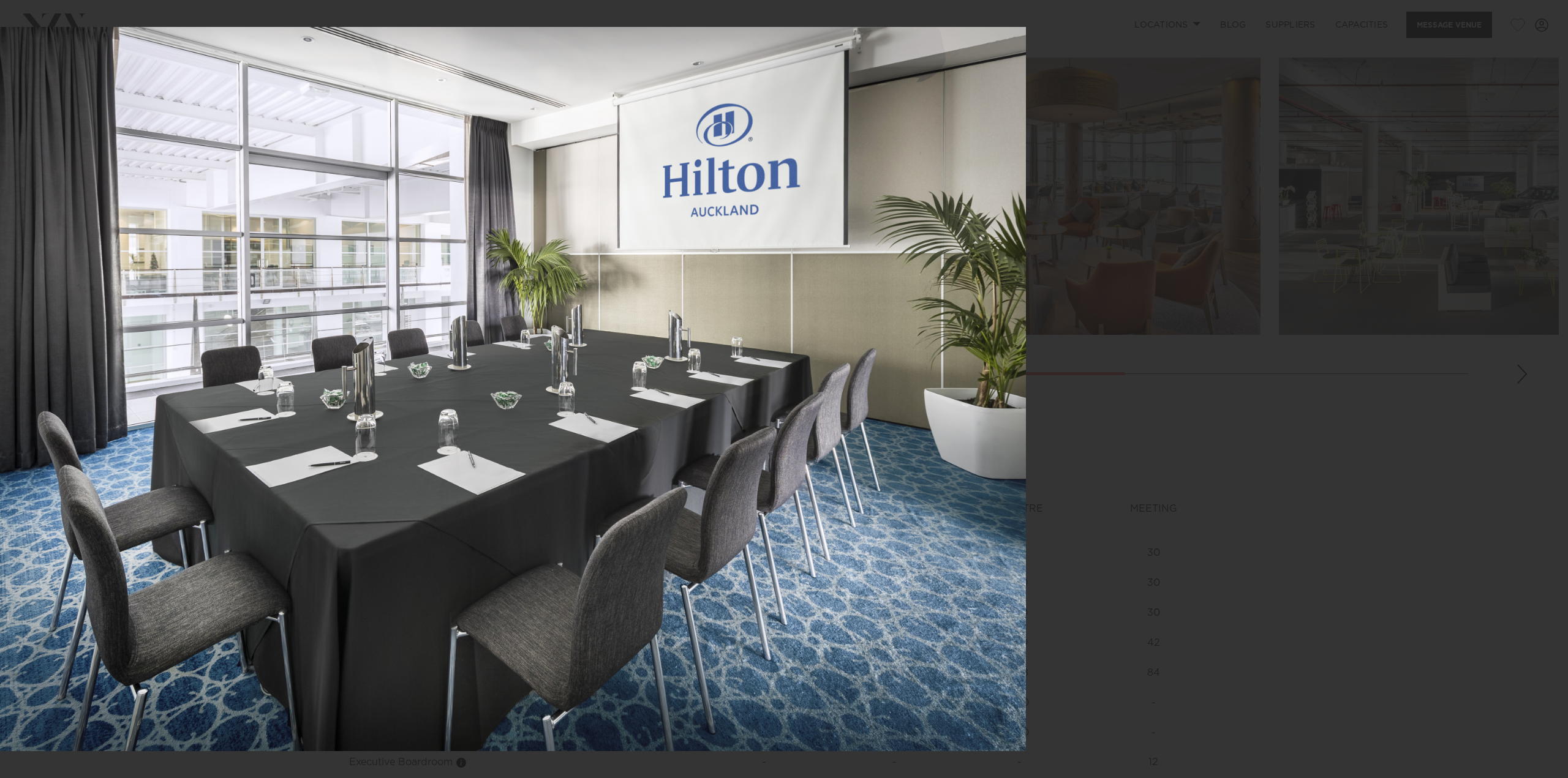
drag, startPoint x: 876, startPoint y: 379, endPoint x: 438, endPoint y: 370, distance: 438.1
click at [438, 370] on img at bounding box center [482, 389] width 1087 height 724
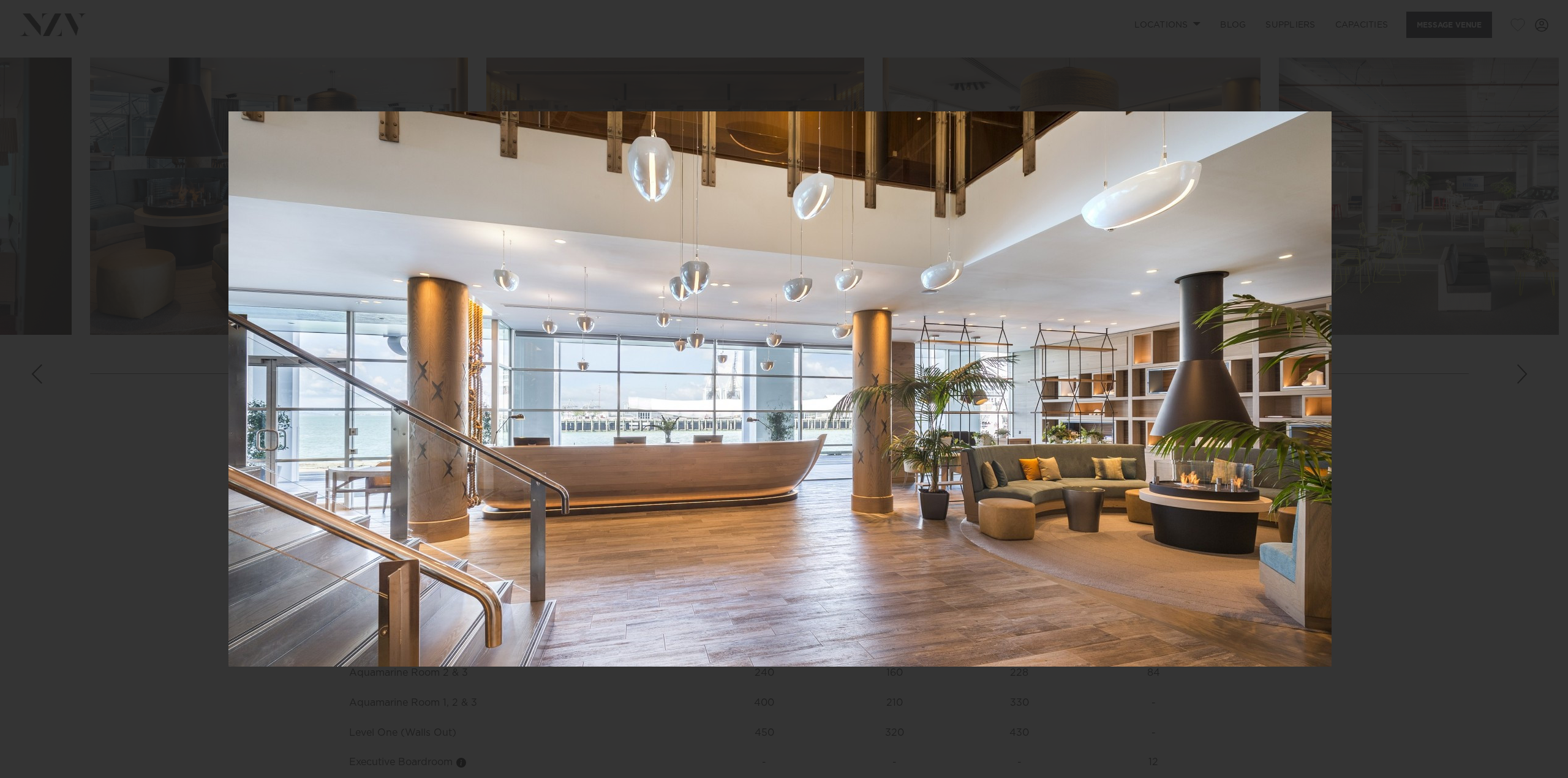
drag, startPoint x: 852, startPoint y: 384, endPoint x: 578, endPoint y: 386, distance: 274.0
click at [581, 386] on img at bounding box center [779, 389] width 1103 height 556
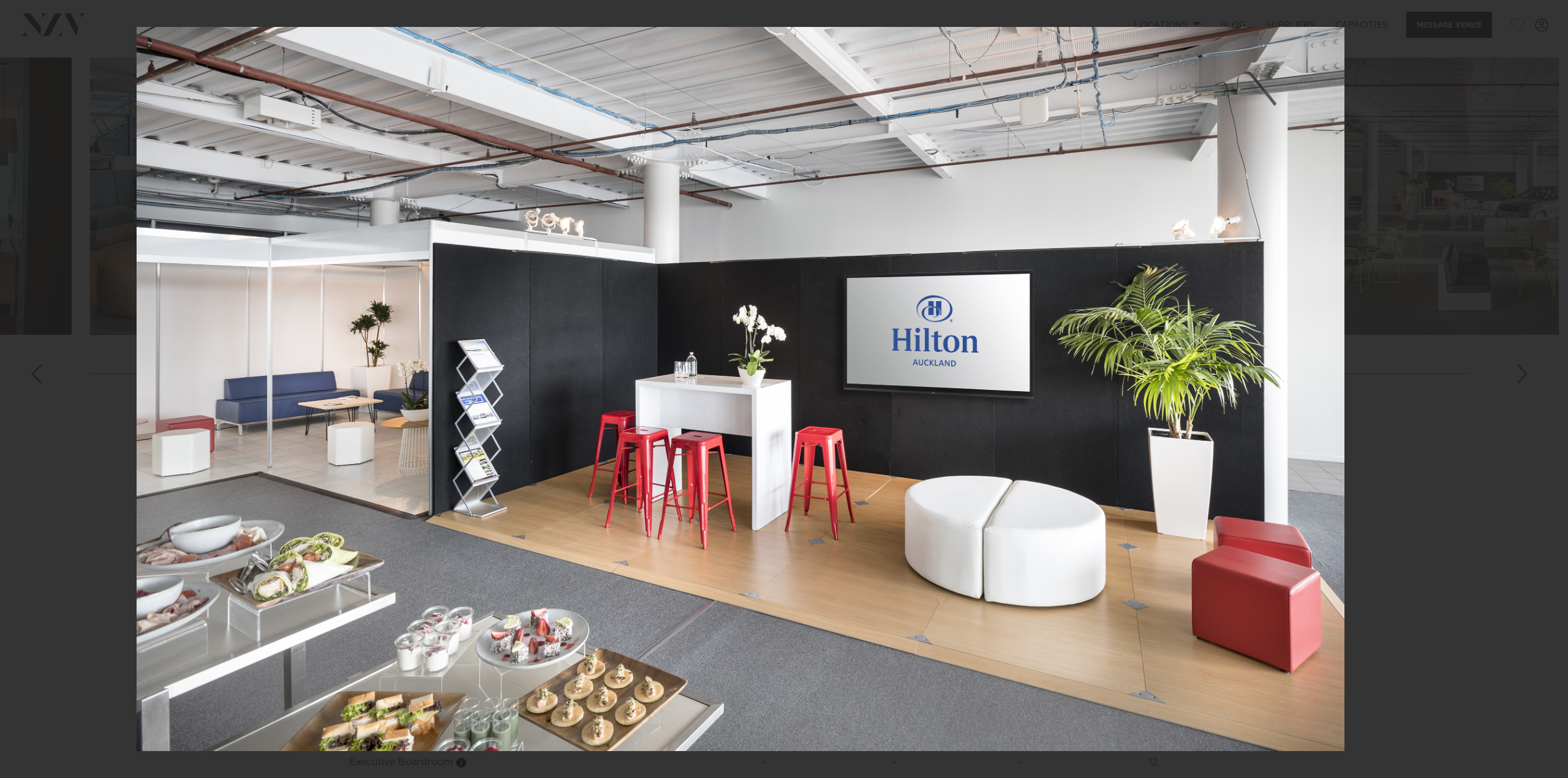
drag, startPoint x: 709, startPoint y: 405, endPoint x: 647, endPoint y: 403, distance: 62.0
click at [674, 404] on img at bounding box center [741, 389] width 1208 height 724
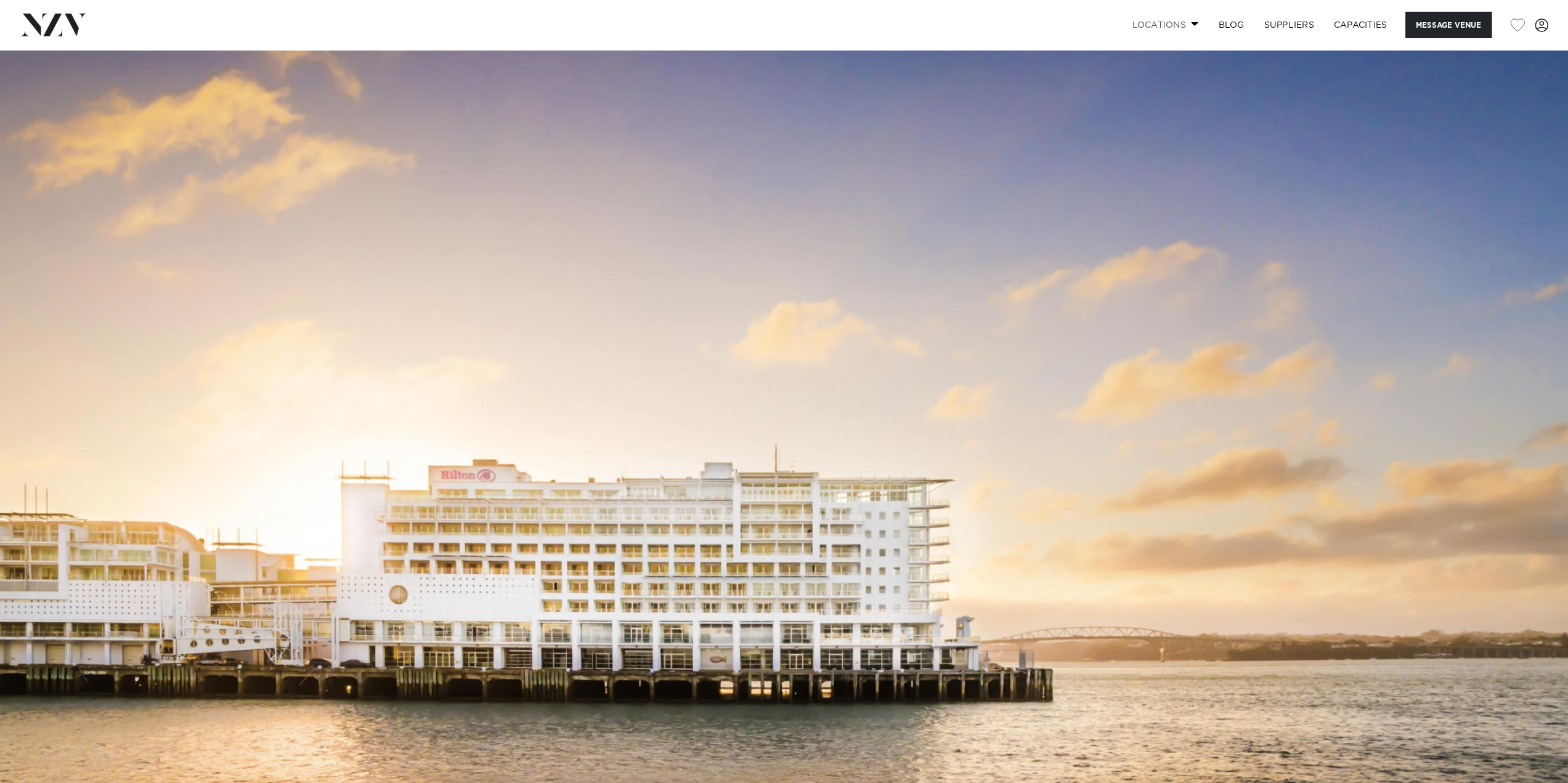
click at [1165, 29] on link "Locations" at bounding box center [1165, 25] width 86 height 26
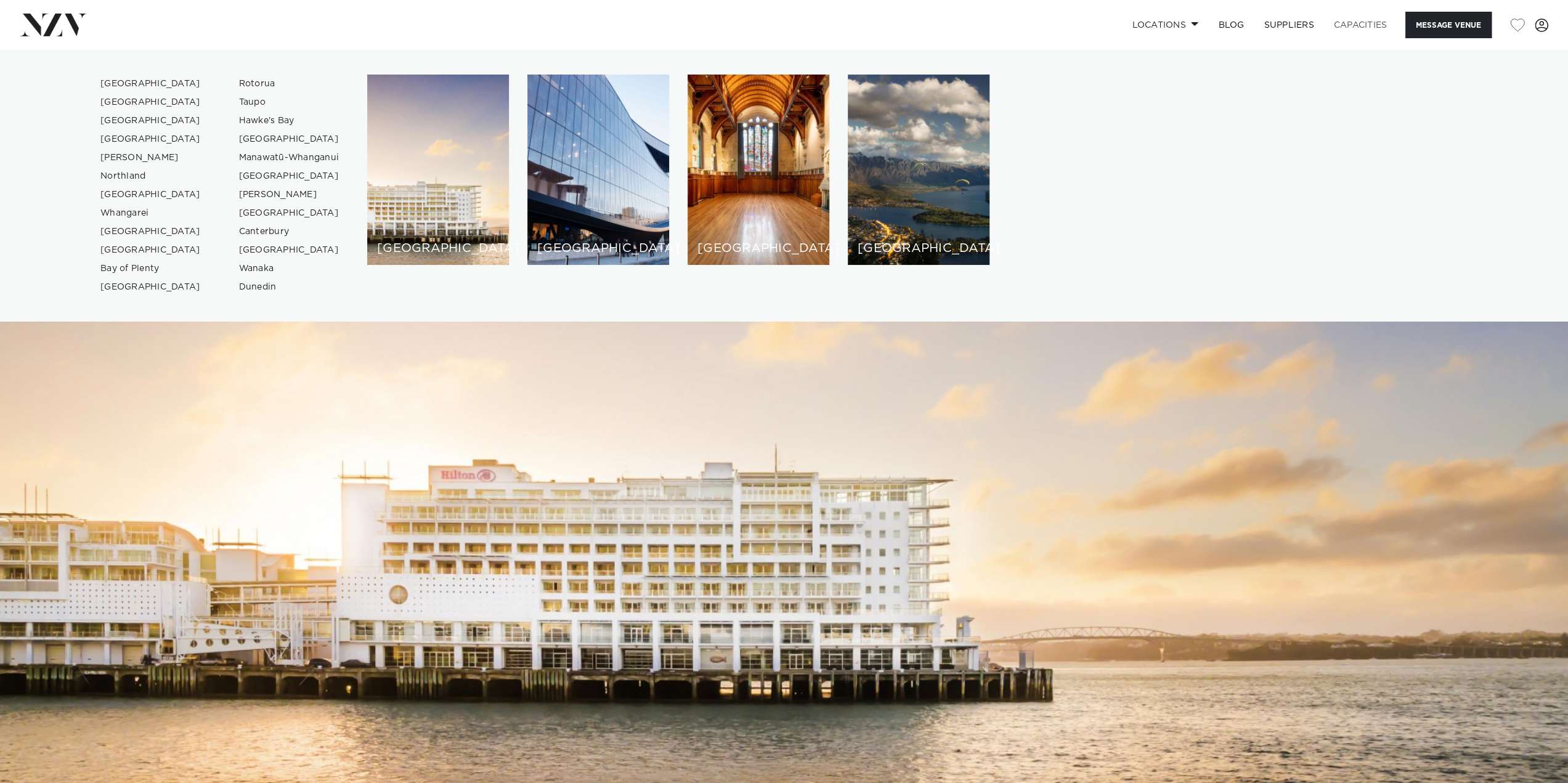
click at [1348, 25] on link "Capacities" at bounding box center [1360, 25] width 73 height 26
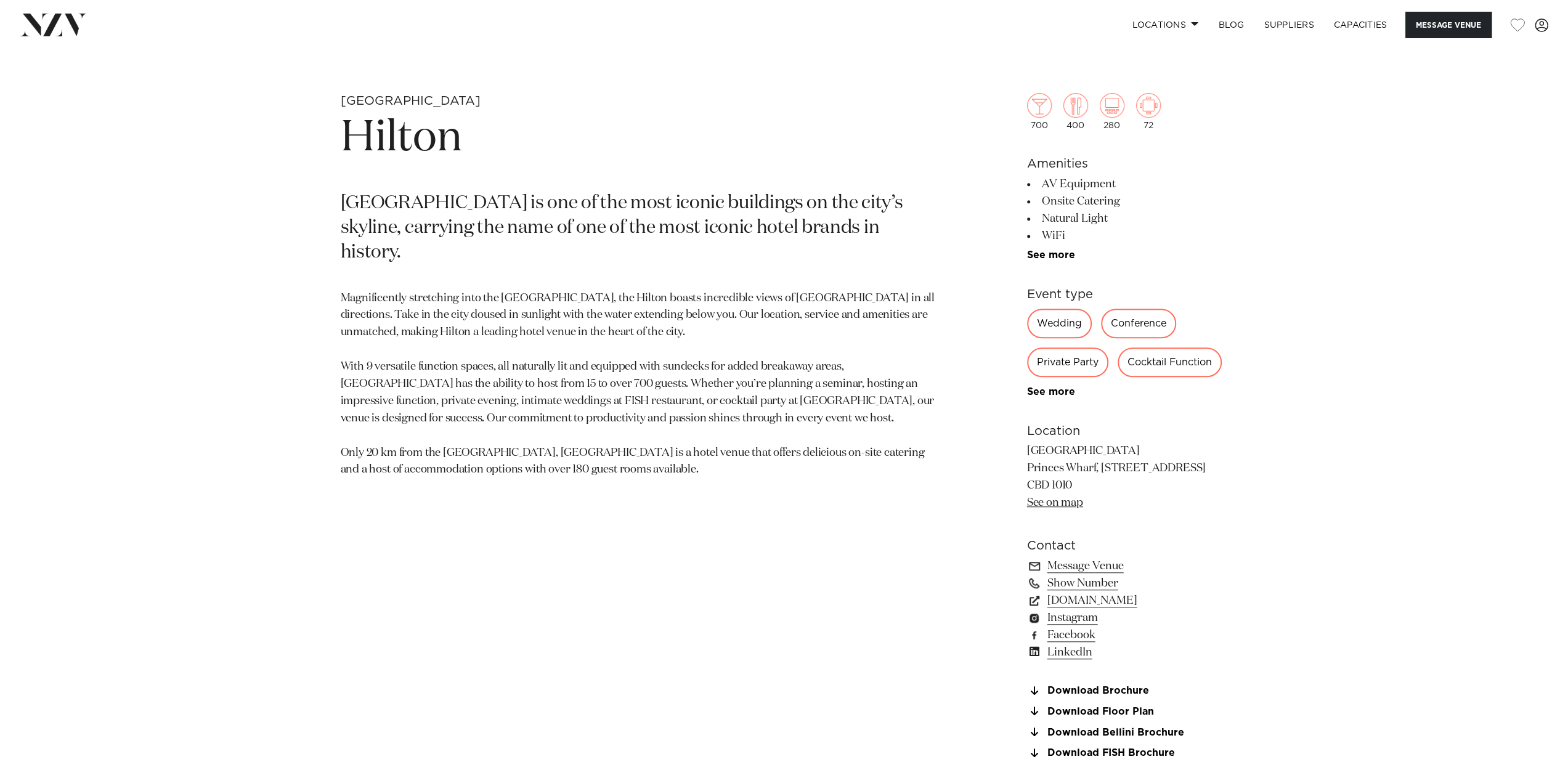
scroll to position [787, 0]
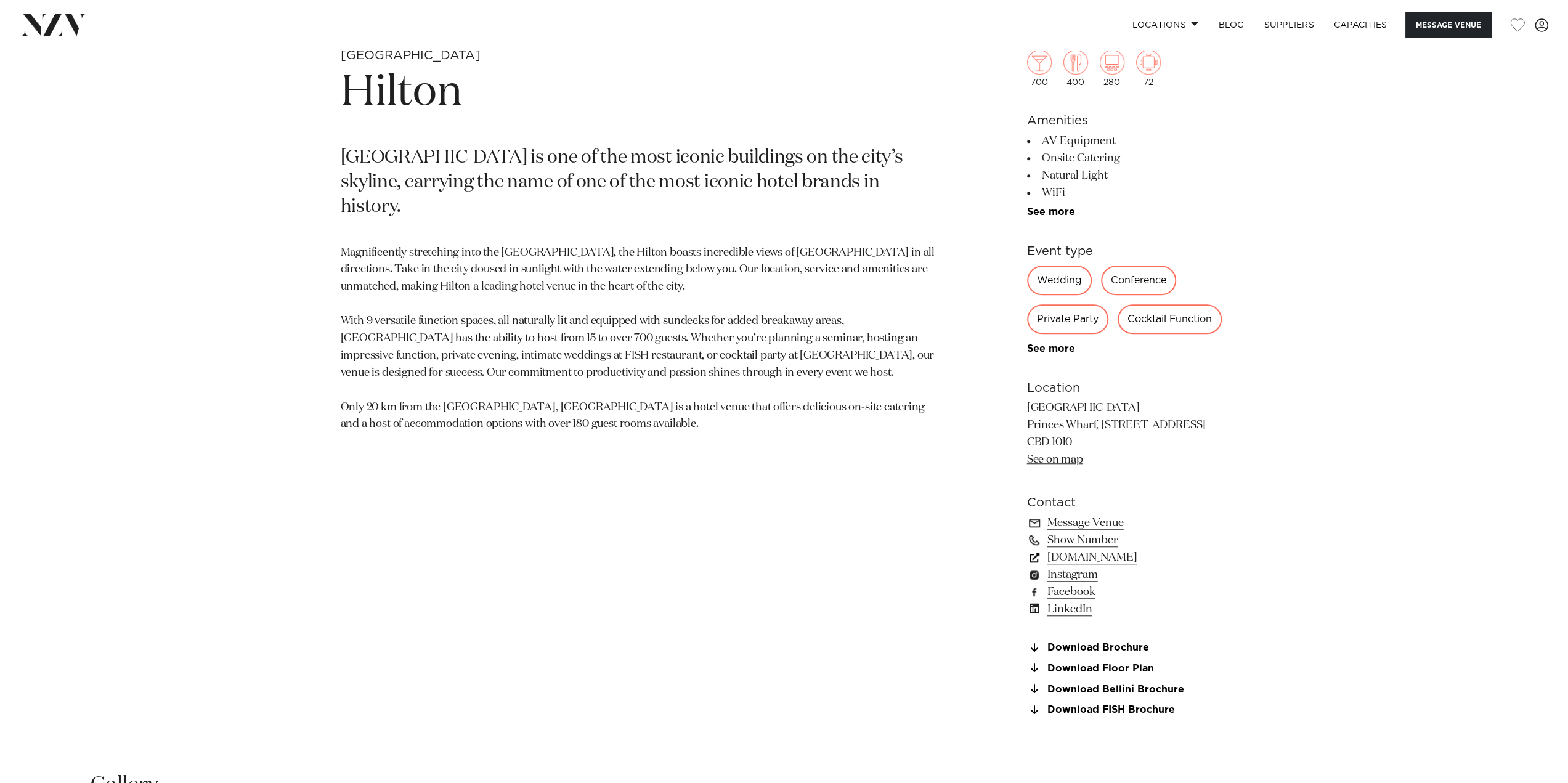
click at [1100, 557] on link "[DOMAIN_NAME]" at bounding box center [1127, 557] width 201 height 17
